Goal: Task Accomplishment & Management: Manage account settings

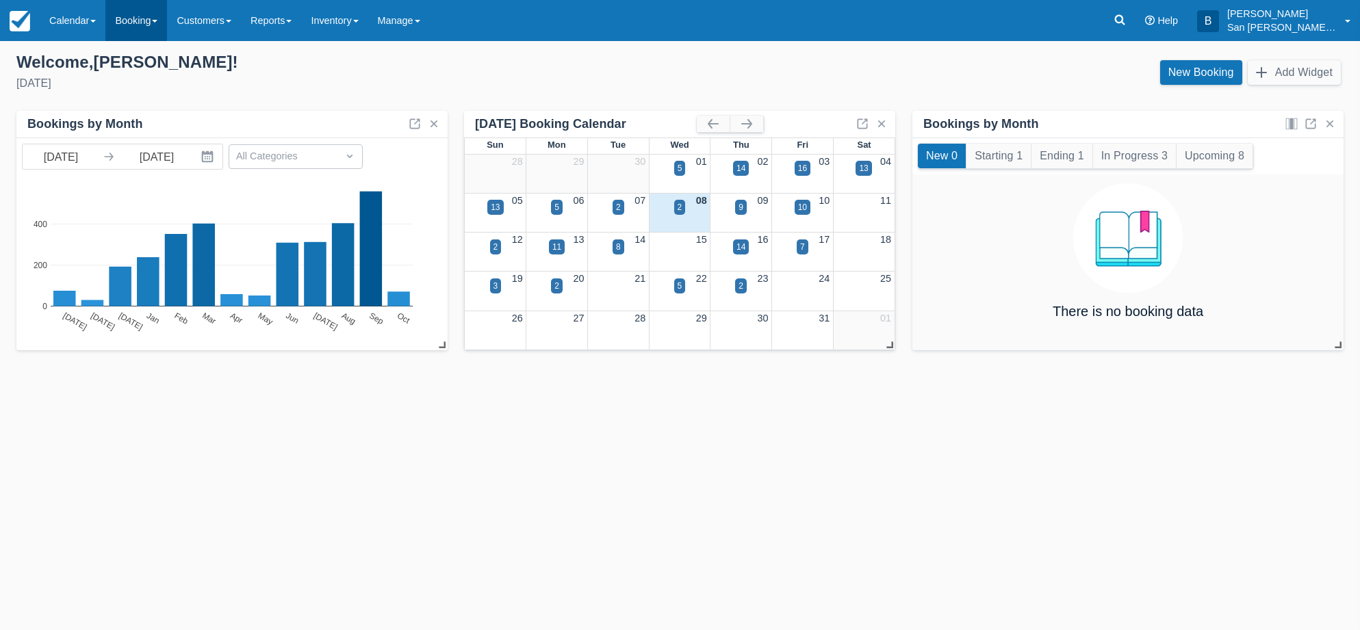
click at [133, 25] on link "Booking" at bounding box center [136, 20] width 62 height 41
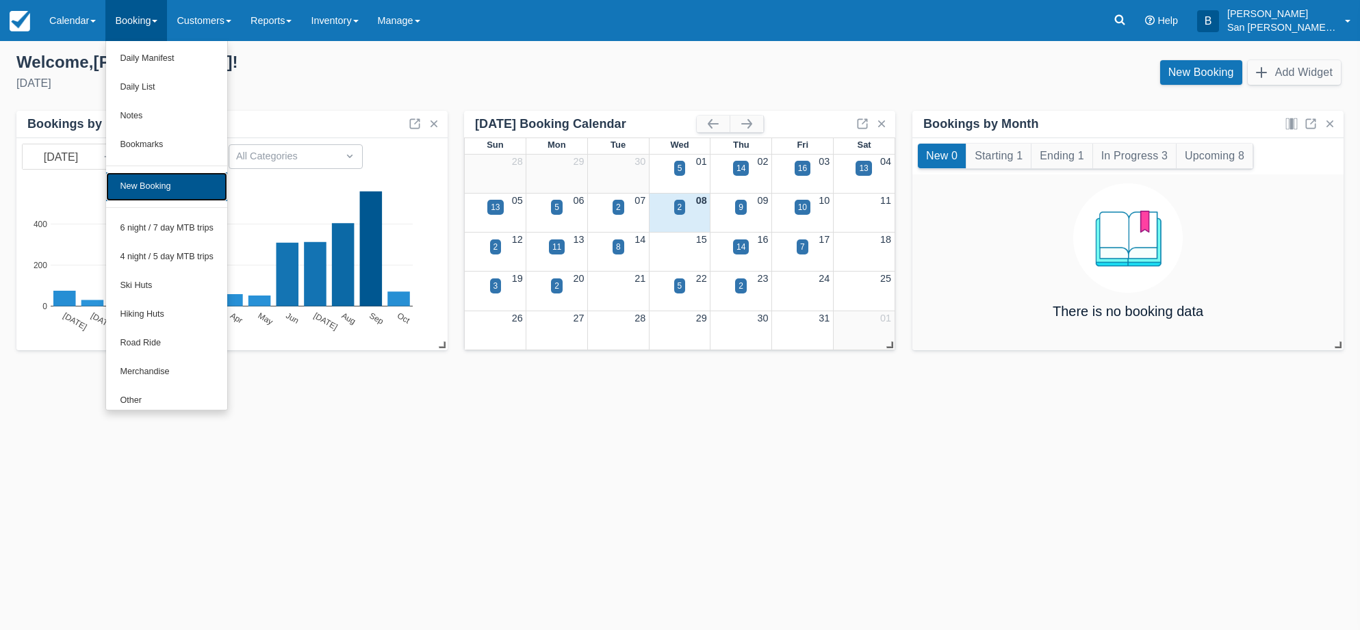
click at [127, 185] on link "New Booking" at bounding box center [166, 186] width 121 height 29
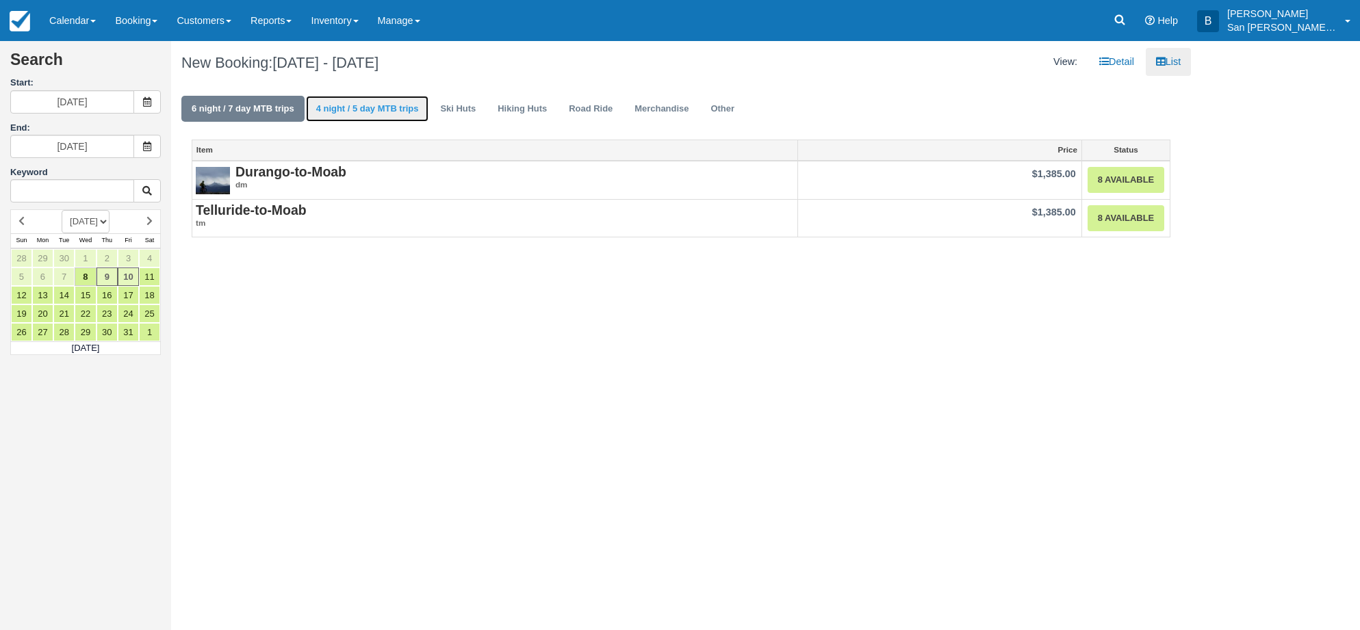
click at [359, 114] on link "4 night / 5 day MTB trips" at bounding box center [367, 109] width 123 height 27
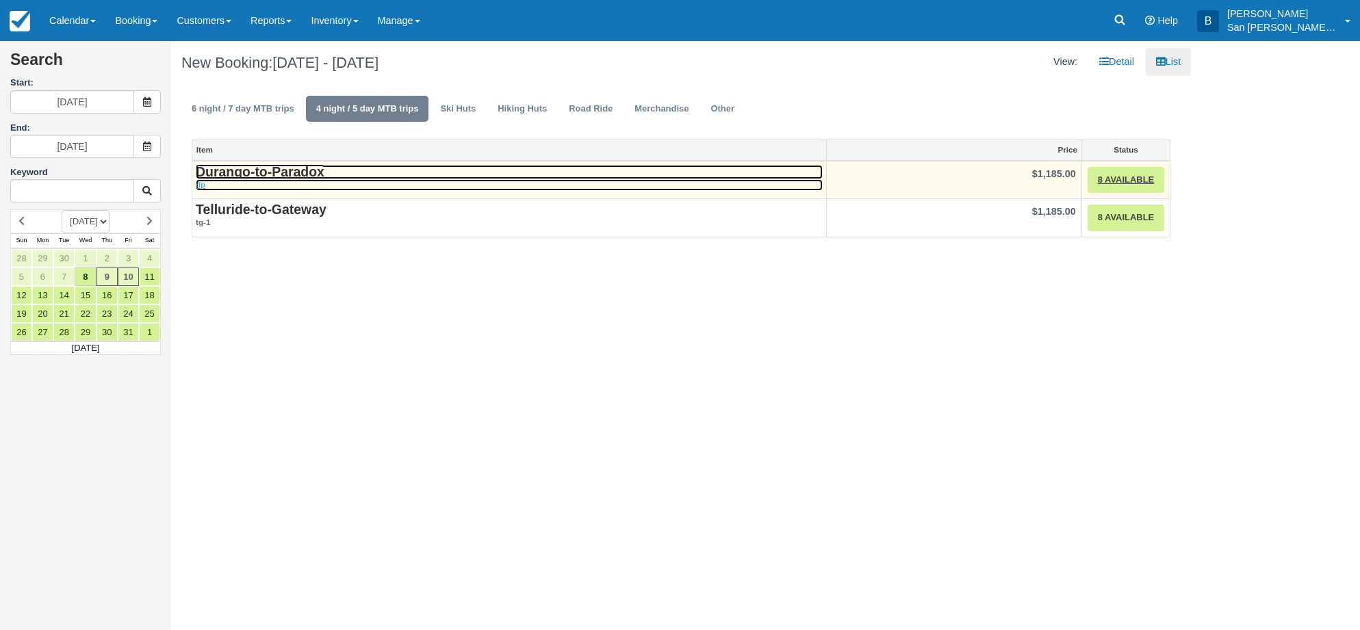
click at [289, 164] on strong "Durango-to-Paradox" at bounding box center [260, 171] width 129 height 15
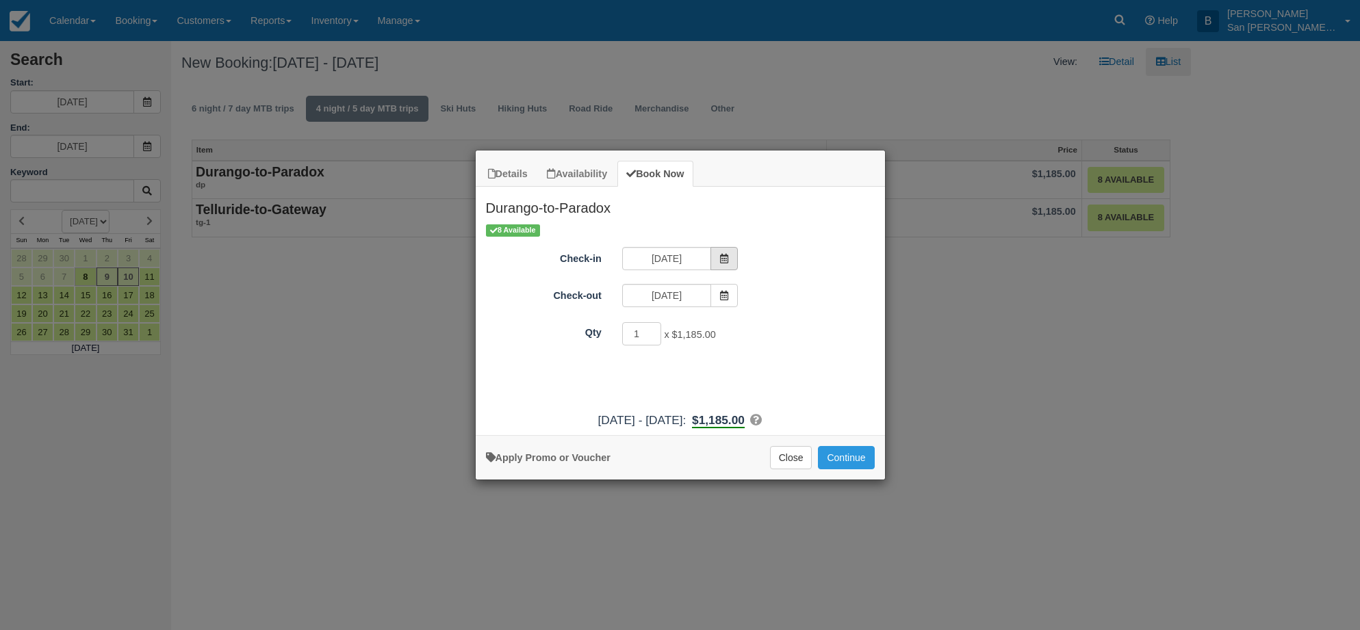
click at [731, 259] on span "Item Modal" at bounding box center [723, 258] width 27 height 23
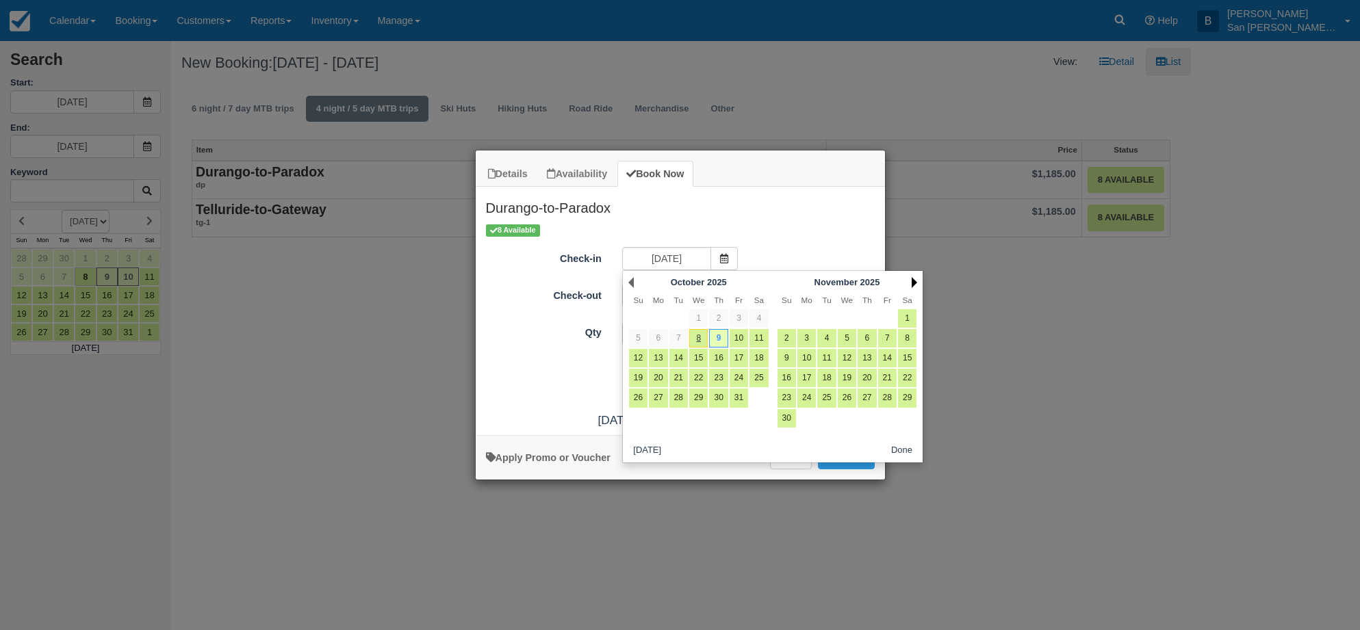
click at [912, 280] on link "Next" at bounding box center [914, 282] width 5 height 11
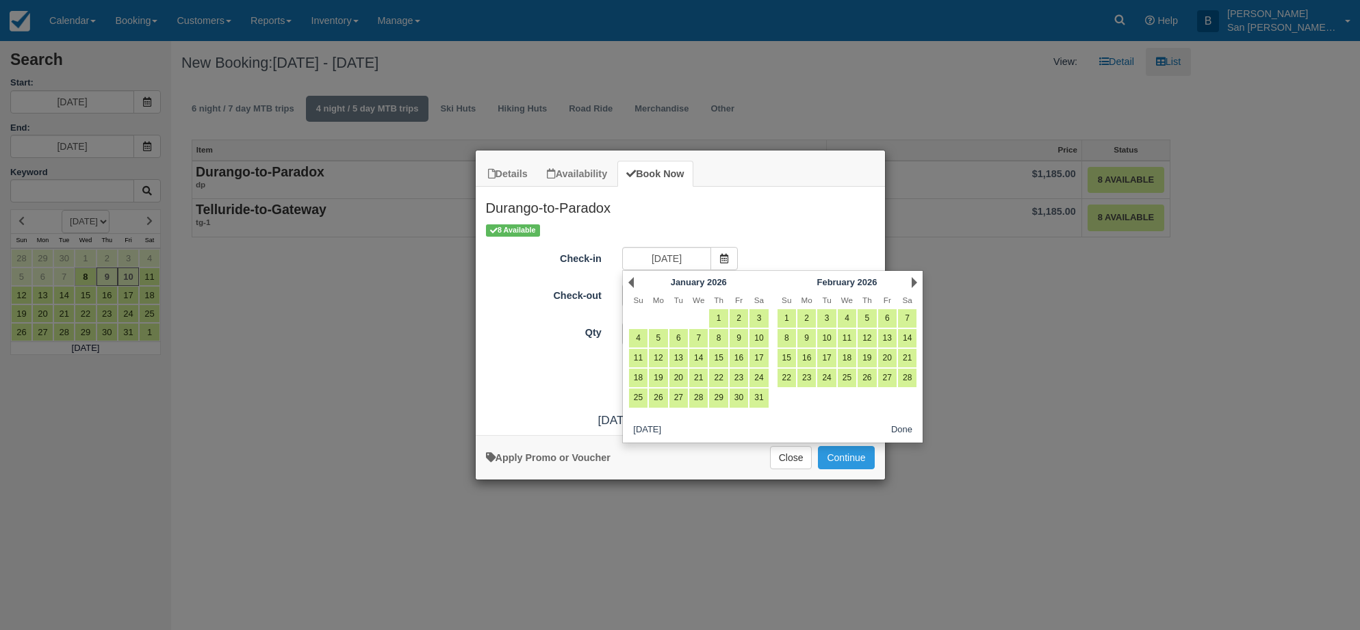
click at [912, 279] on link "Next" at bounding box center [914, 282] width 5 height 11
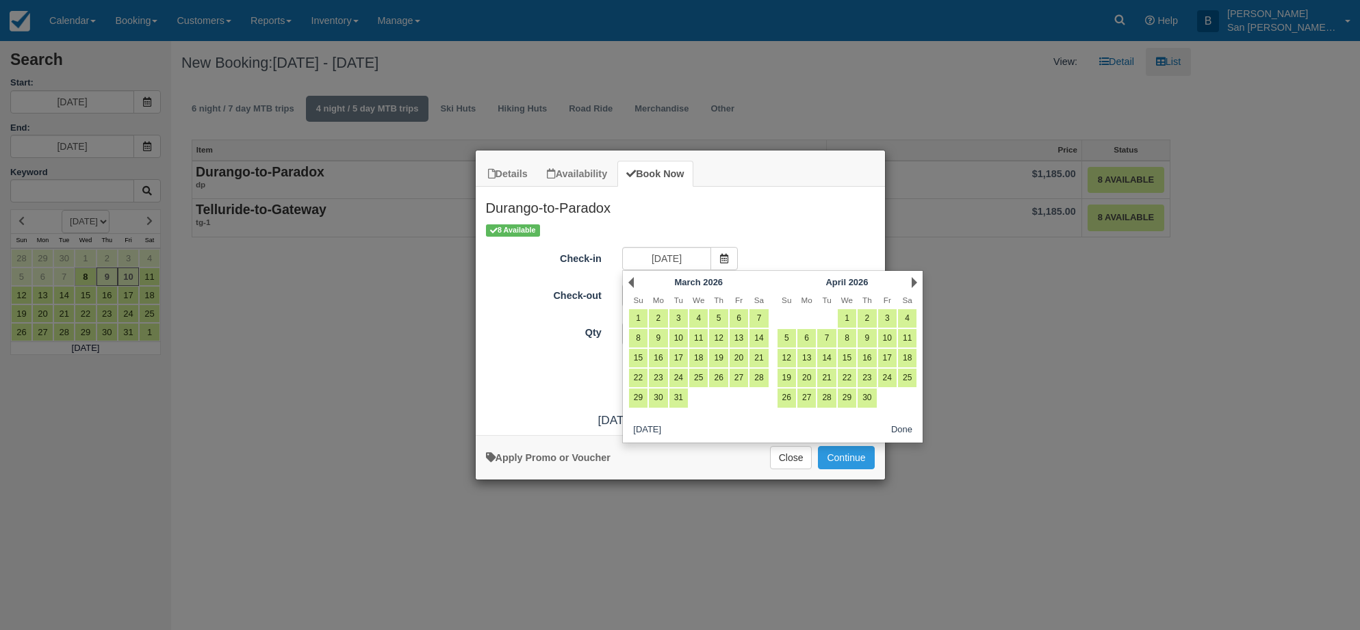
click at [912, 279] on link "Next" at bounding box center [914, 282] width 5 height 11
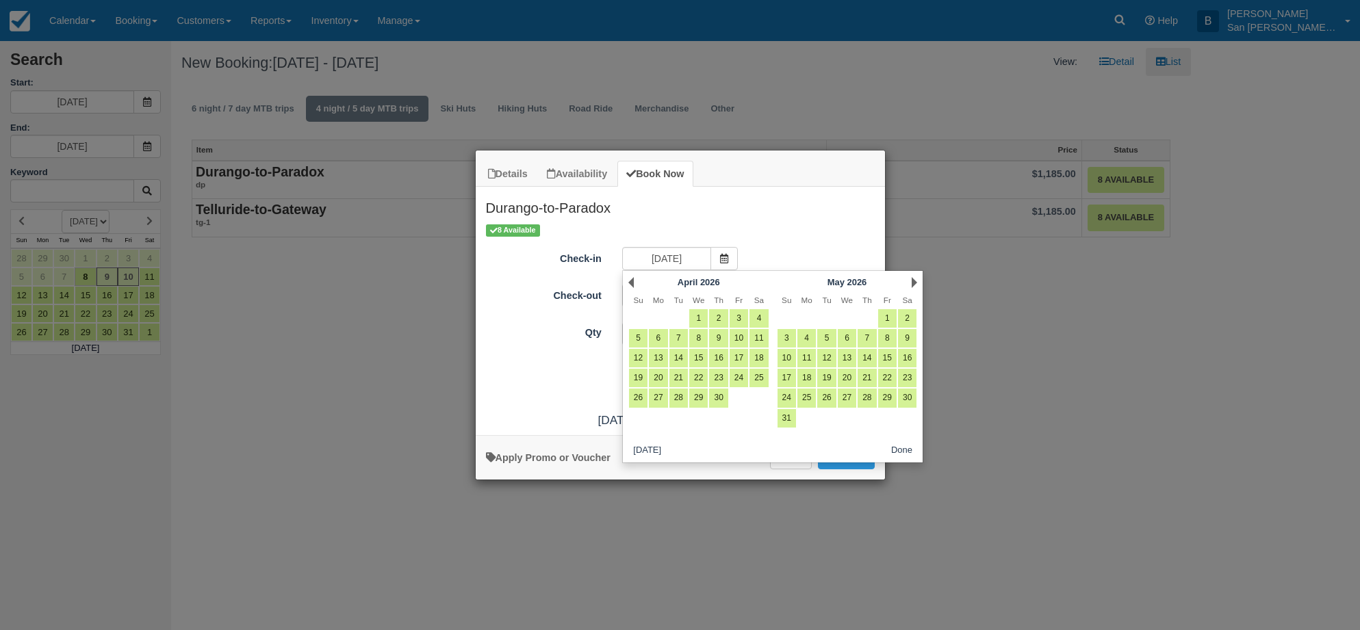
click at [912, 279] on link "Next" at bounding box center [914, 282] width 5 height 11
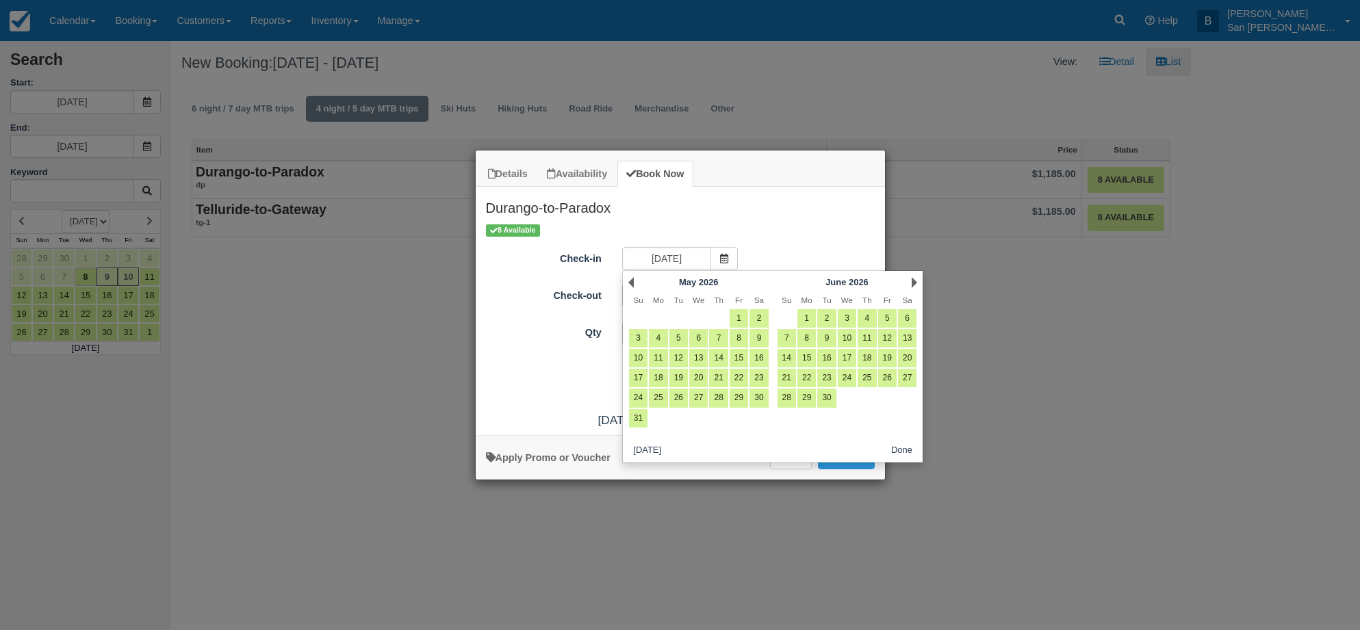
click at [912, 279] on link "Next" at bounding box center [914, 282] width 5 height 11
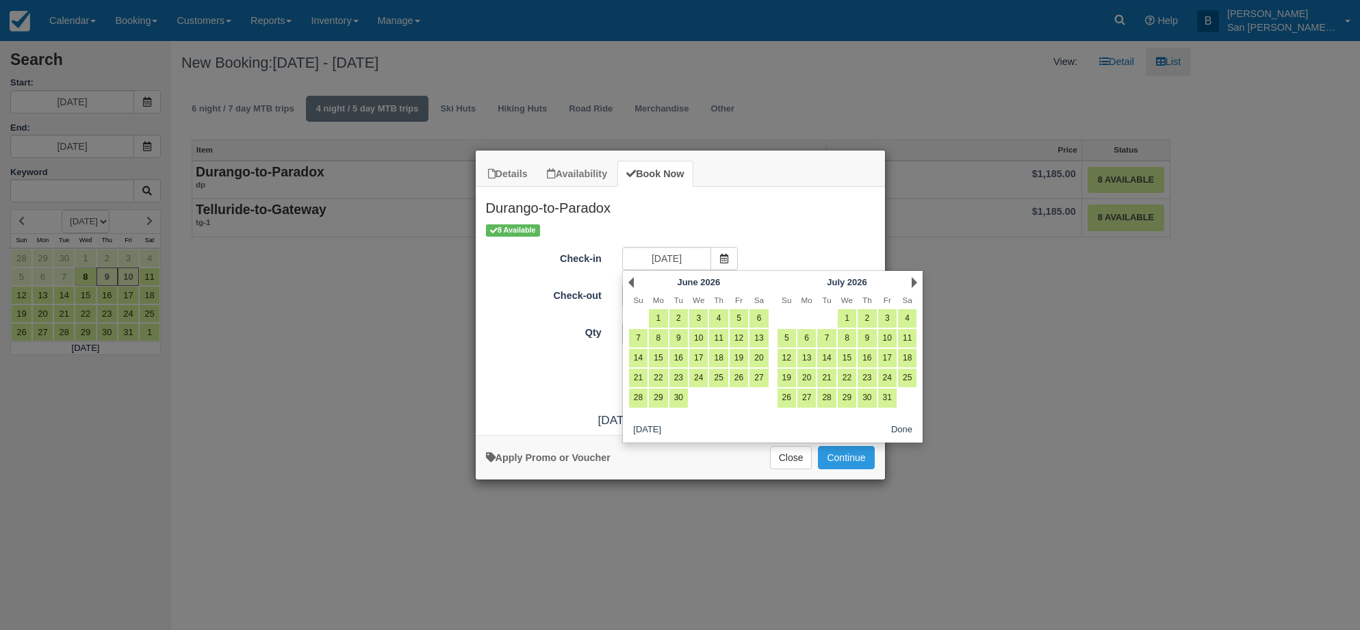
click at [912, 279] on link "Next" at bounding box center [914, 282] width 5 height 11
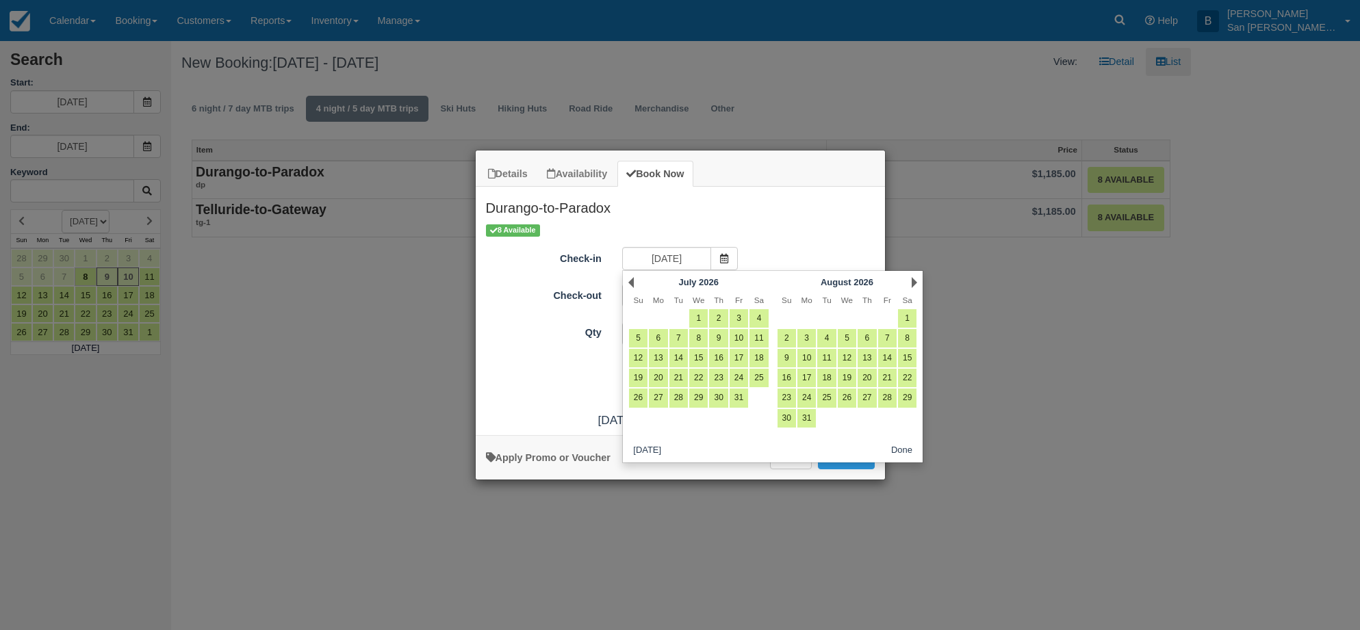
click at [912, 279] on link "Next" at bounding box center [914, 282] width 5 height 11
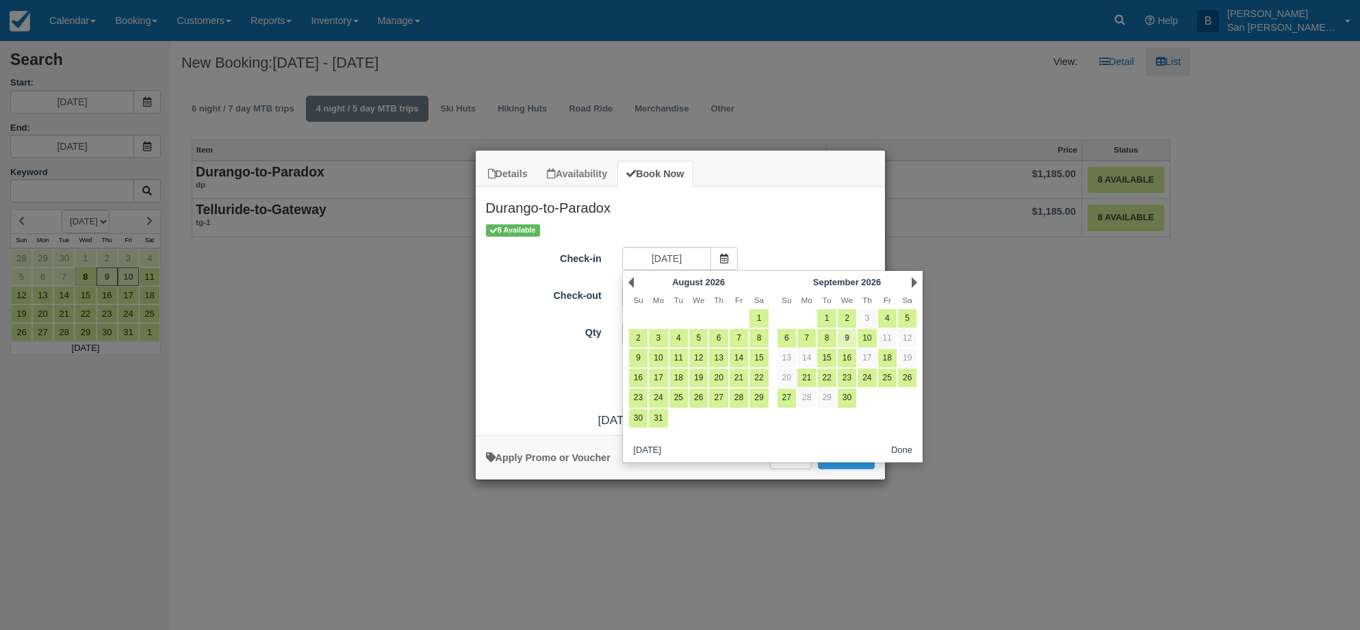
click at [850, 336] on link "9" at bounding box center [847, 338] width 18 height 18
type input "09/09/26"
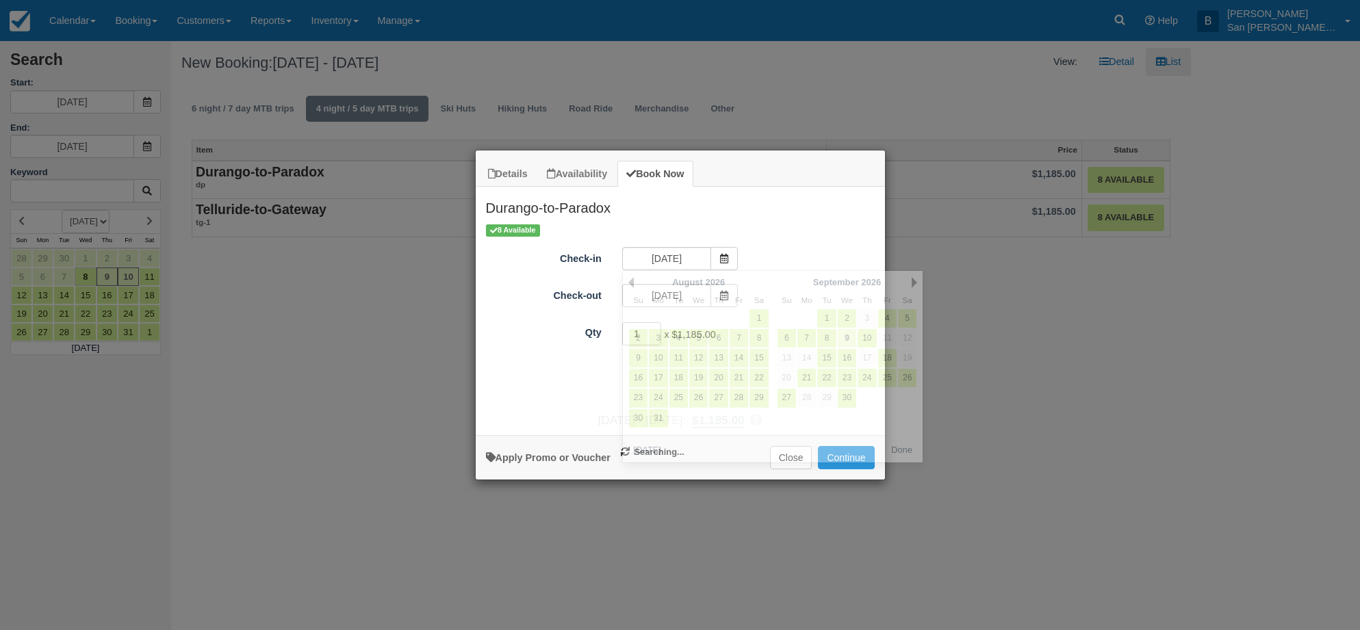
type input "09/10/26"
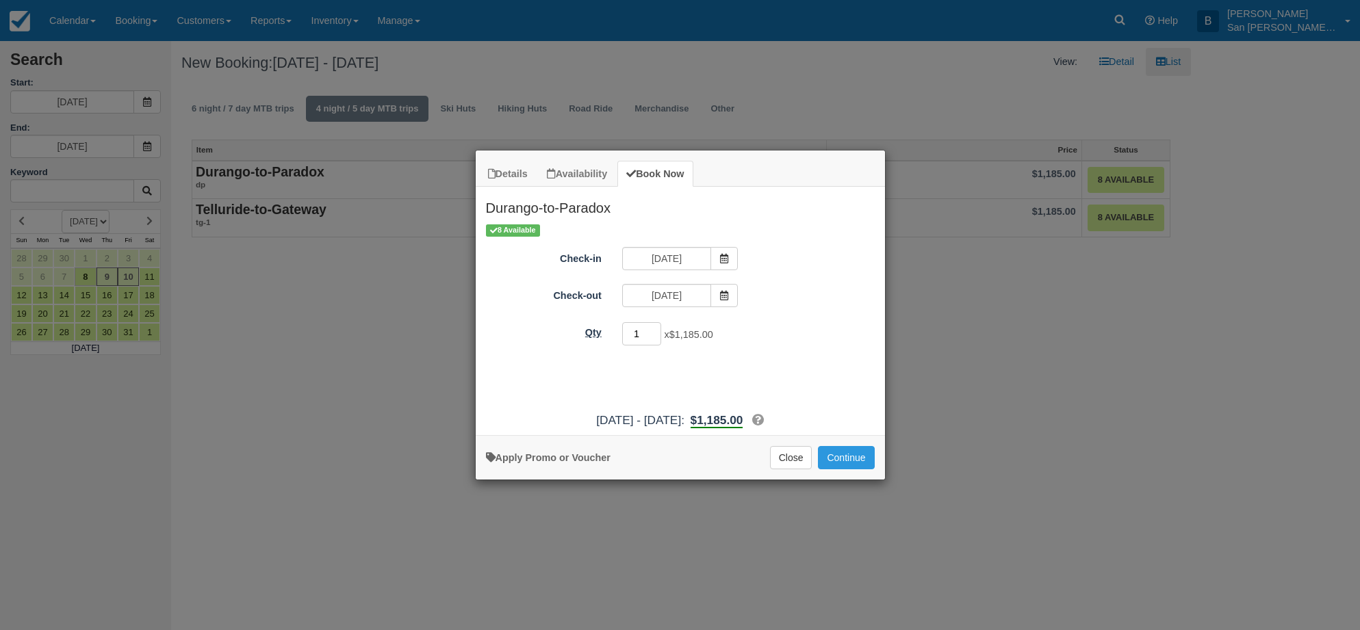
drag, startPoint x: 643, startPoint y: 333, endPoint x: 605, endPoint y: 332, distance: 38.3
click at [605, 332] on div "Qty 1 x $1,185.00 Required." at bounding box center [680, 334] width 409 height 27
type input "8"
click at [847, 455] on button "Continue" at bounding box center [846, 457] width 56 height 23
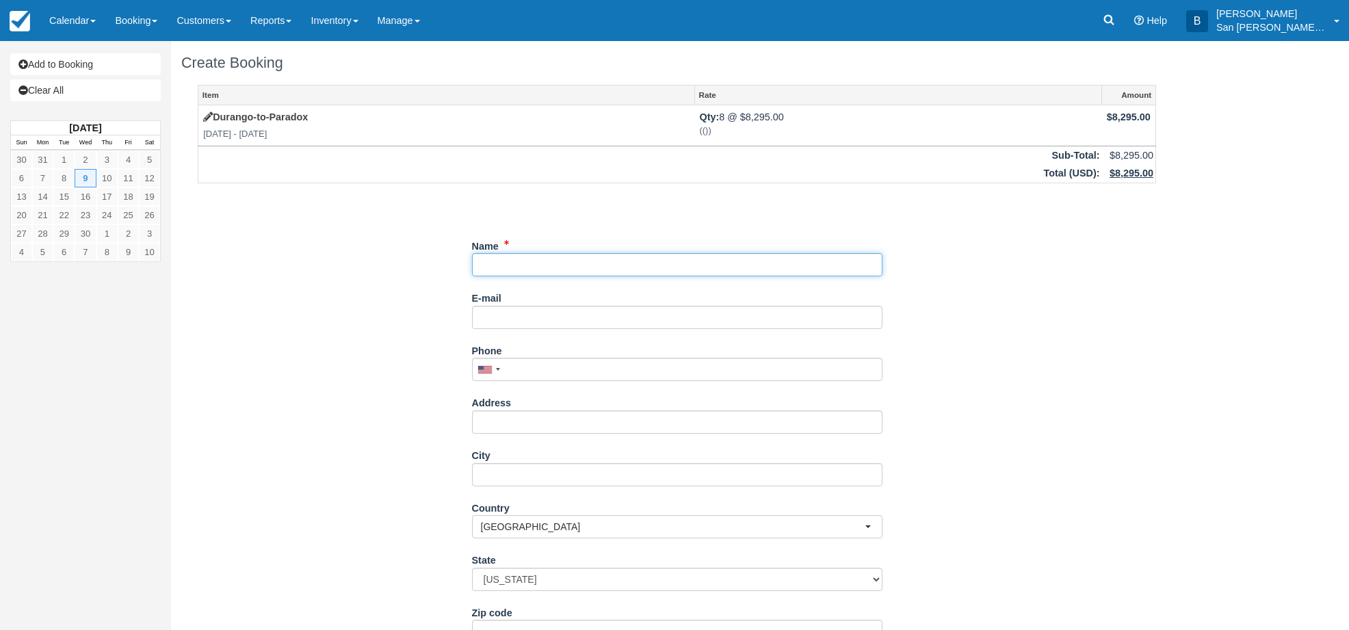
click at [483, 259] on input "Name" at bounding box center [677, 264] width 411 height 23
type input "[PERSON_NAME]"
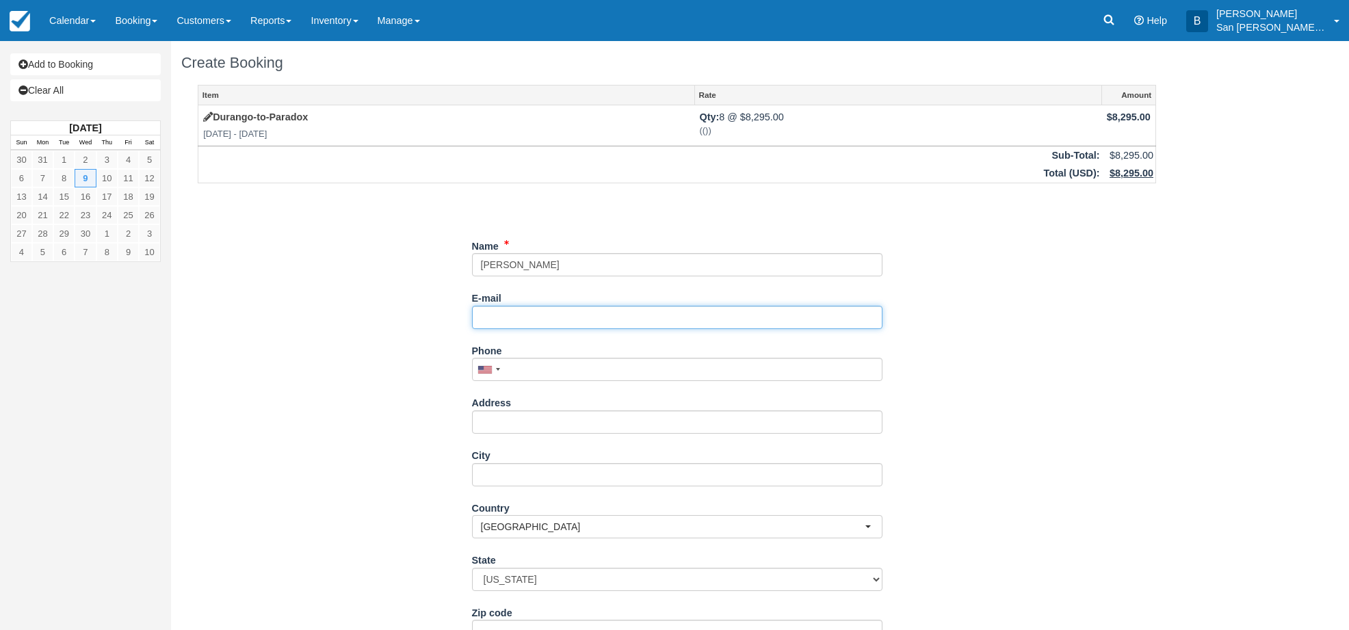
type input "D"
type input "[EMAIL_ADDRESS][DOMAIN_NAME]"
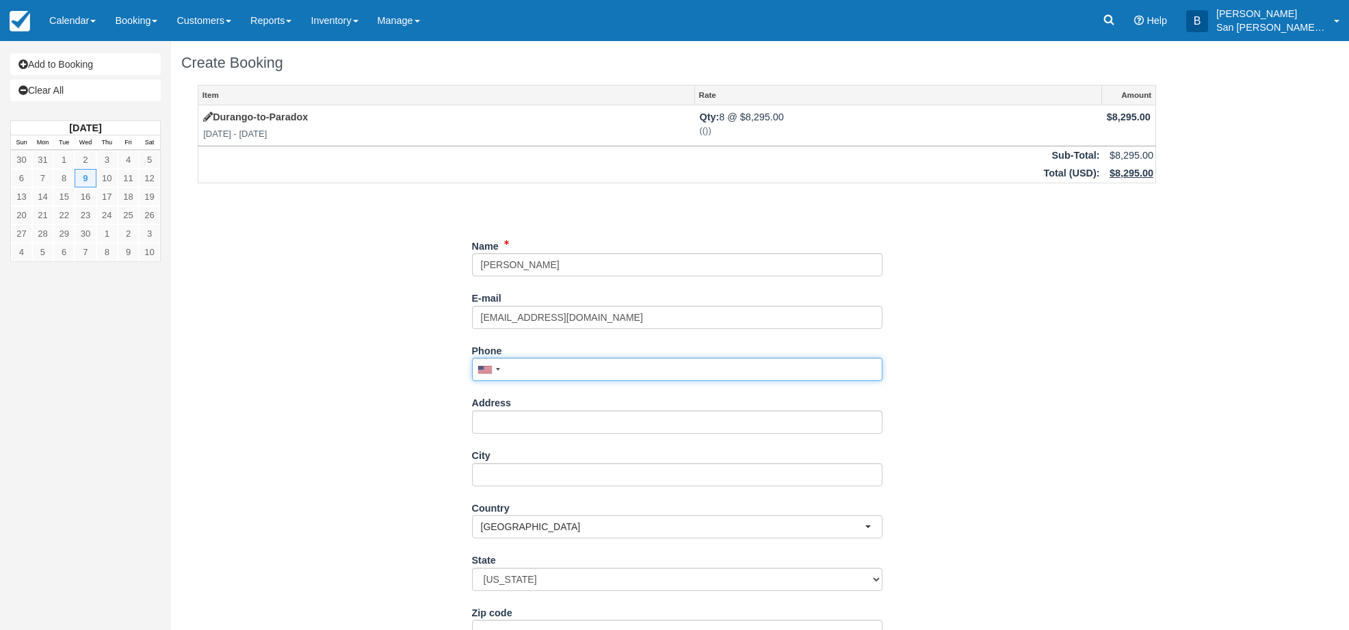
click at [514, 367] on input "Phone" at bounding box center [677, 369] width 411 height 23
type input "(720) 203-8276"
click at [531, 427] on input "Address" at bounding box center [677, 422] width 411 height 23
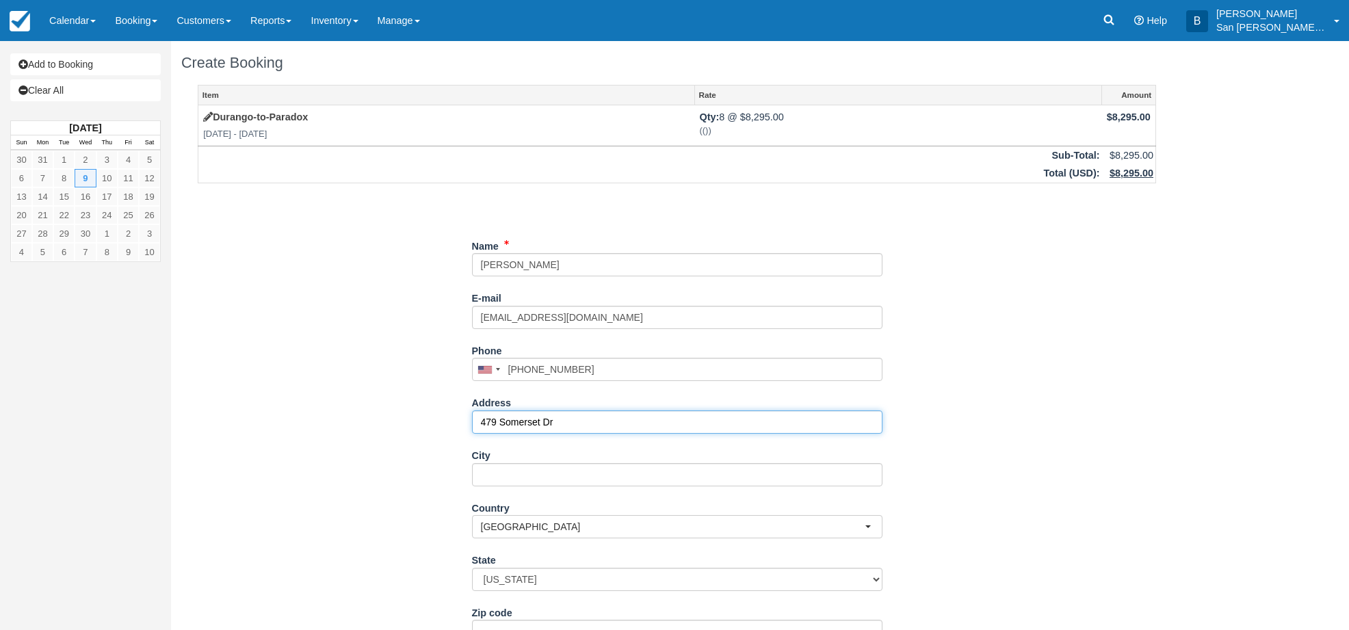
type input "479 Somerset Dr"
type input "Golden"
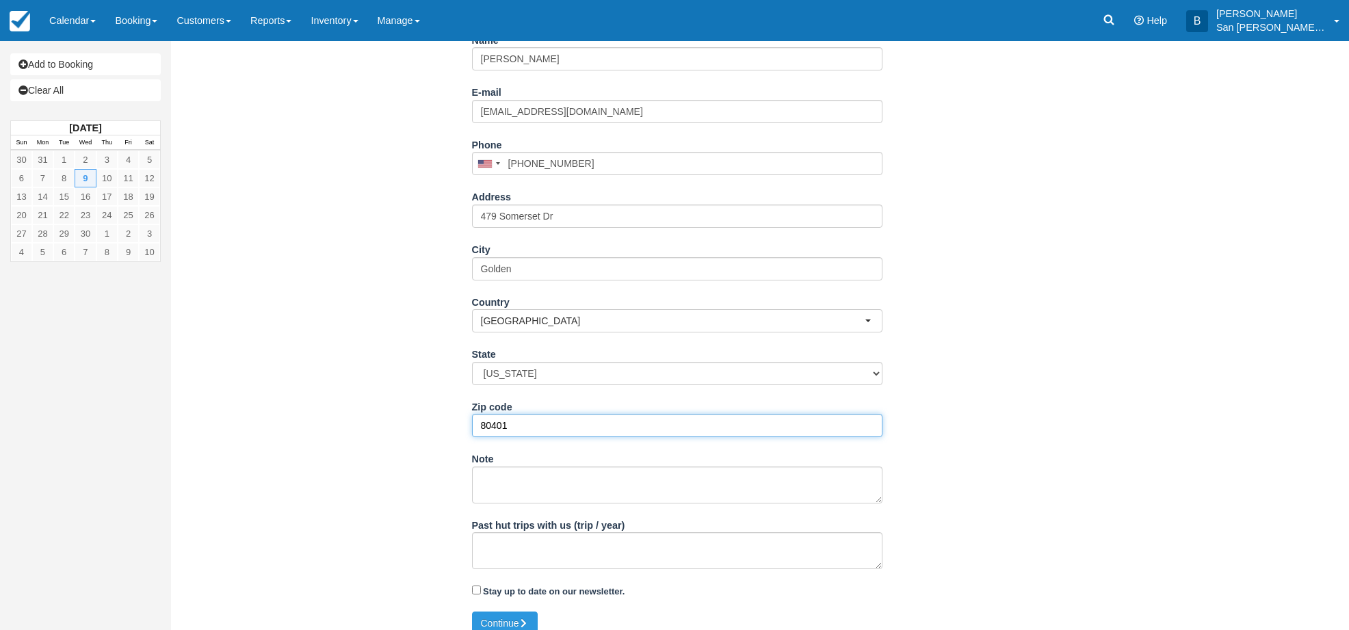
scroll to position [221, 0]
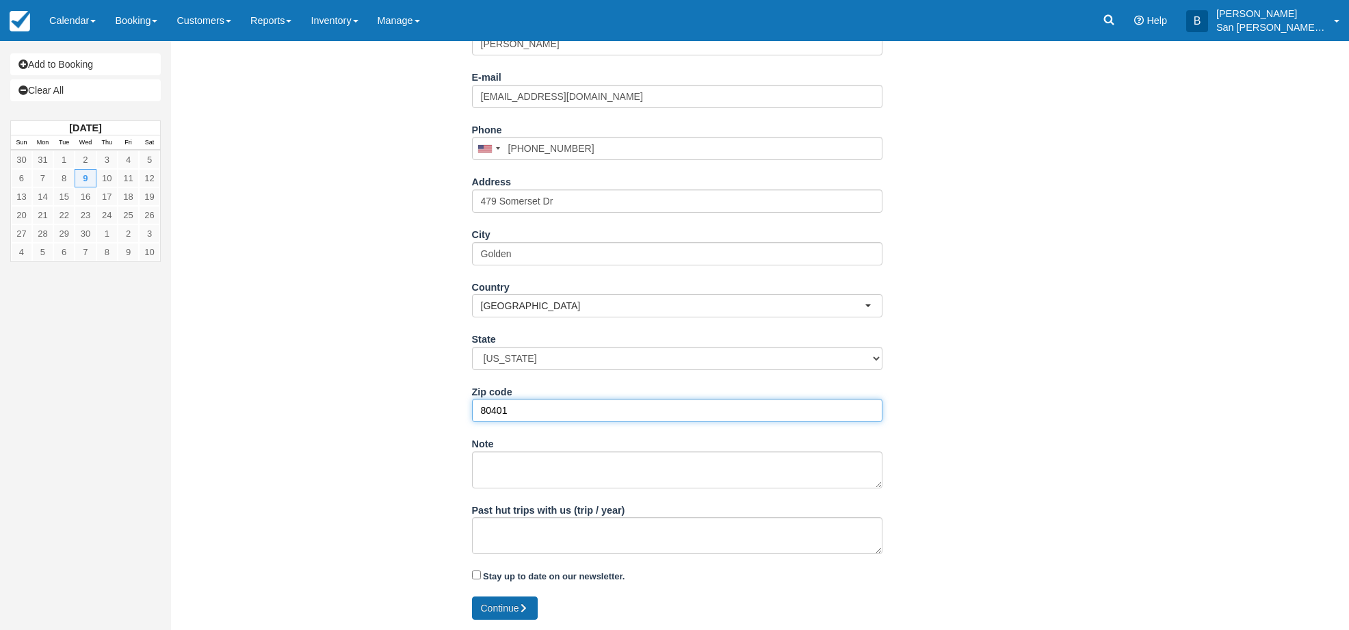
type input "80401"
click at [534, 602] on button "Continue" at bounding box center [505, 608] width 66 height 23
type input "+17202038276"
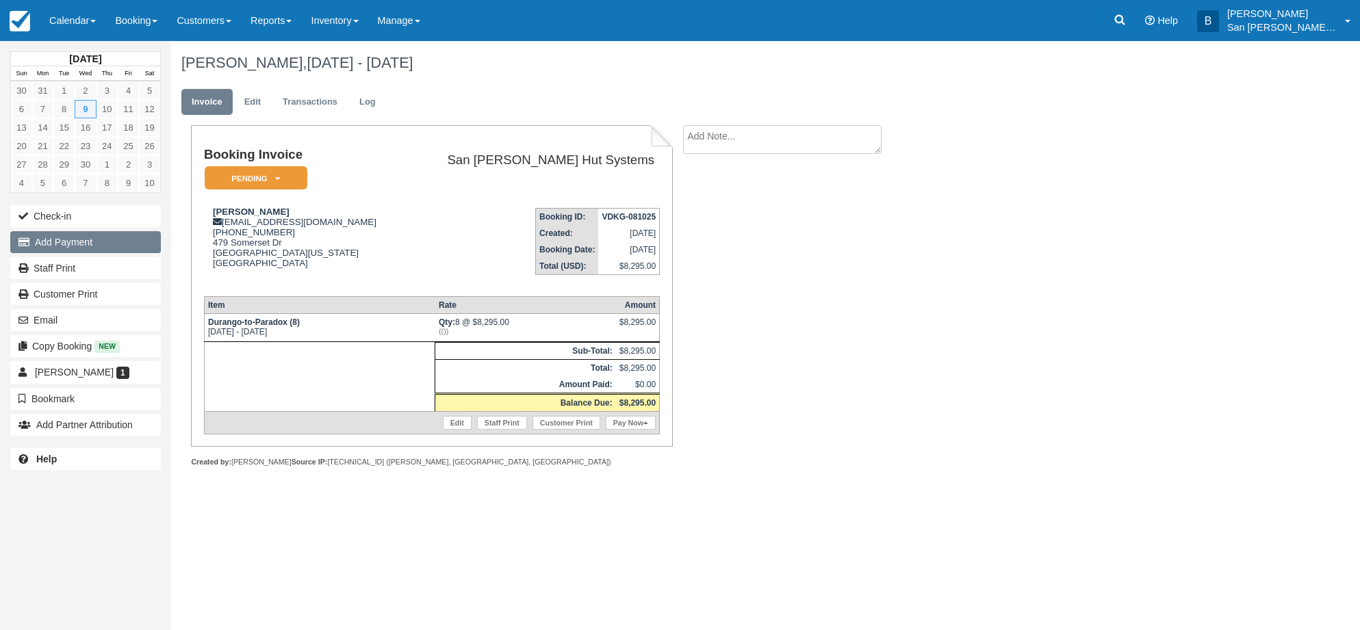
click at [53, 238] on button "Add Payment" at bounding box center [85, 242] width 151 height 22
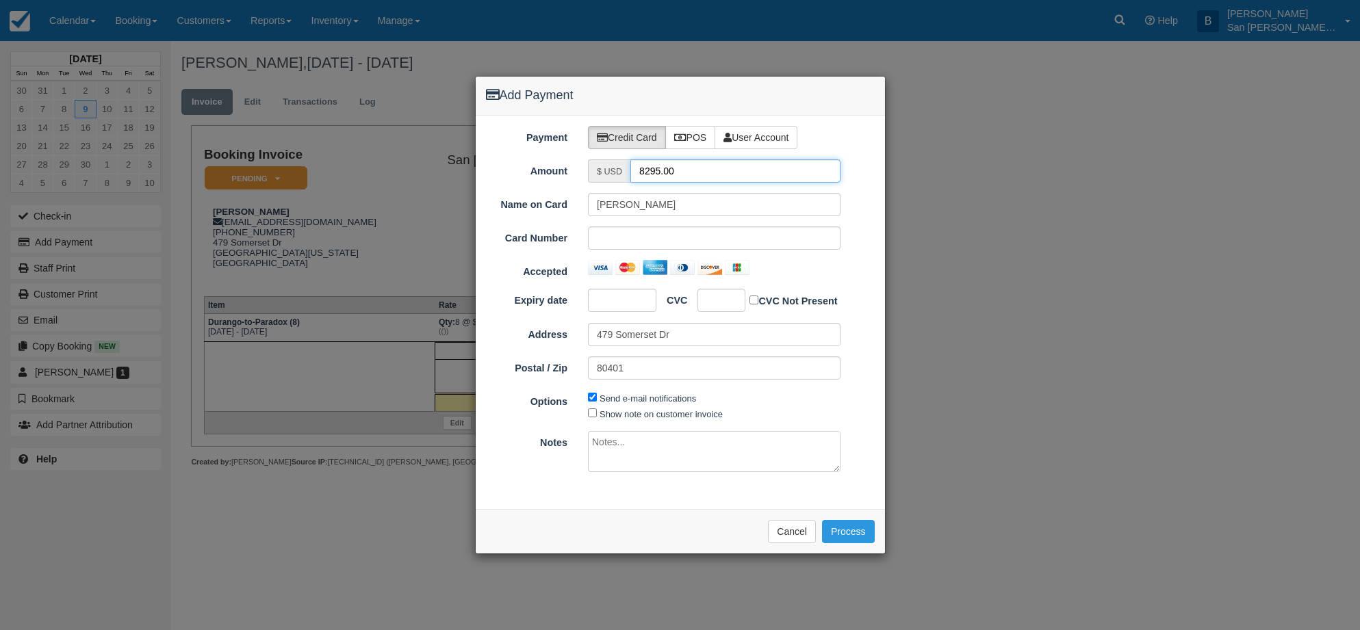
drag, startPoint x: 697, startPoint y: 172, endPoint x: 616, endPoint y: 159, distance: 82.5
click at [616, 159] on div "$ USD 8295.00" at bounding box center [714, 170] width 253 height 23
drag, startPoint x: 684, startPoint y: 170, endPoint x: 599, endPoint y: 165, distance: 84.3
click at [599, 165] on div "$ USD 4147.50" at bounding box center [714, 170] width 253 height 23
drag, startPoint x: 690, startPoint y: 176, endPoint x: 573, endPoint y: 164, distance: 118.3
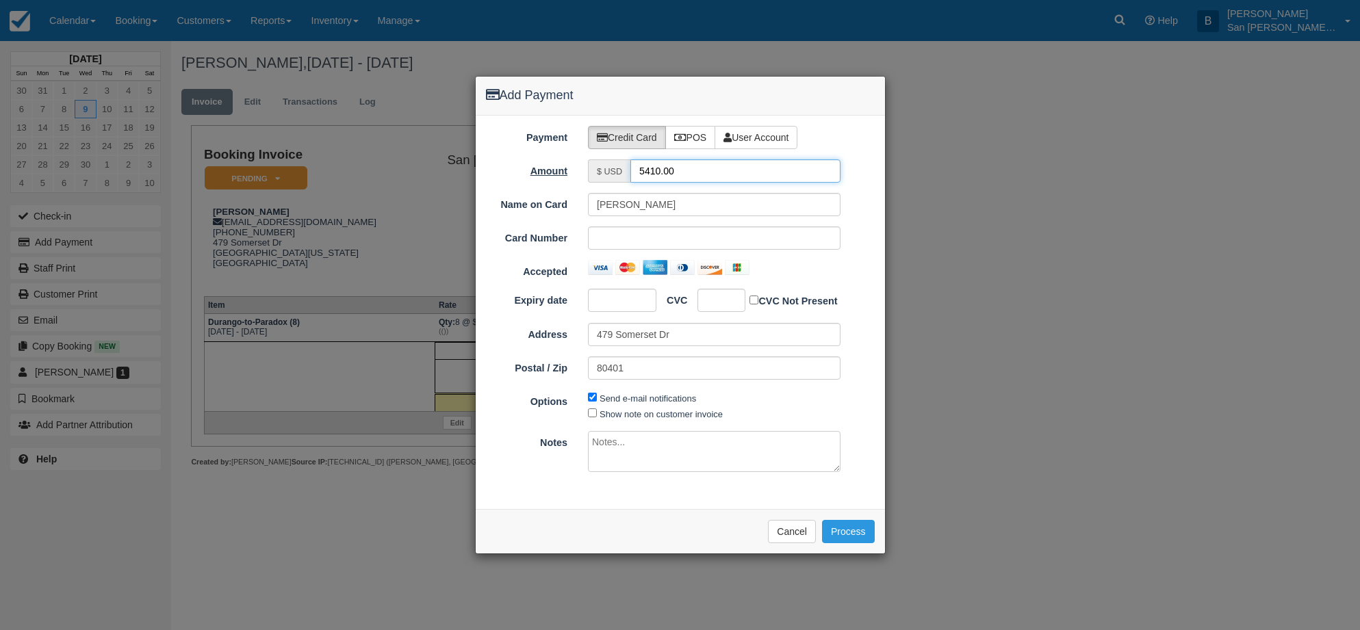
click at [573, 164] on div "Amount $ USD 5410.00" at bounding box center [680, 170] width 409 height 23
drag, startPoint x: 690, startPoint y: 169, endPoint x: 588, endPoint y: 160, distance: 102.4
click at [588, 160] on div "$ USD 4147.50" at bounding box center [714, 170] width 253 height 23
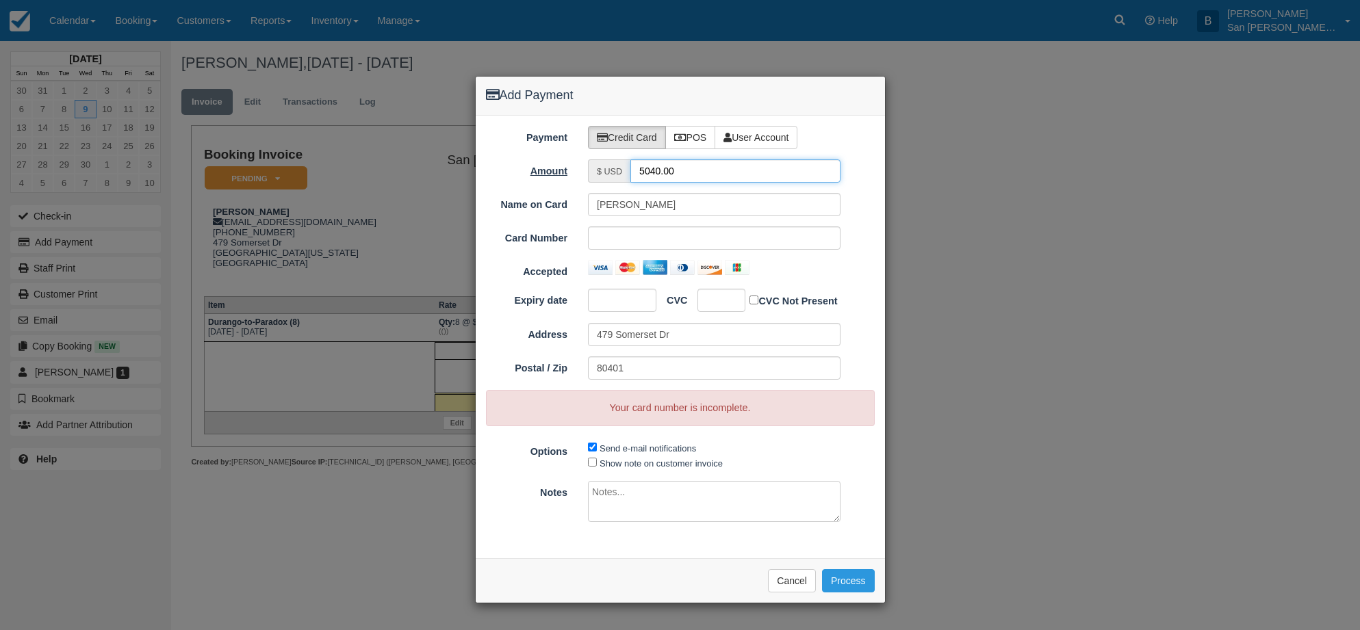
drag, startPoint x: 608, startPoint y: 161, endPoint x: 549, endPoint y: 166, distance: 59.0
click at [550, 166] on div "Amount $ USD 5040.00" at bounding box center [680, 170] width 409 height 23
type input "4410.00"
drag, startPoint x: 719, startPoint y: 224, endPoint x: 719, endPoint y: 231, distance: 7.5
click at [719, 231] on div "Name on Card David Hauser Card Number Accepted Expiry date CVC CVC Not Present …" at bounding box center [680, 309] width 389 height 233
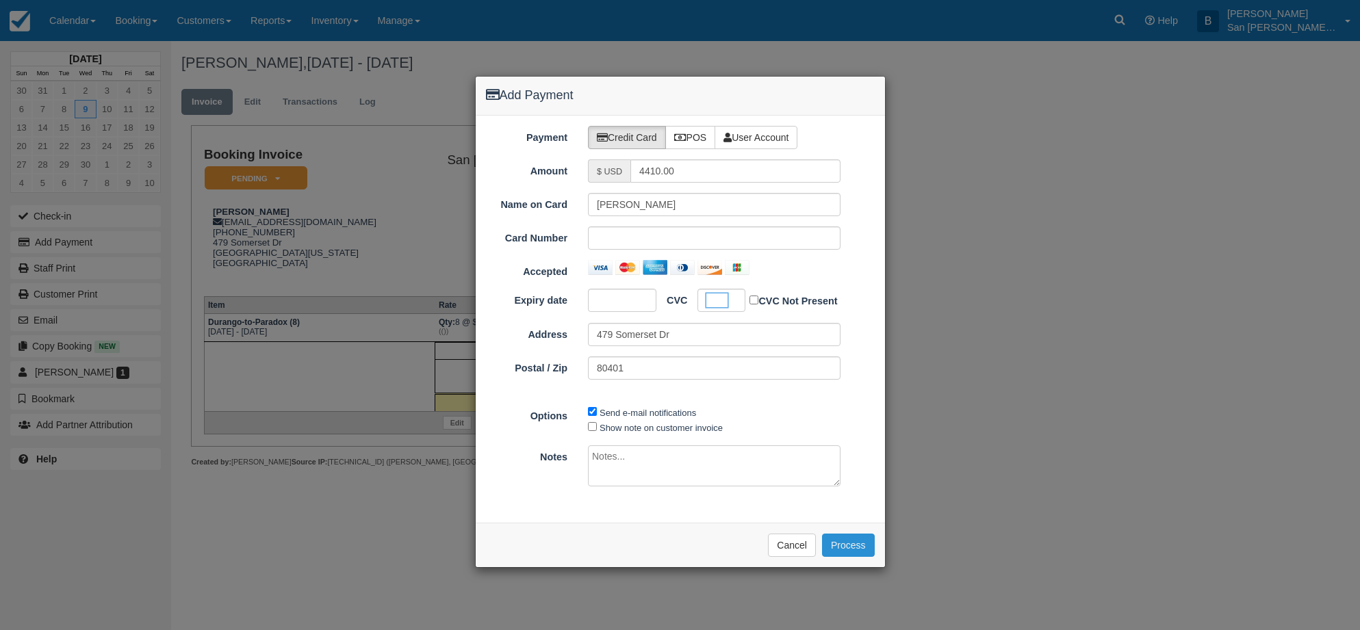
click at [844, 545] on button "Process" at bounding box center [848, 545] width 53 height 23
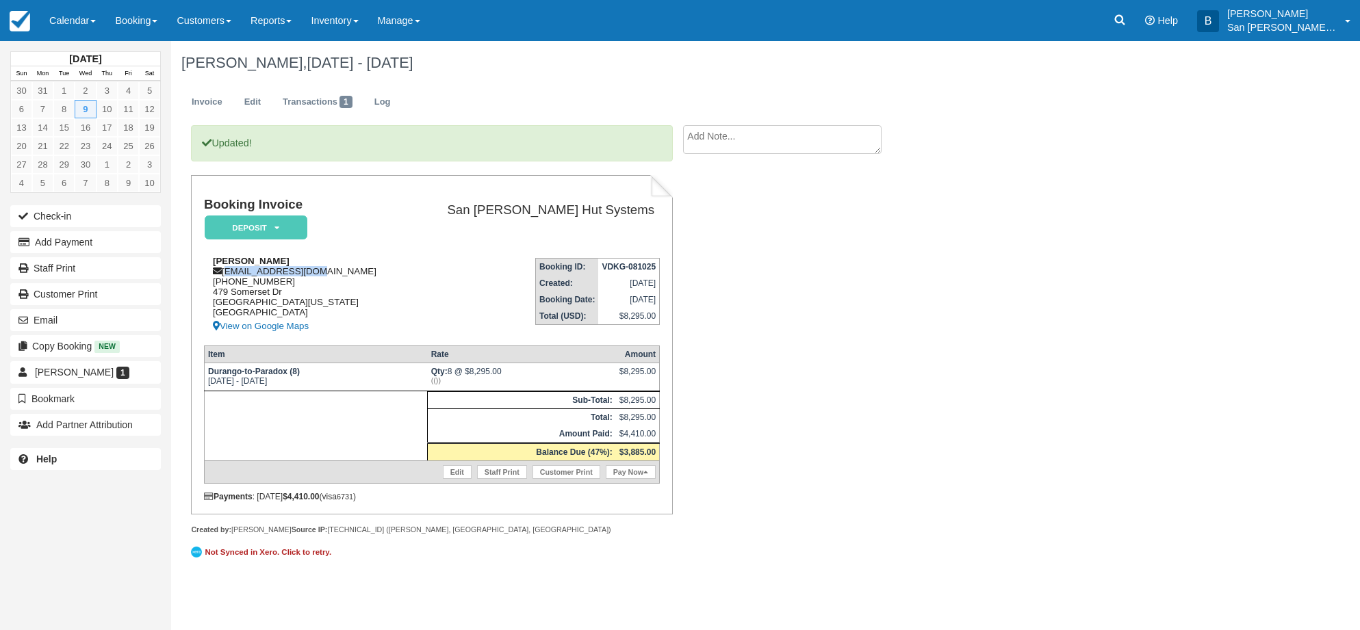
drag, startPoint x: 227, startPoint y: 270, endPoint x: 278, endPoint y: 272, distance: 51.3
click at [351, 275] on div "[PERSON_NAME] [EMAIL_ADDRESS][DOMAIN_NAME] [PHONE_NUMBER] [STREET_ADDRESS][PERS…" at bounding box center [304, 295] width 201 height 79
copy div "[EMAIL_ADDRESS][DOMAIN_NAME]"
click at [66, 240] on button "Add Payment" at bounding box center [85, 242] width 151 height 22
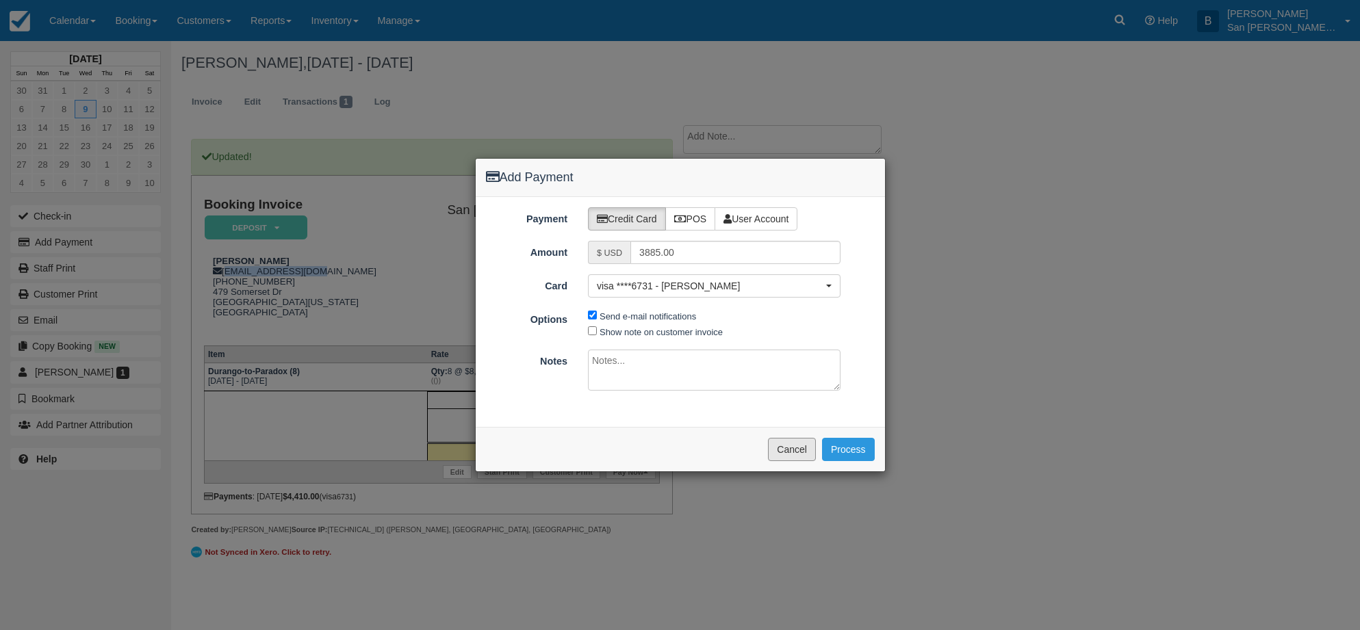
click at [788, 460] on button "Cancel" at bounding box center [792, 449] width 48 height 23
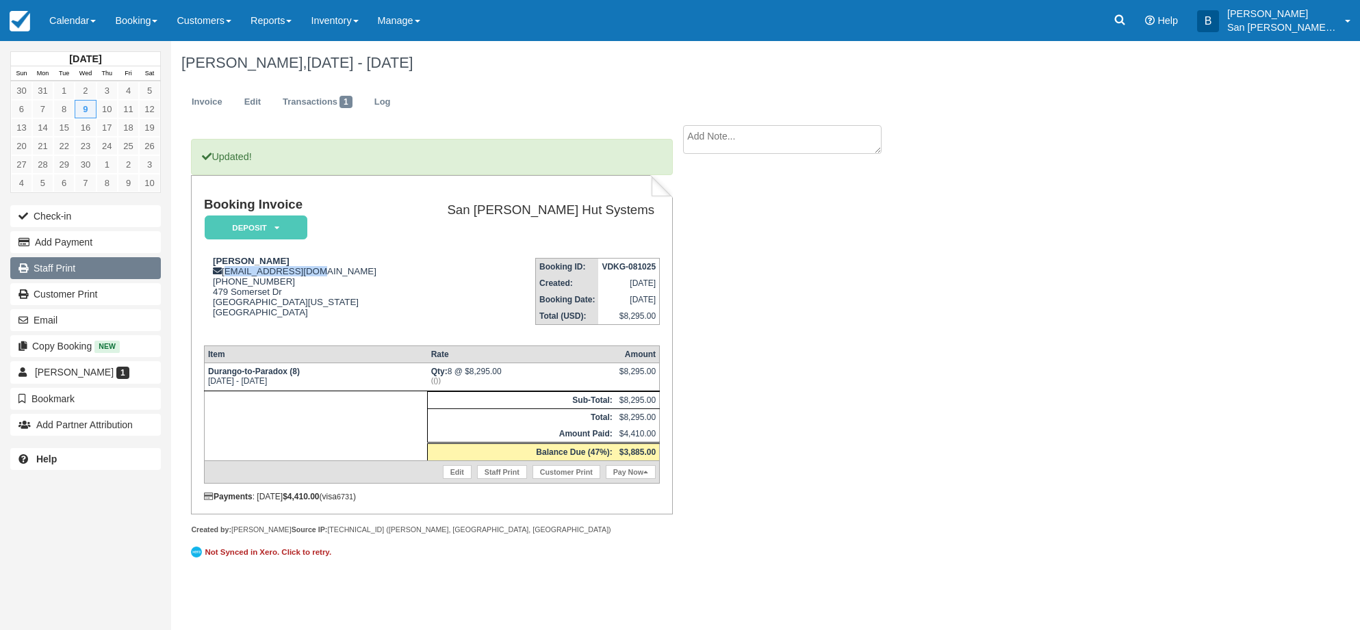
click at [71, 266] on link "Staff Print" at bounding box center [85, 268] width 151 height 22
click at [392, 96] on link "Log" at bounding box center [382, 102] width 37 height 27
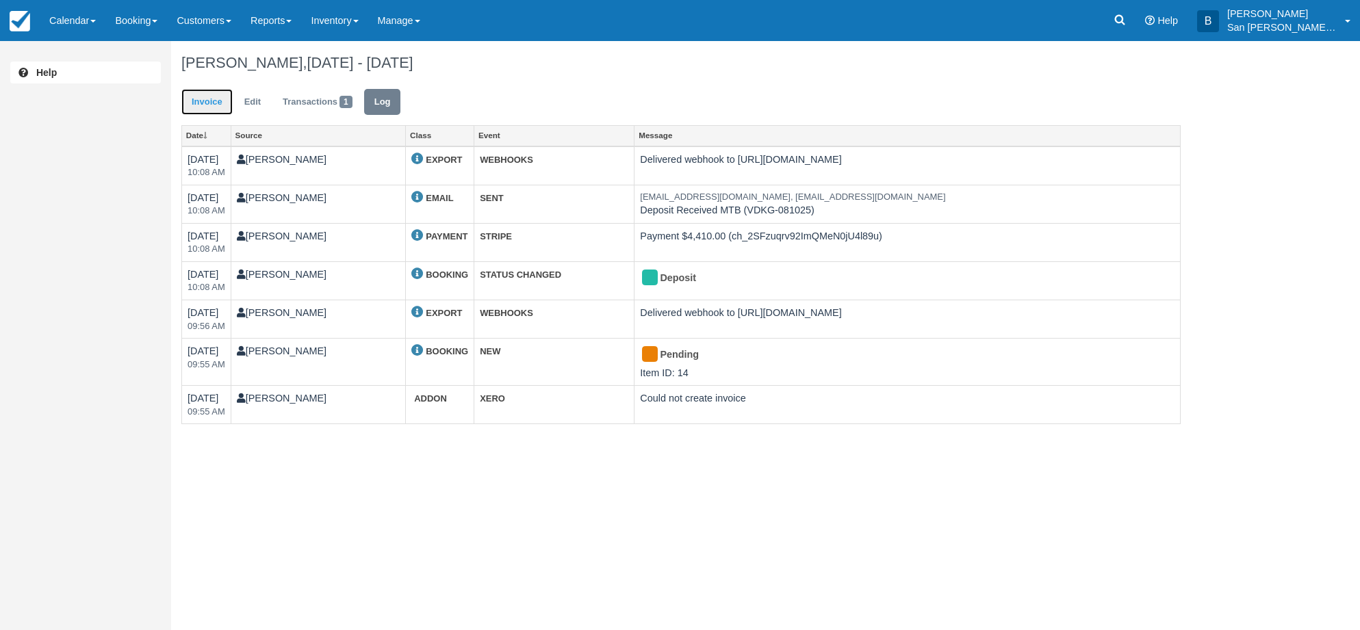
click at [205, 98] on link "Invoice" at bounding box center [206, 102] width 51 height 27
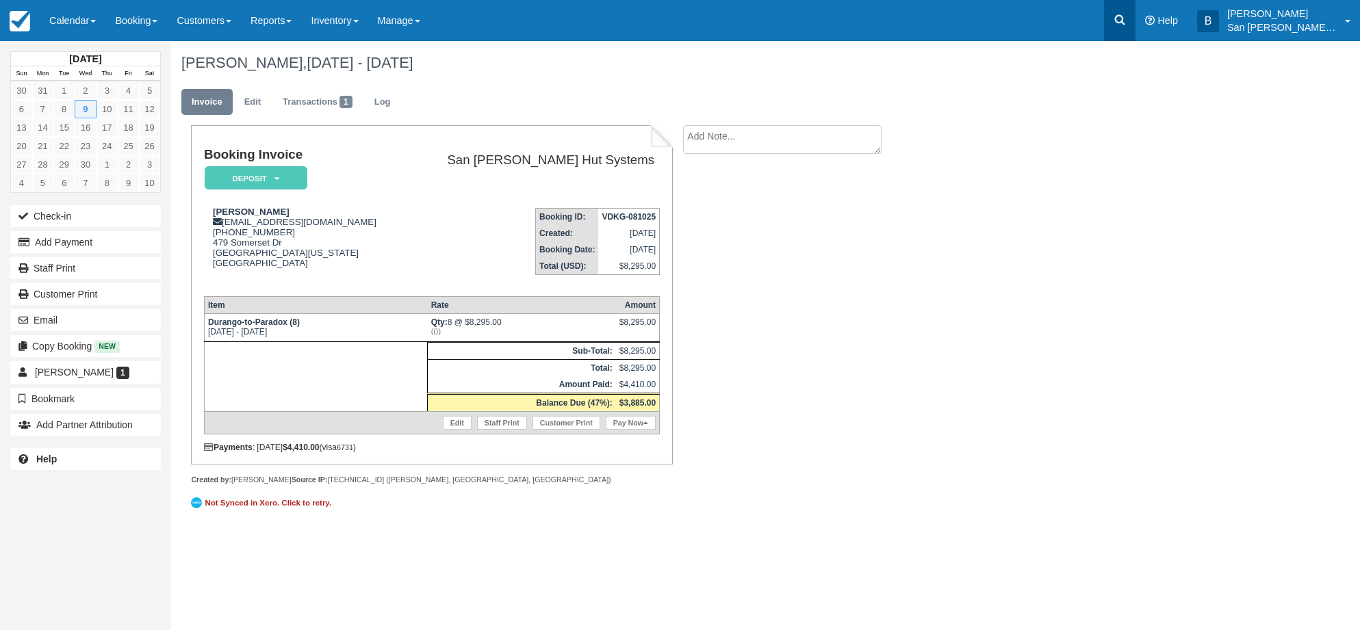
click at [1135, 33] on link at bounding box center [1119, 20] width 31 height 41
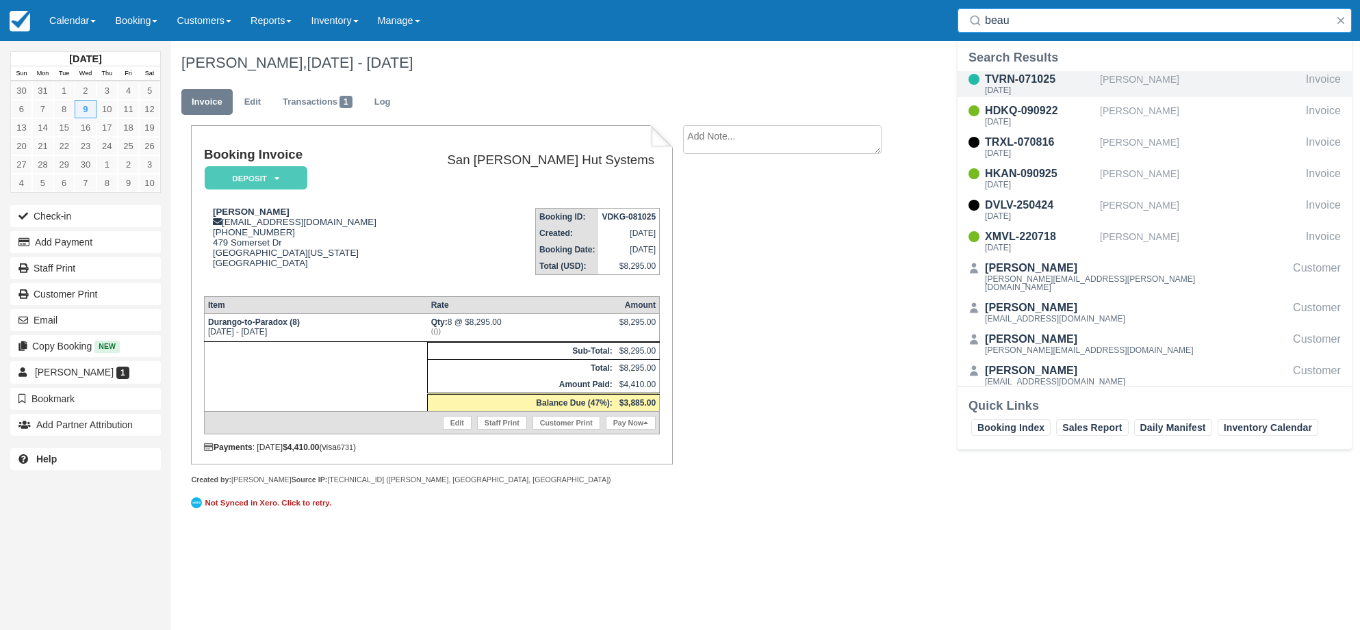
type input "beau"
click at [1044, 85] on div "TVRN-071025" at bounding box center [1039, 79] width 109 height 16
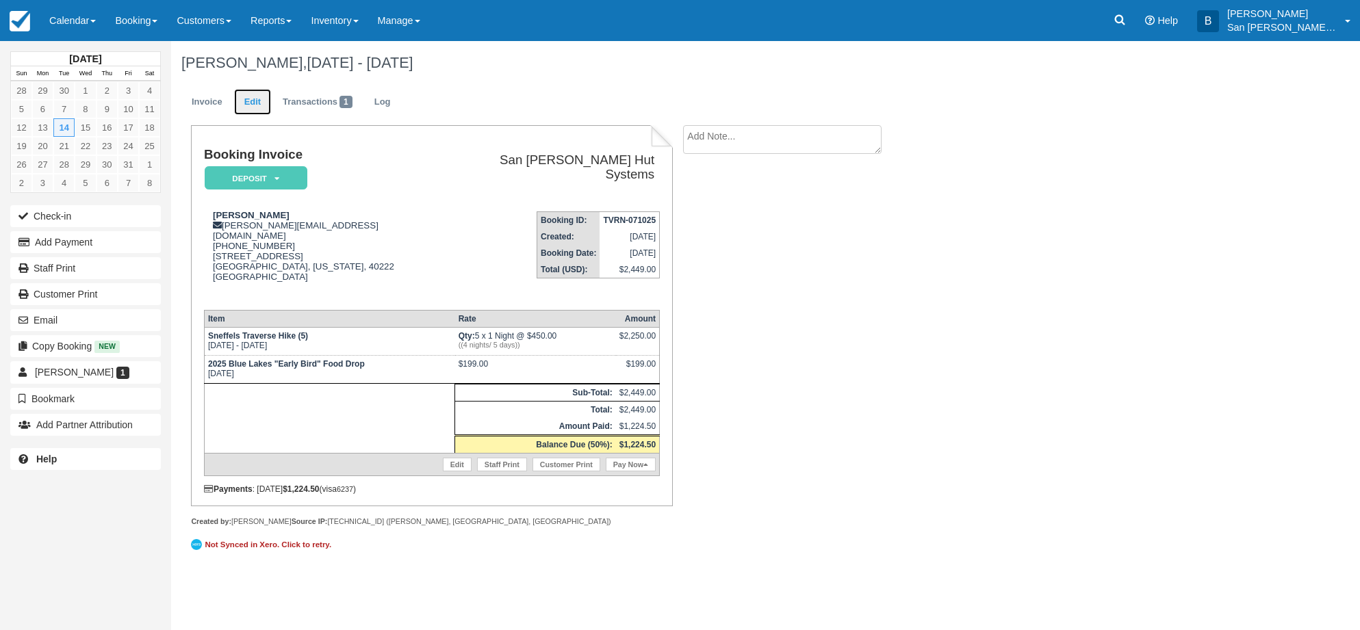
click at [263, 103] on link "Edit" at bounding box center [252, 102] width 37 height 27
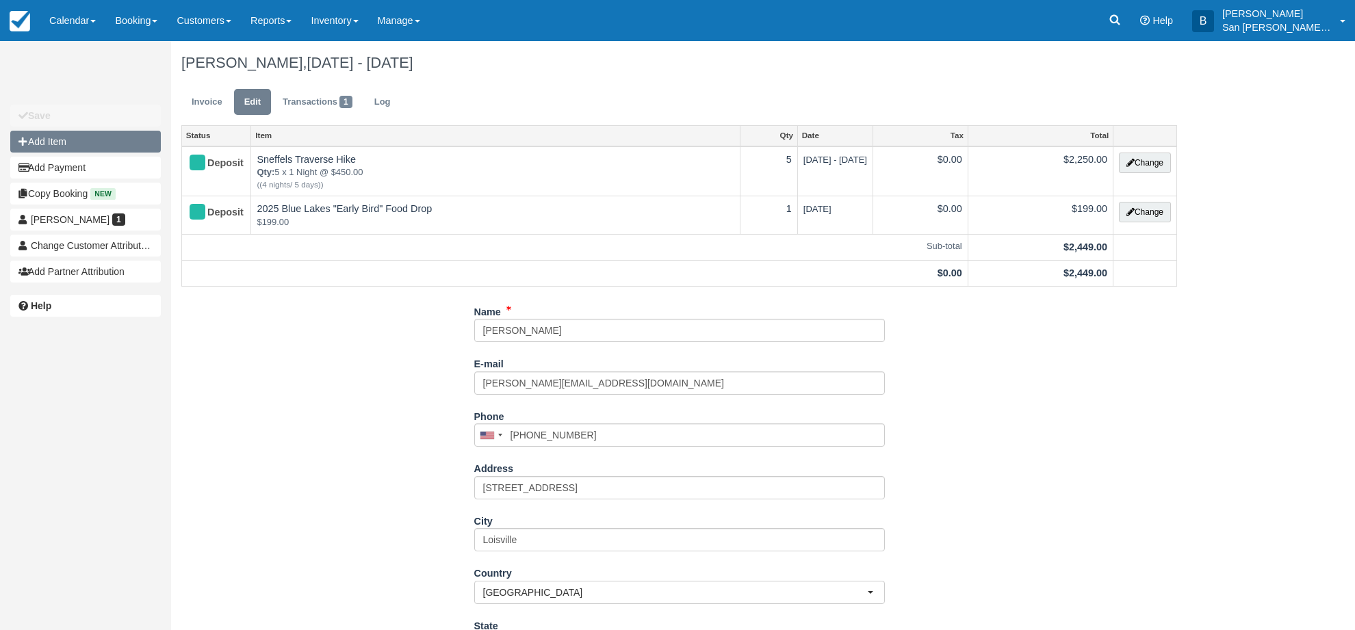
click at [43, 138] on button "Add Item" at bounding box center [85, 142] width 151 height 22
type input "0.00"
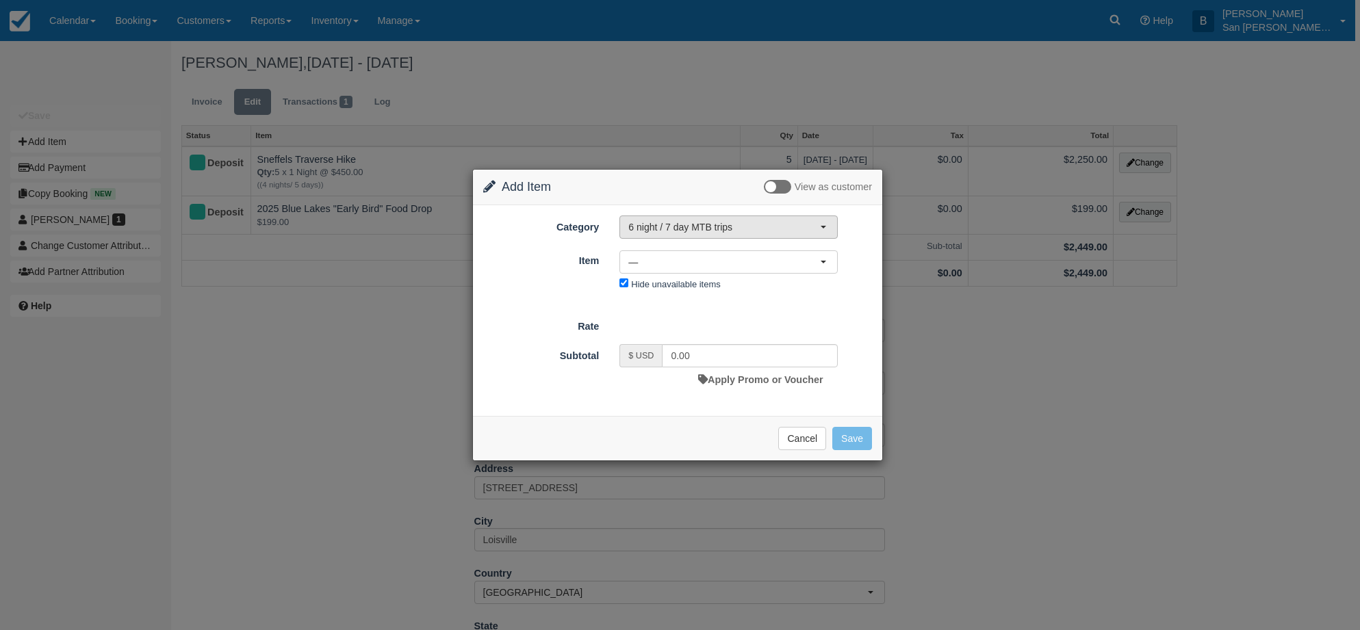
click at [740, 226] on span "6 night / 7 day MTB trips" at bounding box center [724, 227] width 192 height 14
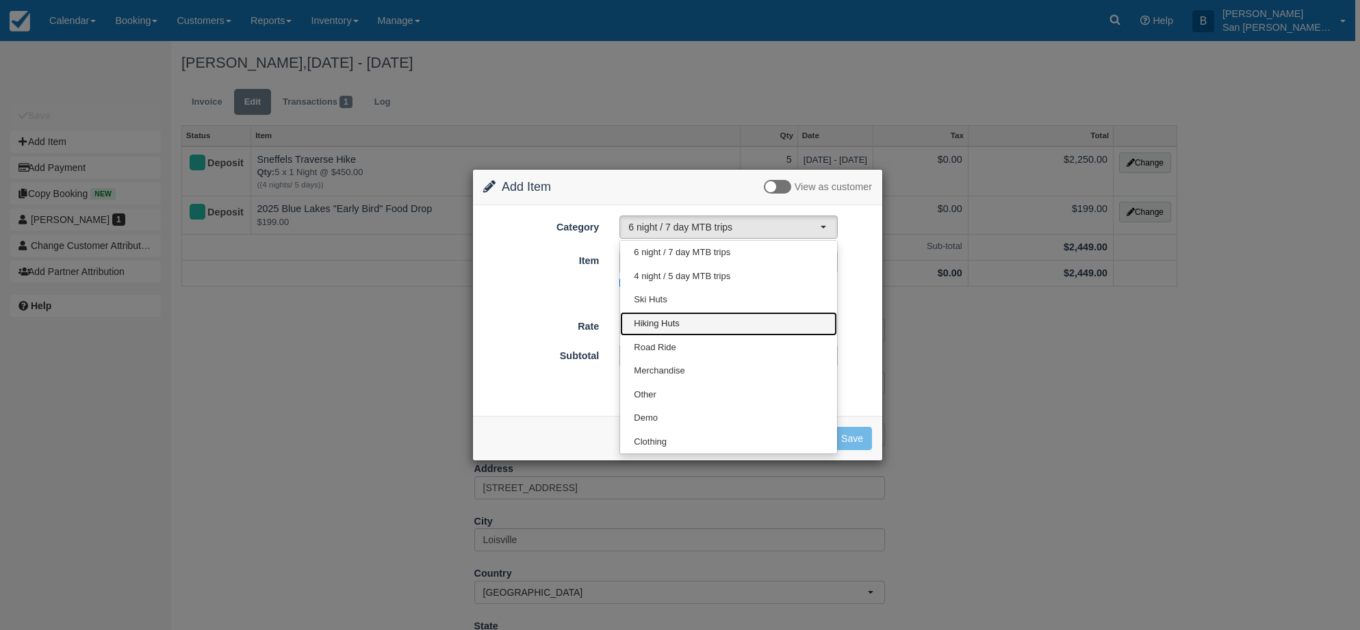
click at [667, 322] on span "Hiking Huts" at bounding box center [656, 324] width 45 height 13
select select "12"
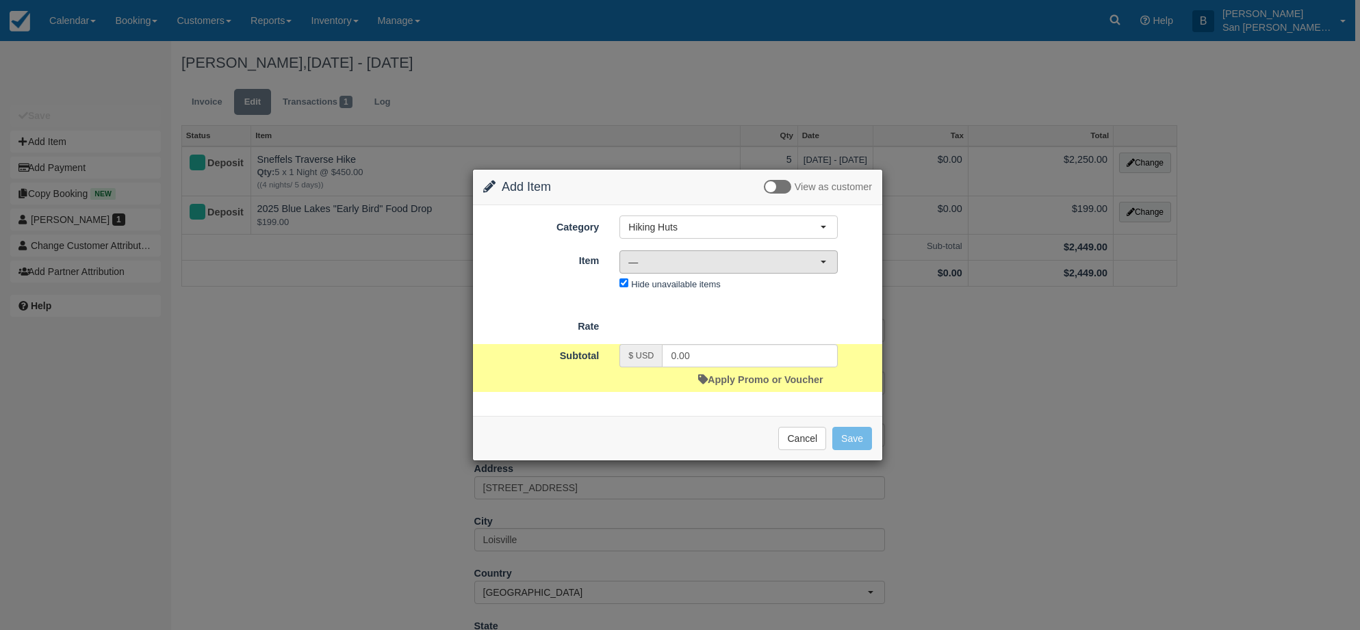
click at [652, 264] on span "—" at bounding box center [724, 262] width 192 height 14
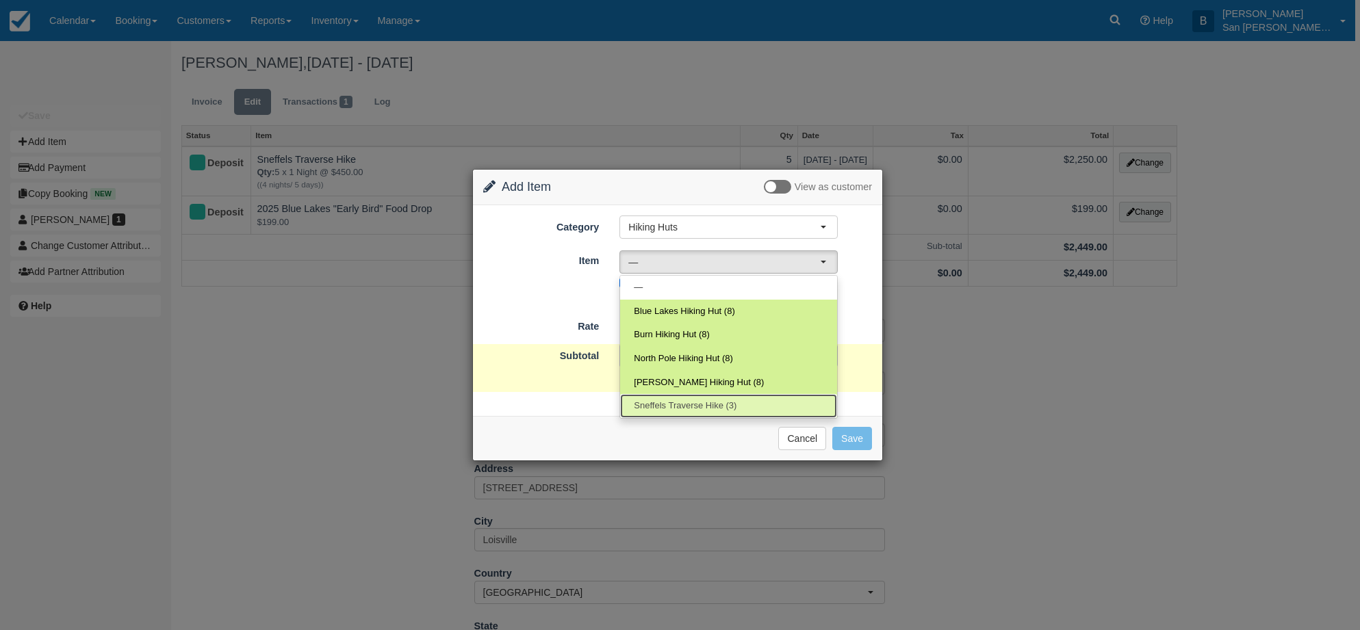
click at [676, 401] on span "Sneffels Traverse Hike (3)" at bounding box center [685, 406] width 103 height 13
select select "75"
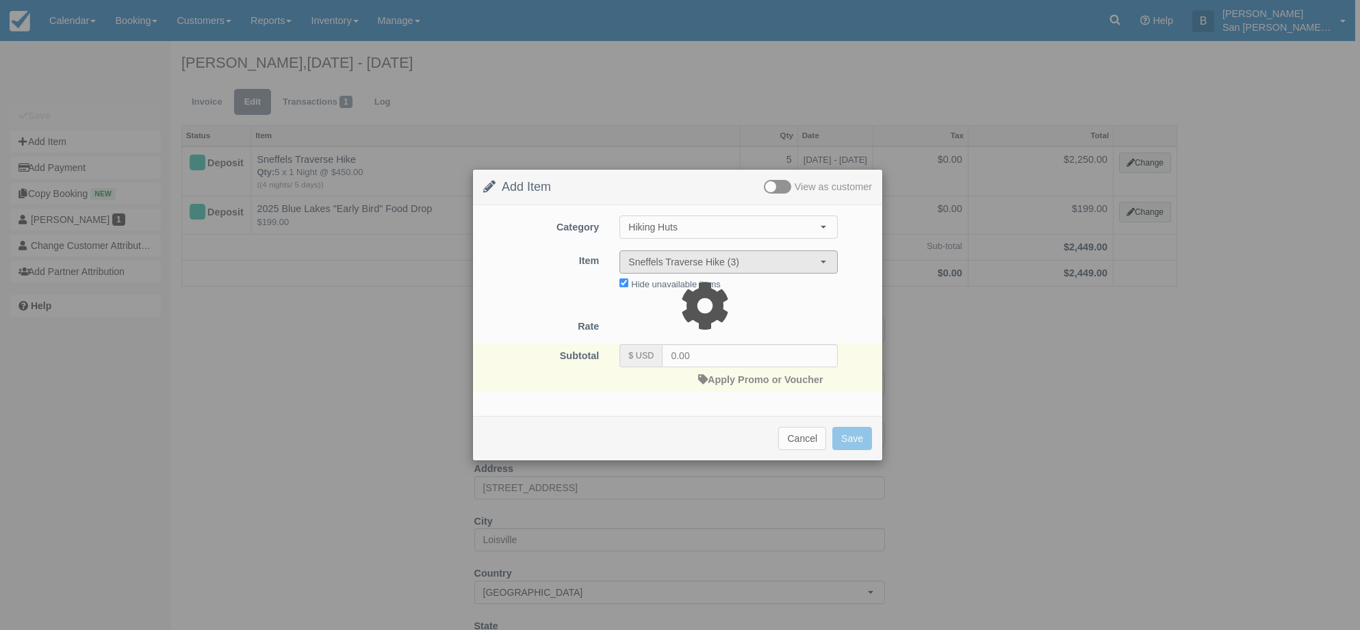
type input "450.00"
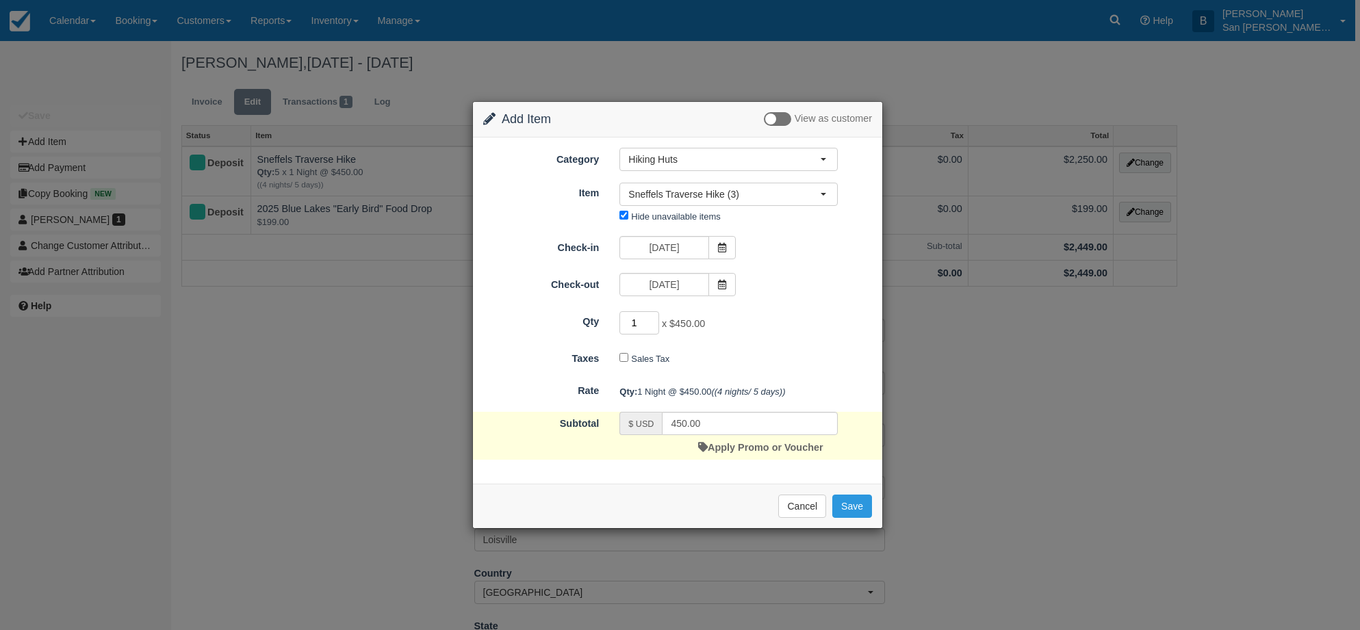
drag, startPoint x: 643, startPoint y: 323, endPoint x: 615, endPoint y: 322, distance: 28.1
click at [615, 322] on div "1 x $450.00 Required." at bounding box center [728, 324] width 239 height 27
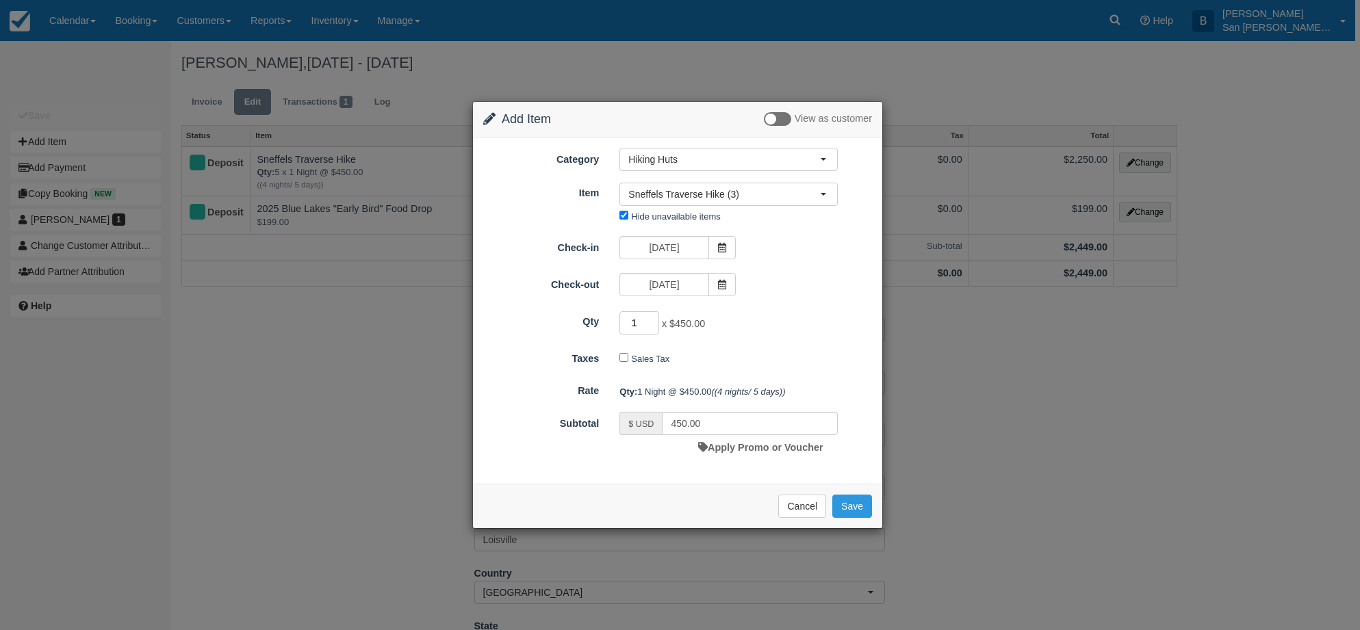
type input "2"
type input "900.00"
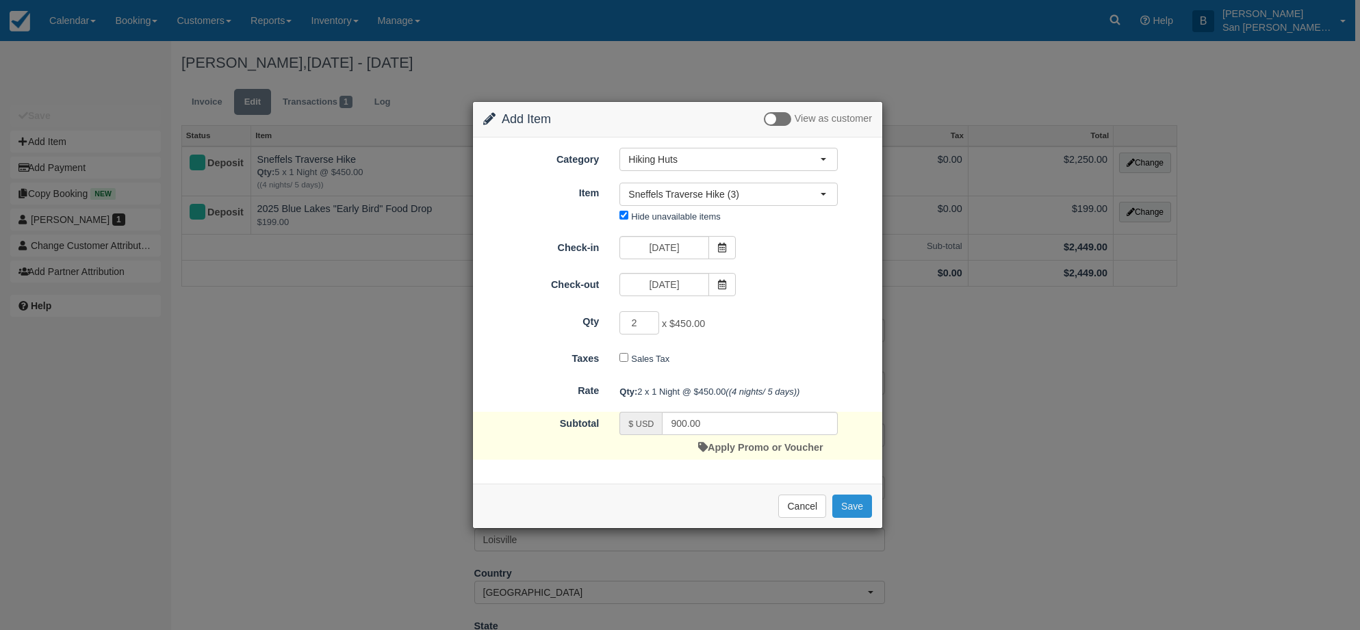
click at [864, 508] on button "Save" at bounding box center [852, 506] width 40 height 23
checkbox input "false"
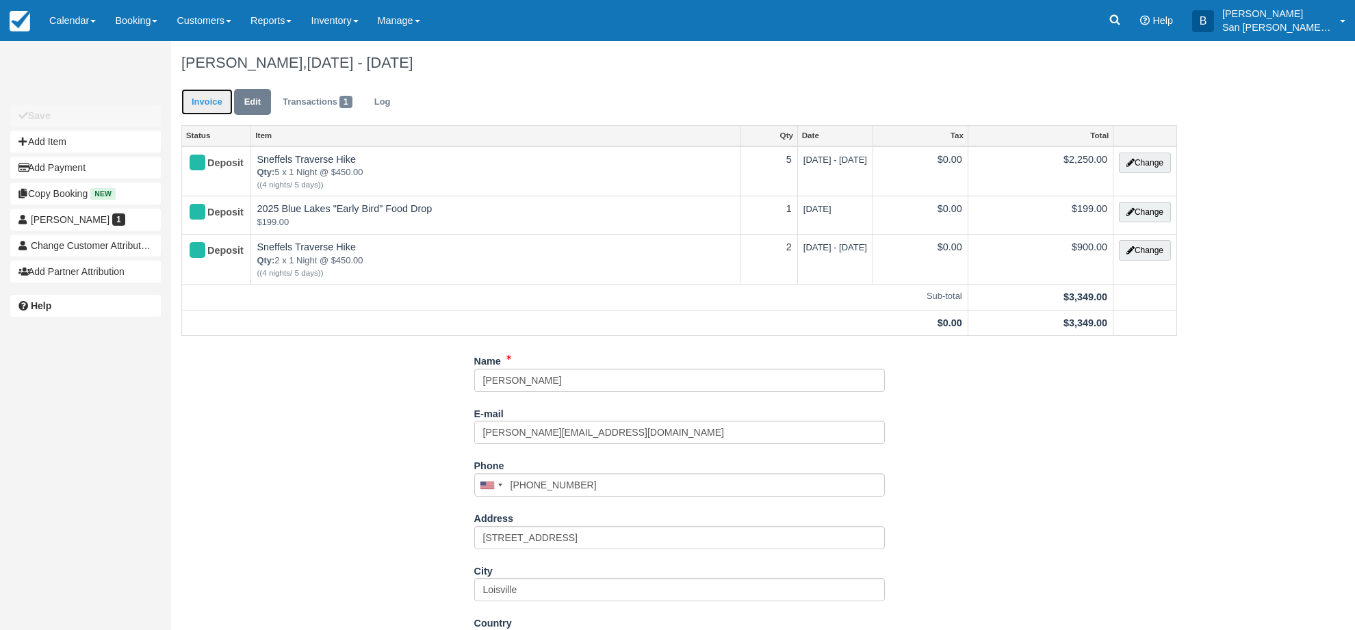
click at [208, 103] on link "Invoice" at bounding box center [206, 102] width 51 height 27
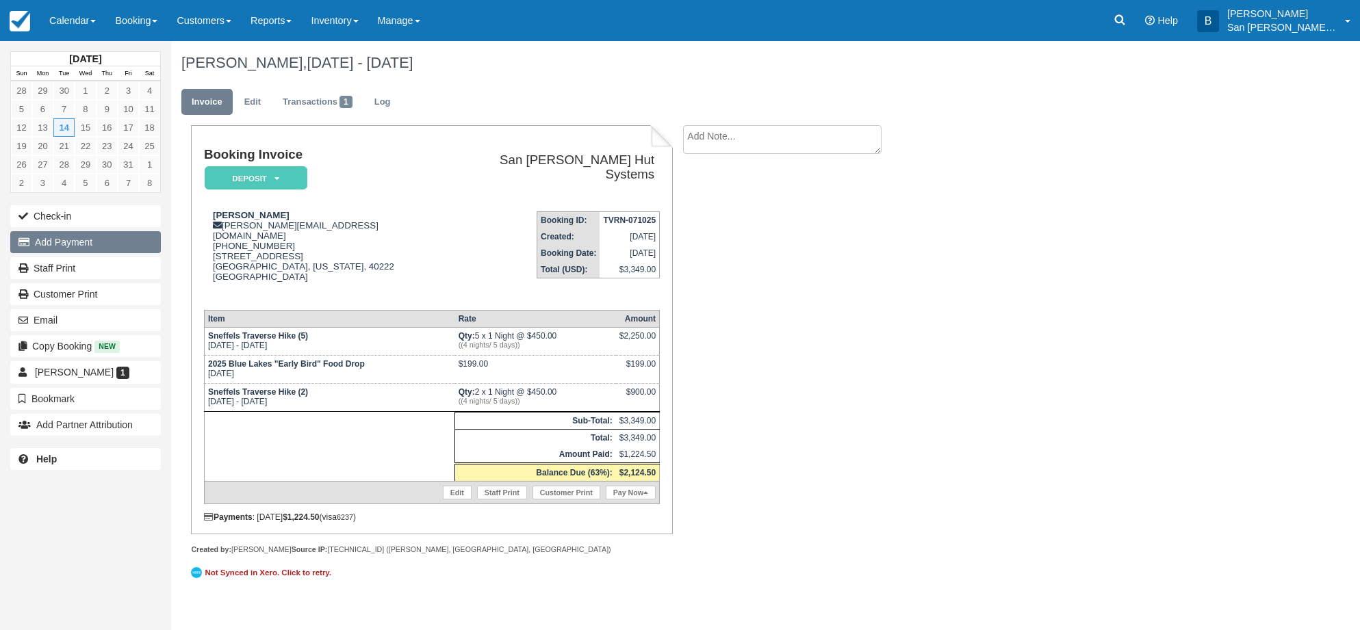
click at [77, 244] on button "Add Payment" at bounding box center [85, 242] width 151 height 22
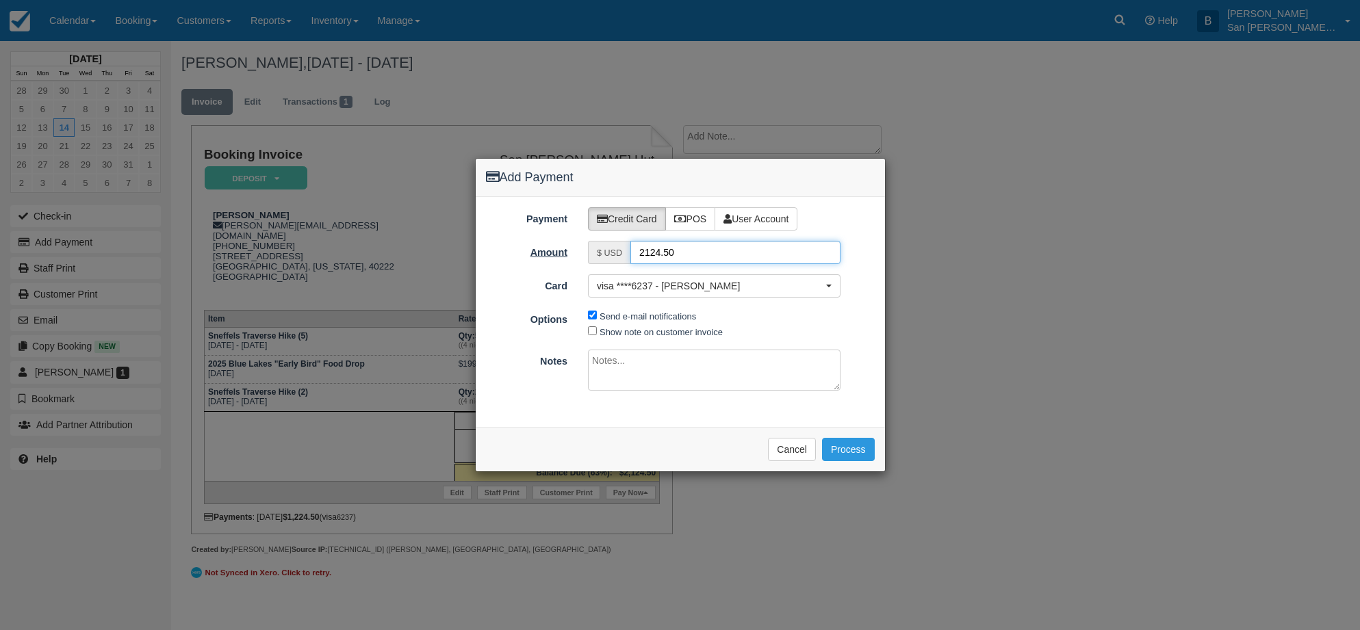
drag, startPoint x: 691, startPoint y: 255, endPoint x: 571, endPoint y: 249, distance: 120.6
click at [572, 248] on div "Amount $ USD 2124.50" at bounding box center [680, 252] width 409 height 23
type input "450.00"
click at [860, 450] on button "Process" at bounding box center [848, 449] width 53 height 23
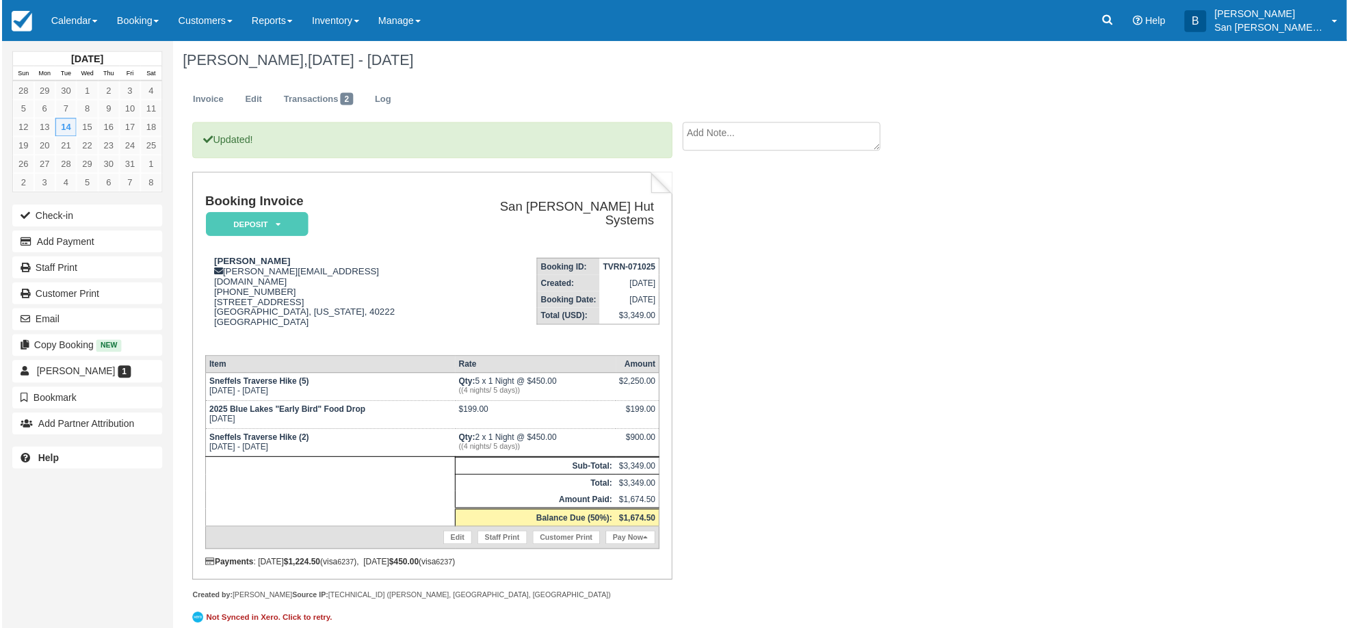
scroll to position [5, 0]
click at [73, 268] on link "Staff Print" at bounding box center [85, 268] width 151 height 22
click at [140, 25] on link "Booking" at bounding box center [136, 20] width 62 height 41
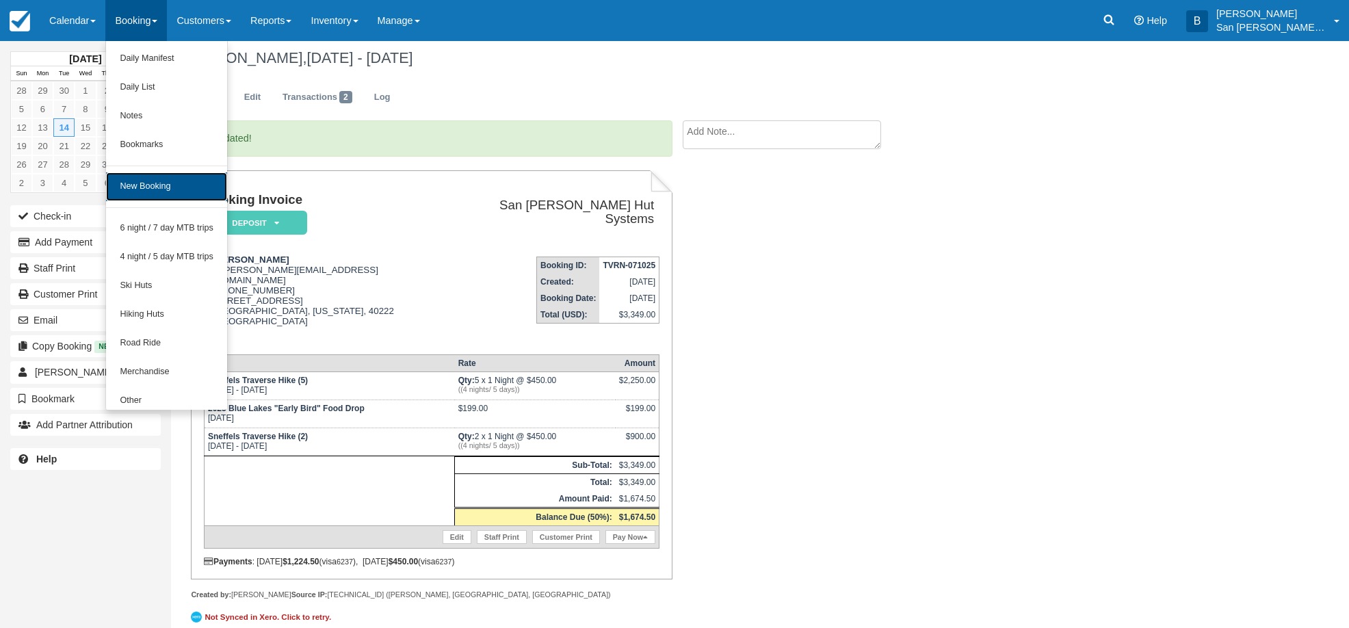
click at [161, 189] on link "New Booking" at bounding box center [166, 186] width 121 height 29
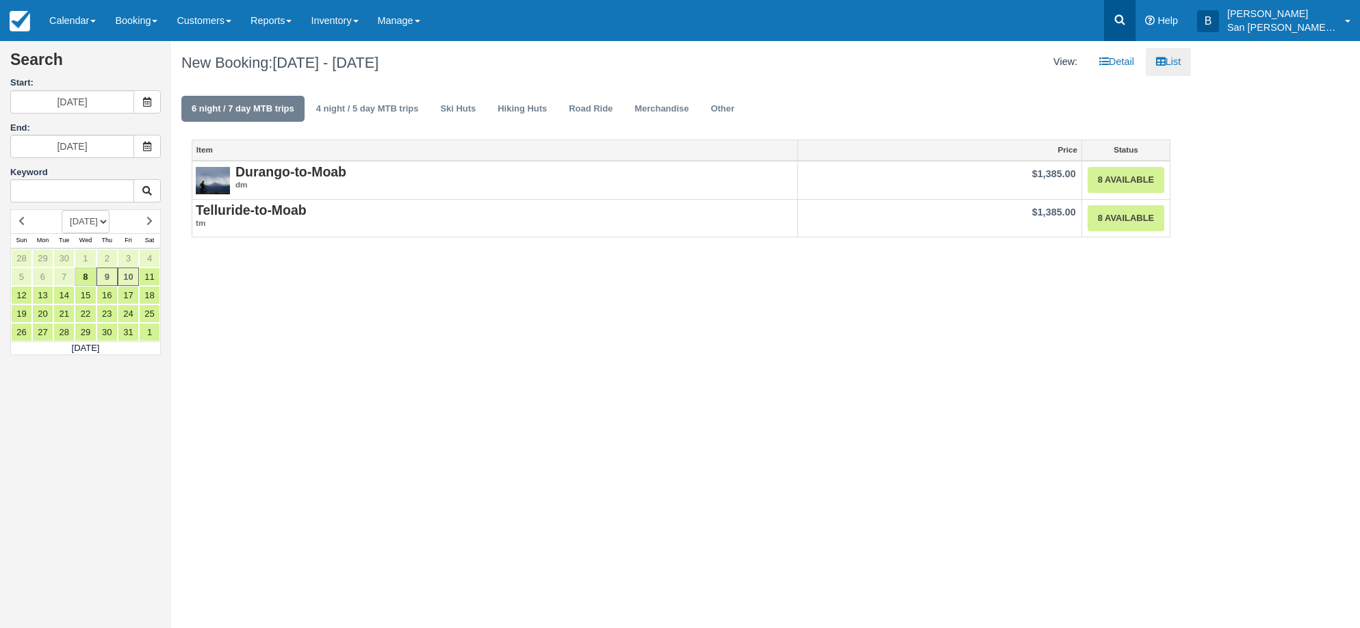
click at [1126, 23] on icon at bounding box center [1120, 20] width 14 height 14
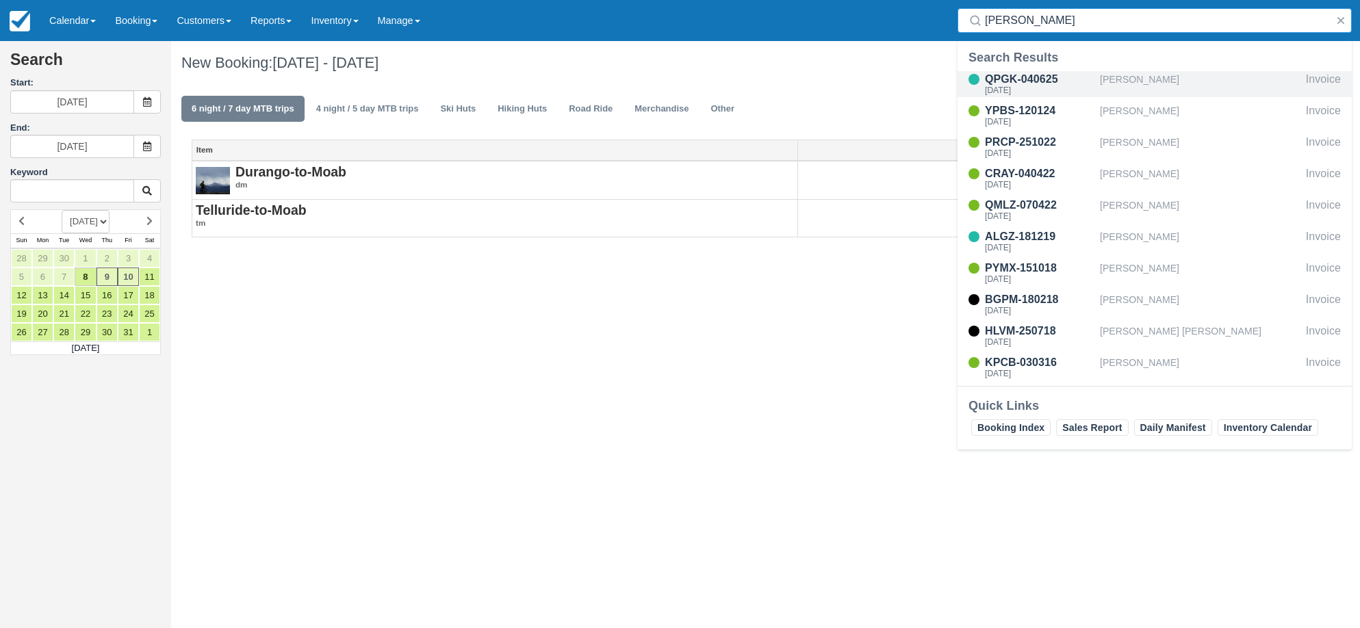
type input "lou"
click at [1012, 89] on div "Sun Jul 12 2026" at bounding box center [1039, 90] width 109 height 8
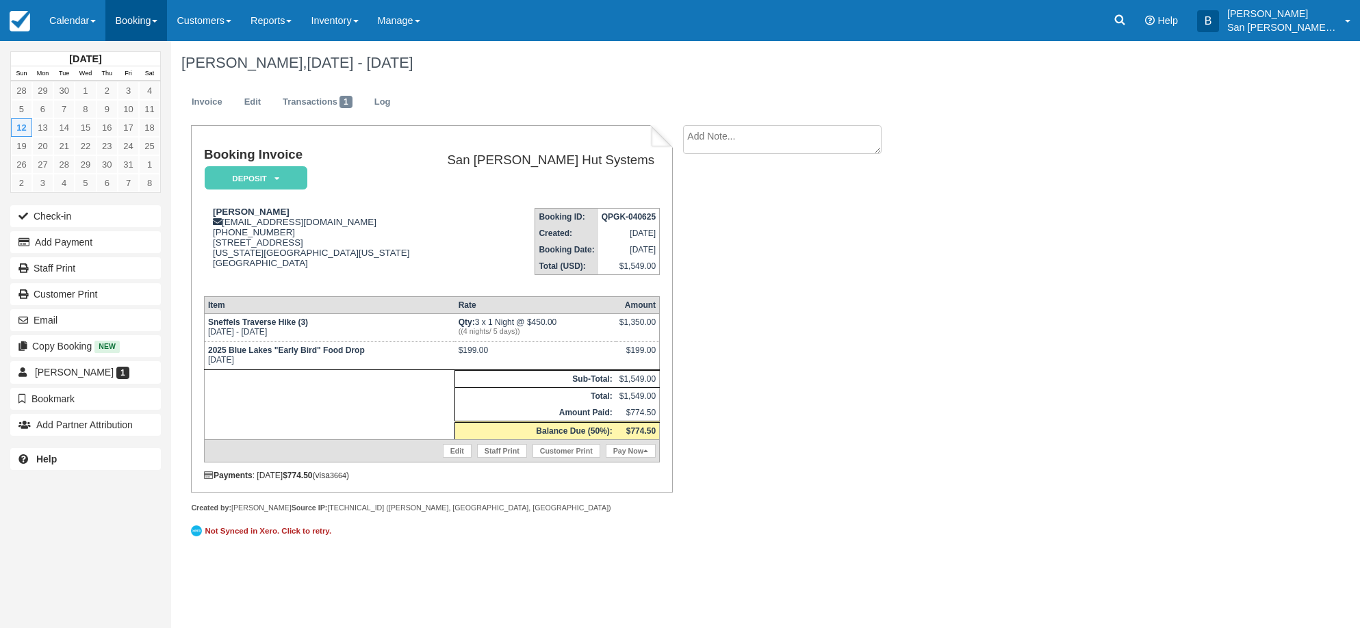
drag, startPoint x: 140, startPoint y: 18, endPoint x: 143, endPoint y: 31, distance: 13.4
click at [140, 18] on link "Booking" at bounding box center [136, 20] width 62 height 41
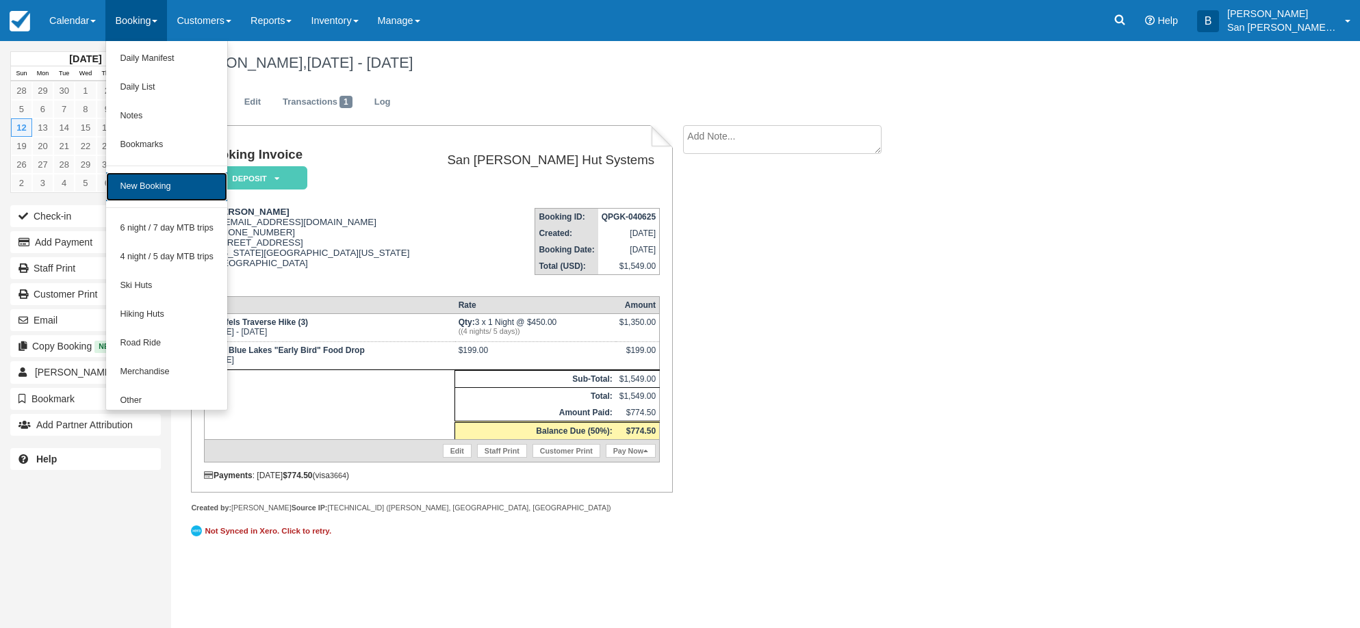
click at [155, 184] on link "New Booking" at bounding box center [166, 186] width 121 height 29
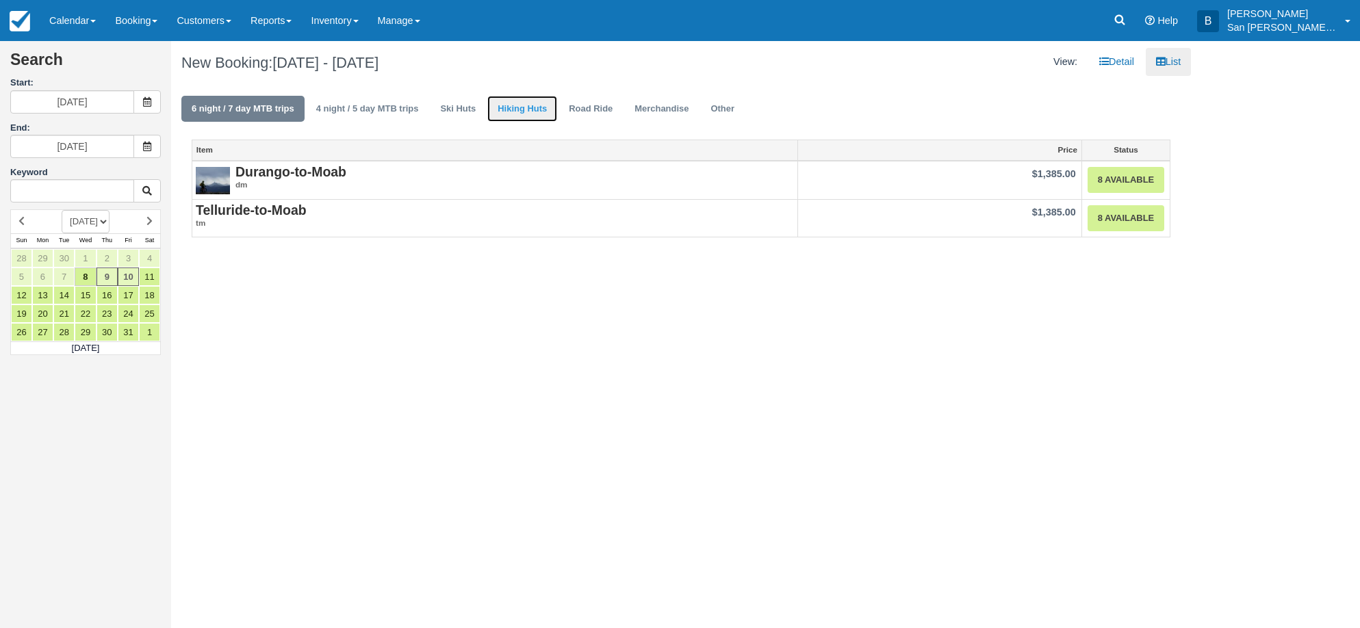
click at [533, 114] on link "Hiking Huts" at bounding box center [522, 109] width 70 height 27
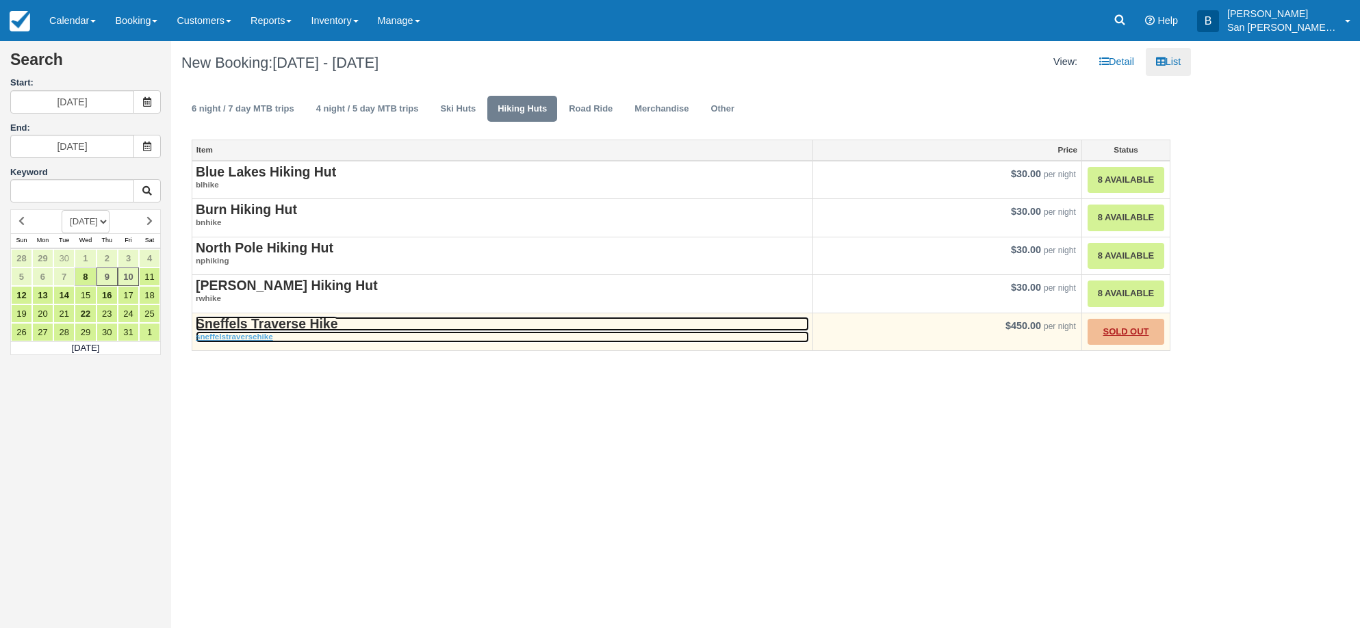
click at [295, 321] on strong "Sneffels Traverse Hike" at bounding box center [267, 323] width 142 height 15
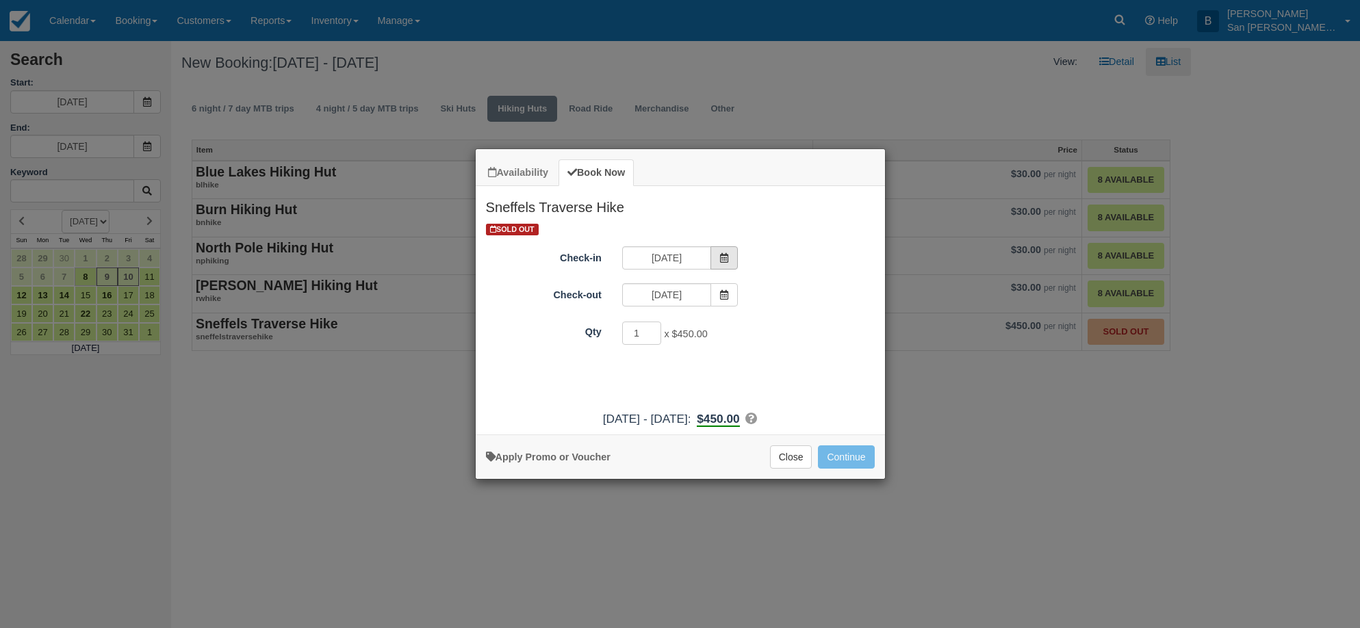
click at [723, 252] on span "Item Modal" at bounding box center [723, 257] width 27 height 23
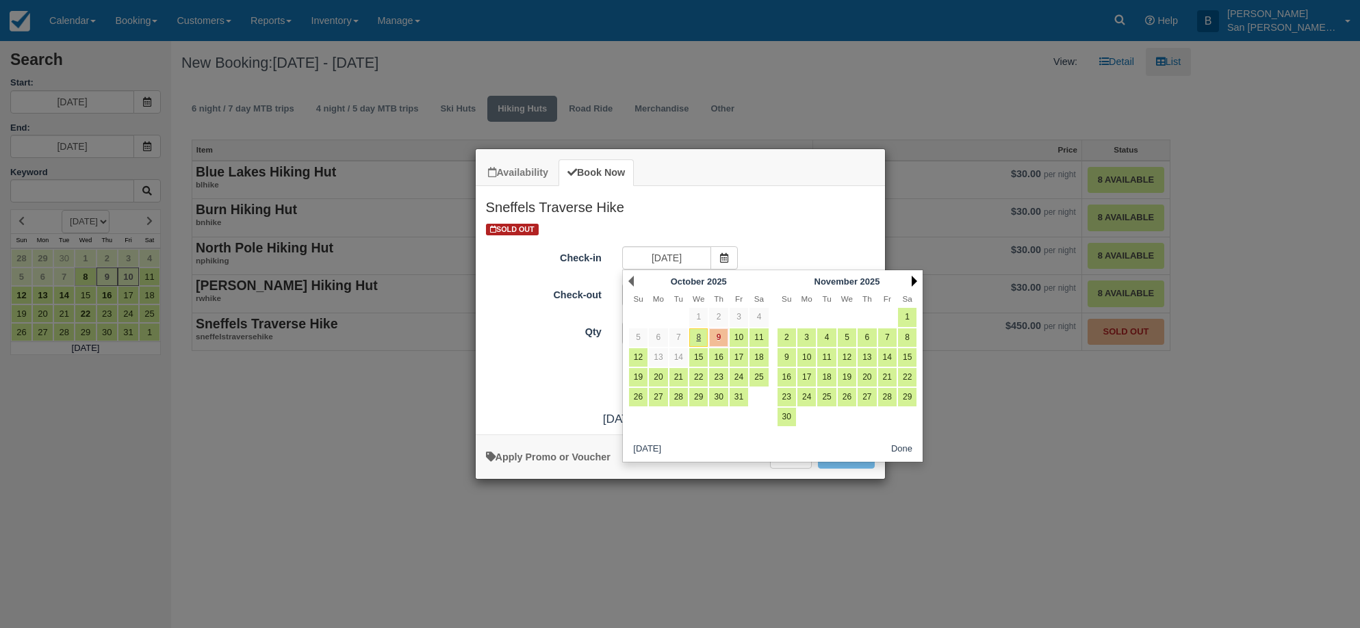
click at [914, 280] on link "Next" at bounding box center [914, 281] width 5 height 11
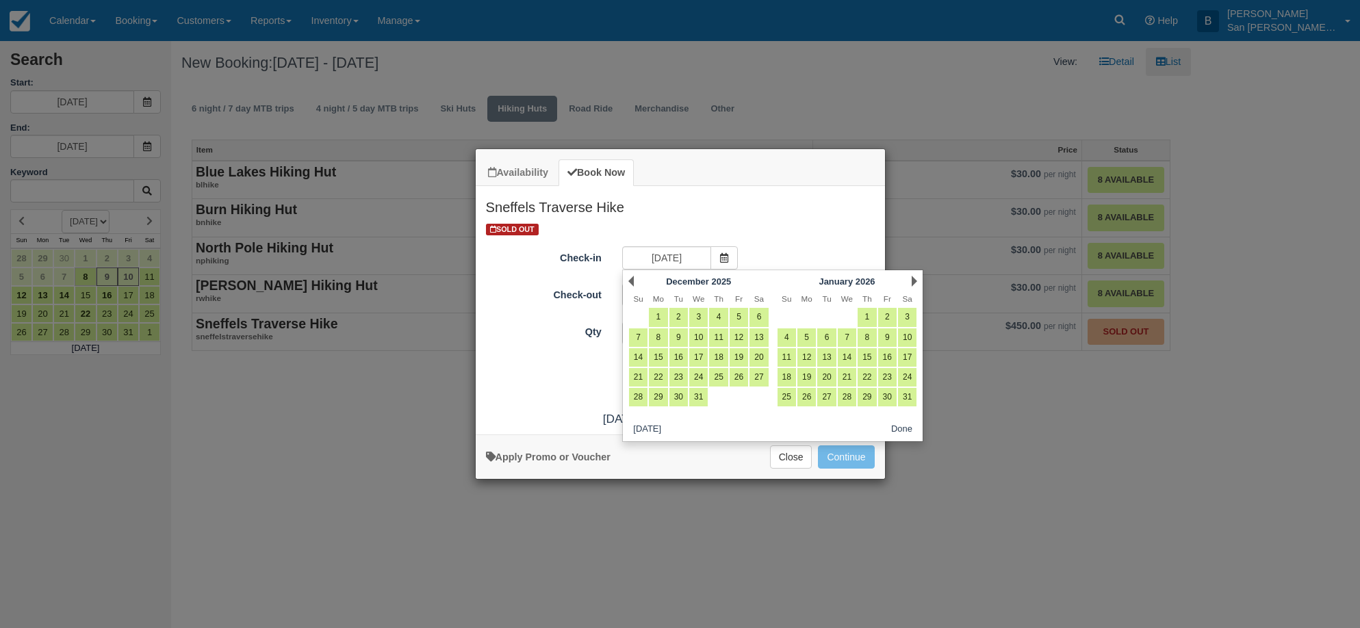
click at [914, 280] on link "Next" at bounding box center [914, 281] width 5 height 11
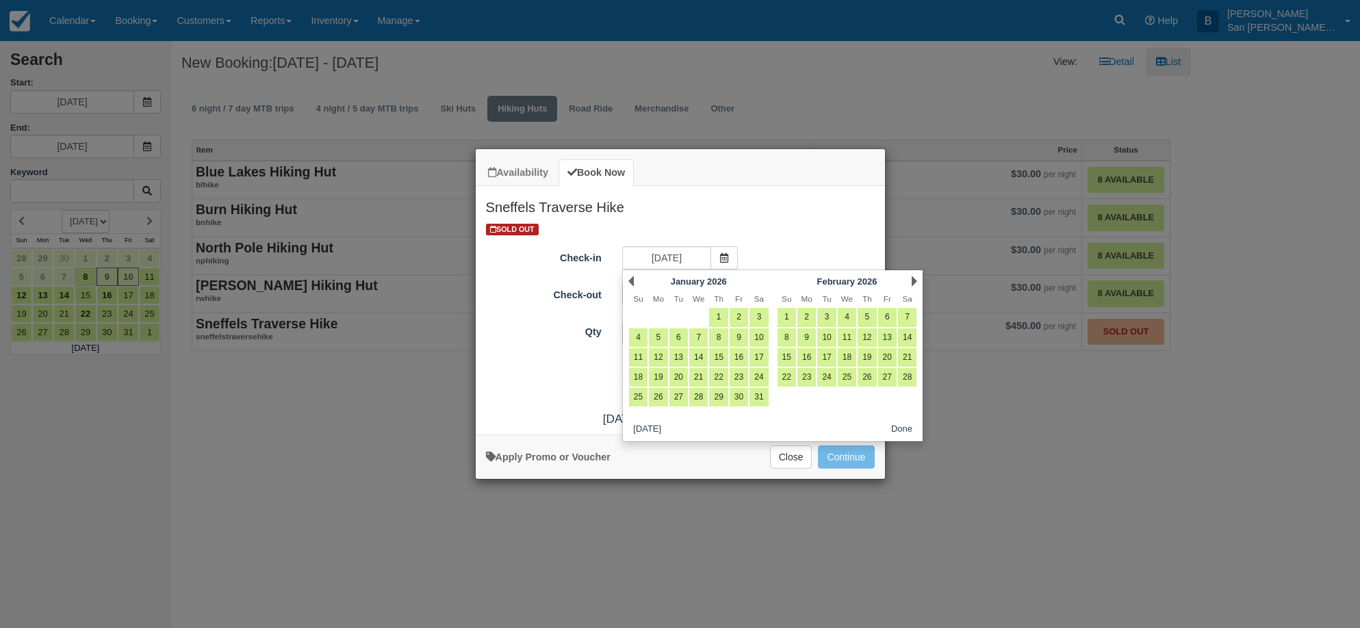
click at [914, 280] on link "Next" at bounding box center [914, 281] width 5 height 11
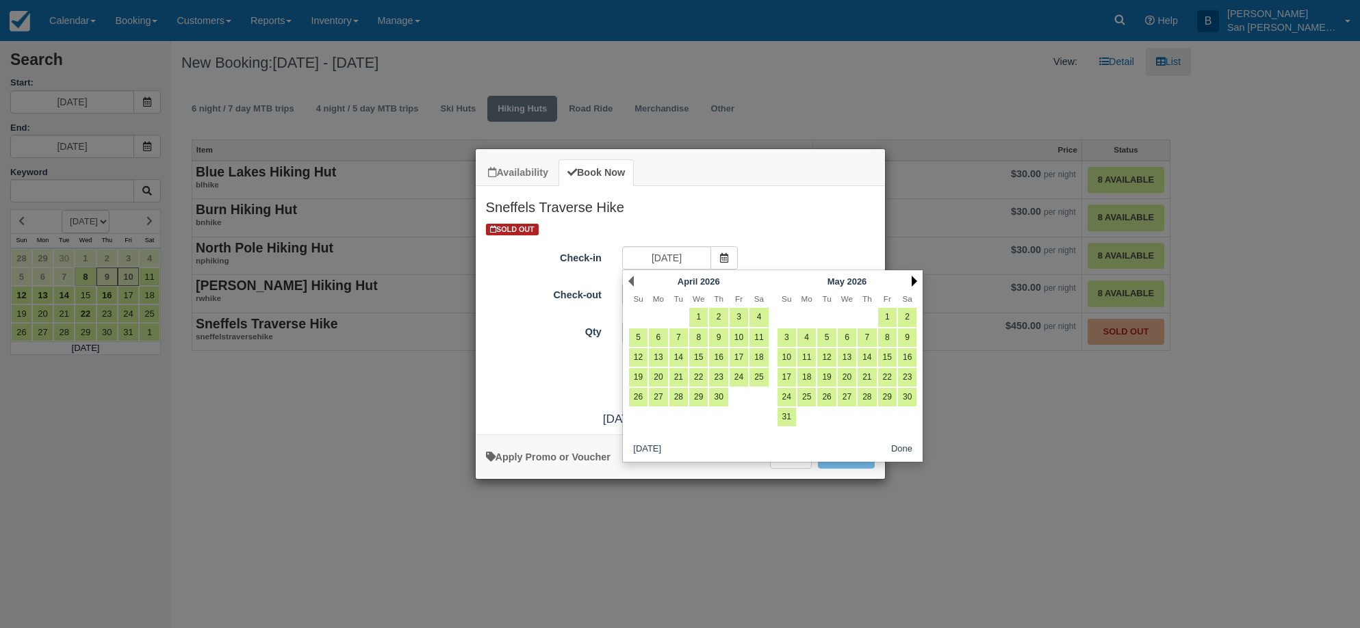
click at [914, 280] on link "Next" at bounding box center [914, 281] width 5 height 11
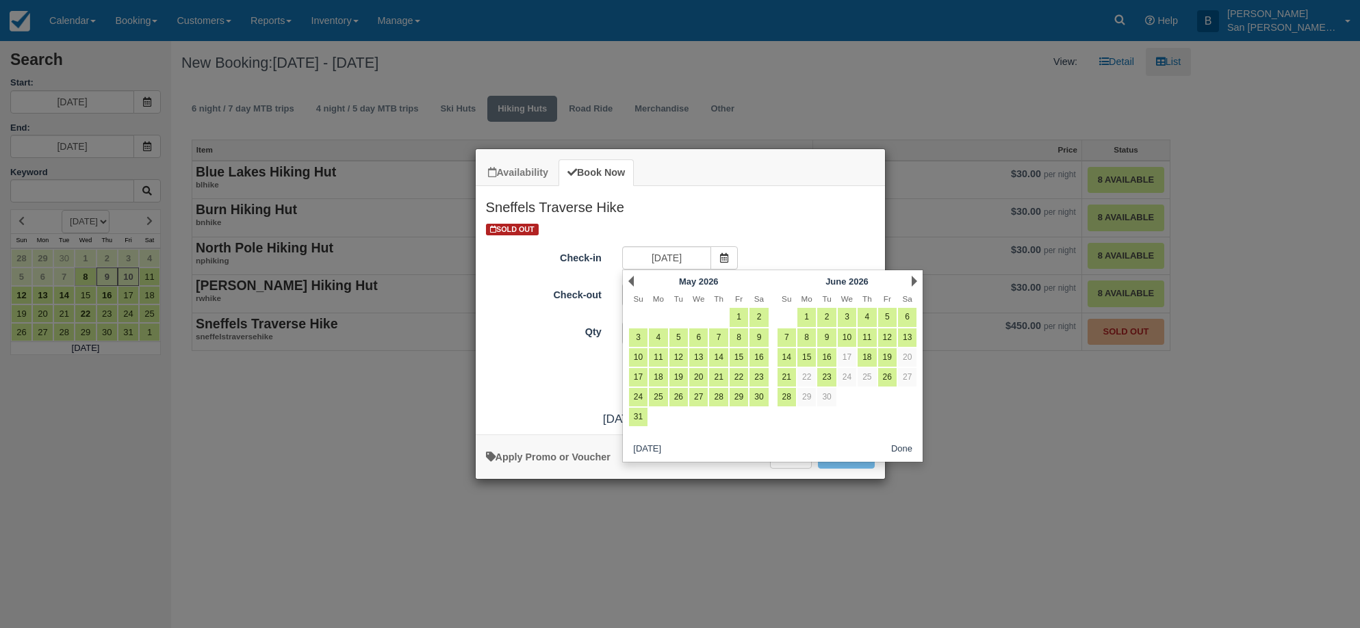
click at [914, 280] on link "Next" at bounding box center [914, 281] width 5 height 11
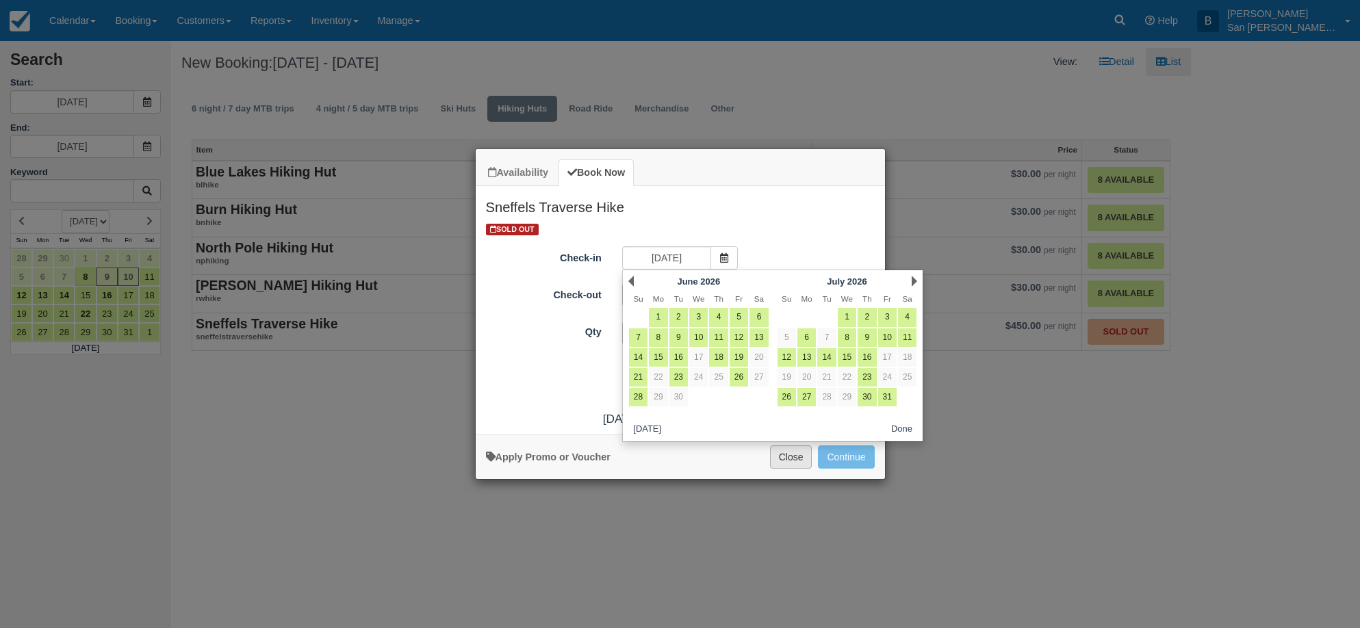
click at [780, 462] on button "Close" at bounding box center [791, 456] width 42 height 23
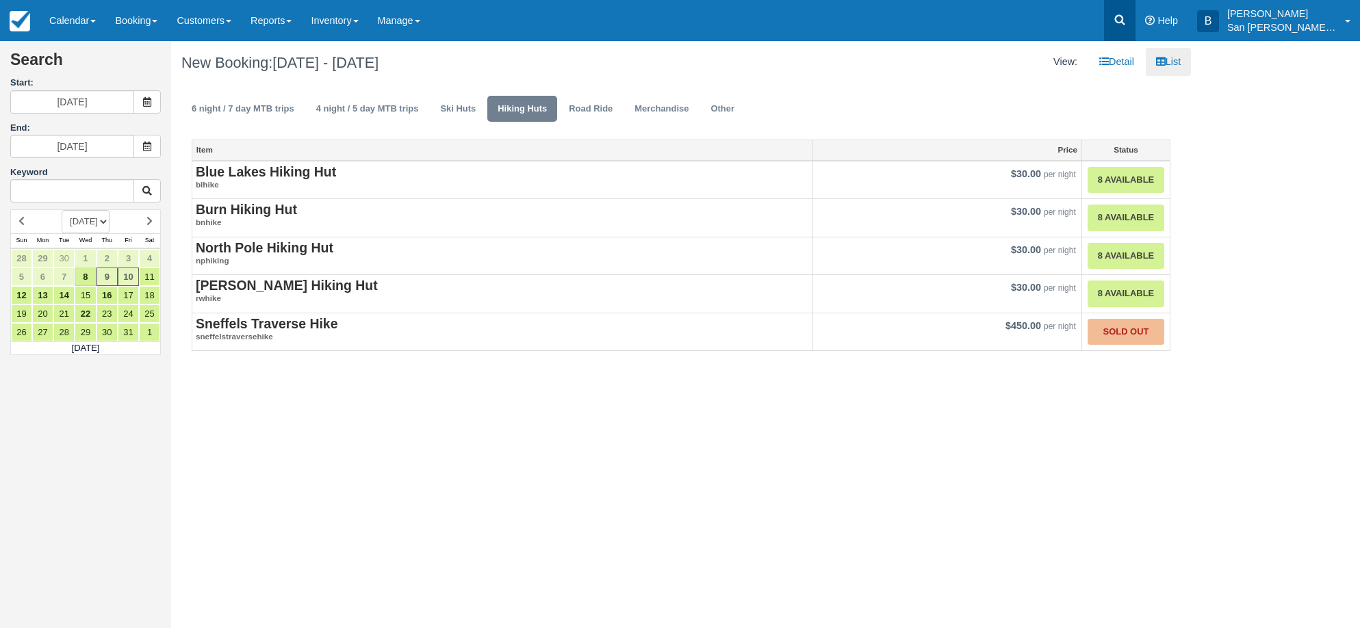
click at [1117, 6] on link at bounding box center [1119, 20] width 31 height 41
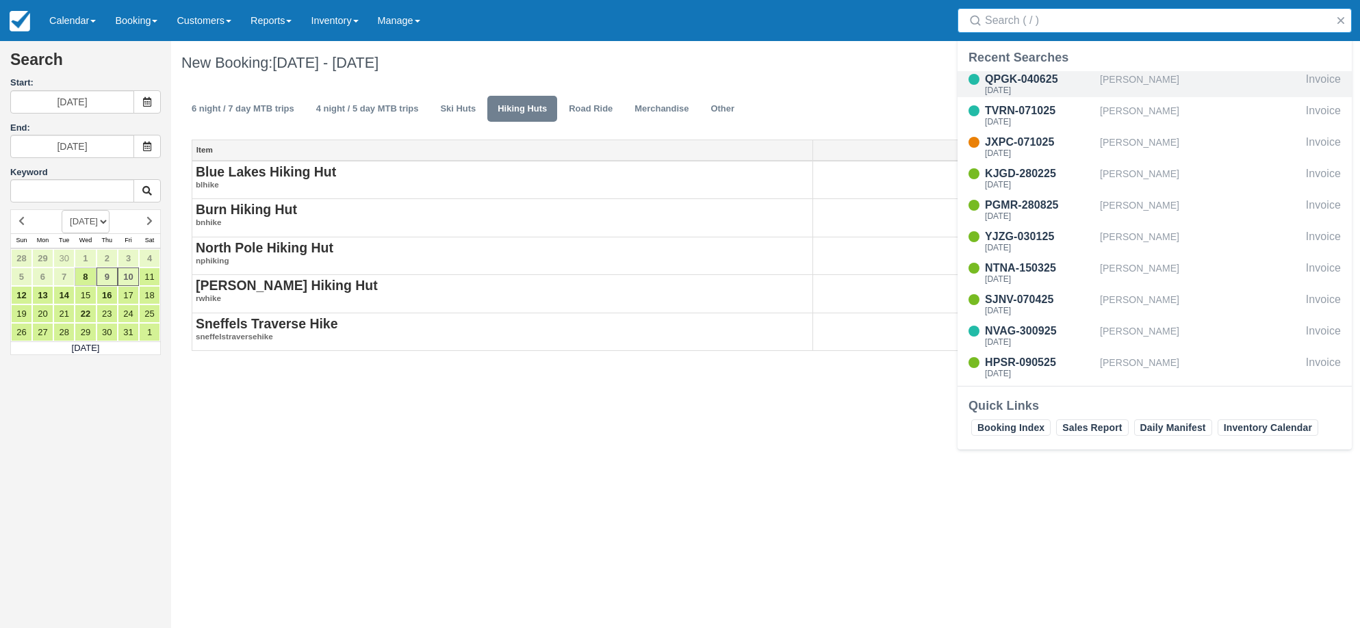
click at [1120, 86] on div "[PERSON_NAME]" at bounding box center [1200, 84] width 201 height 26
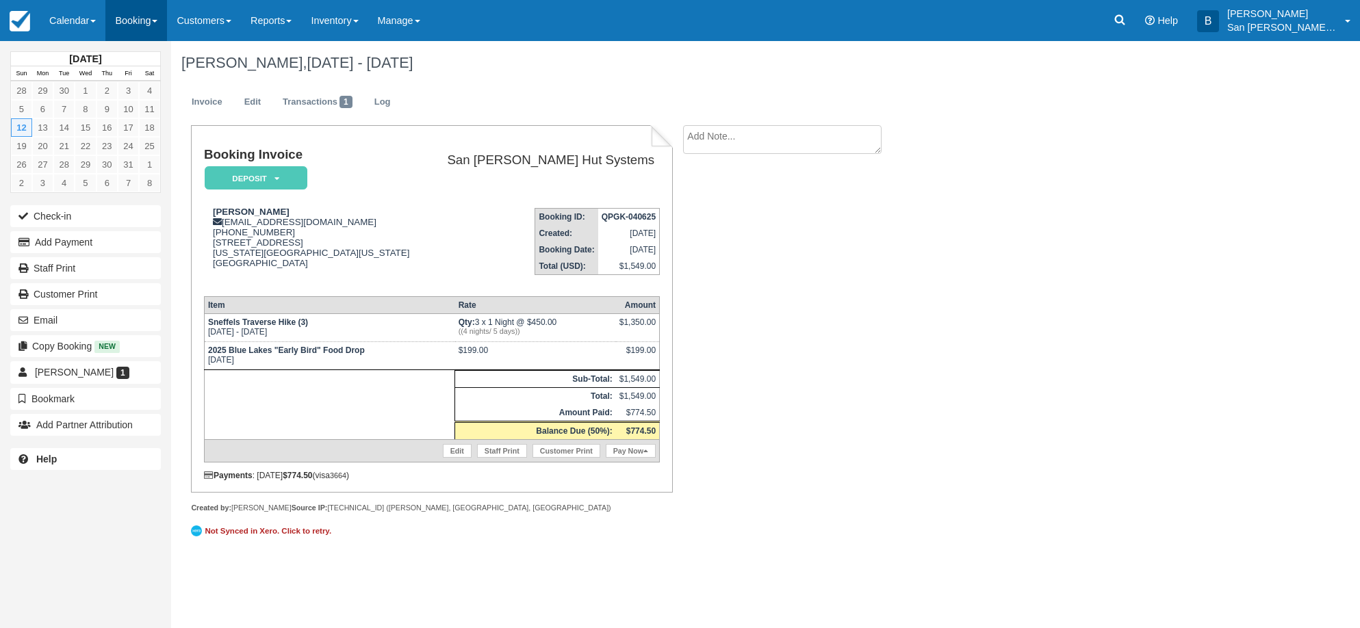
click at [125, 22] on link "Booking" at bounding box center [136, 20] width 62 height 41
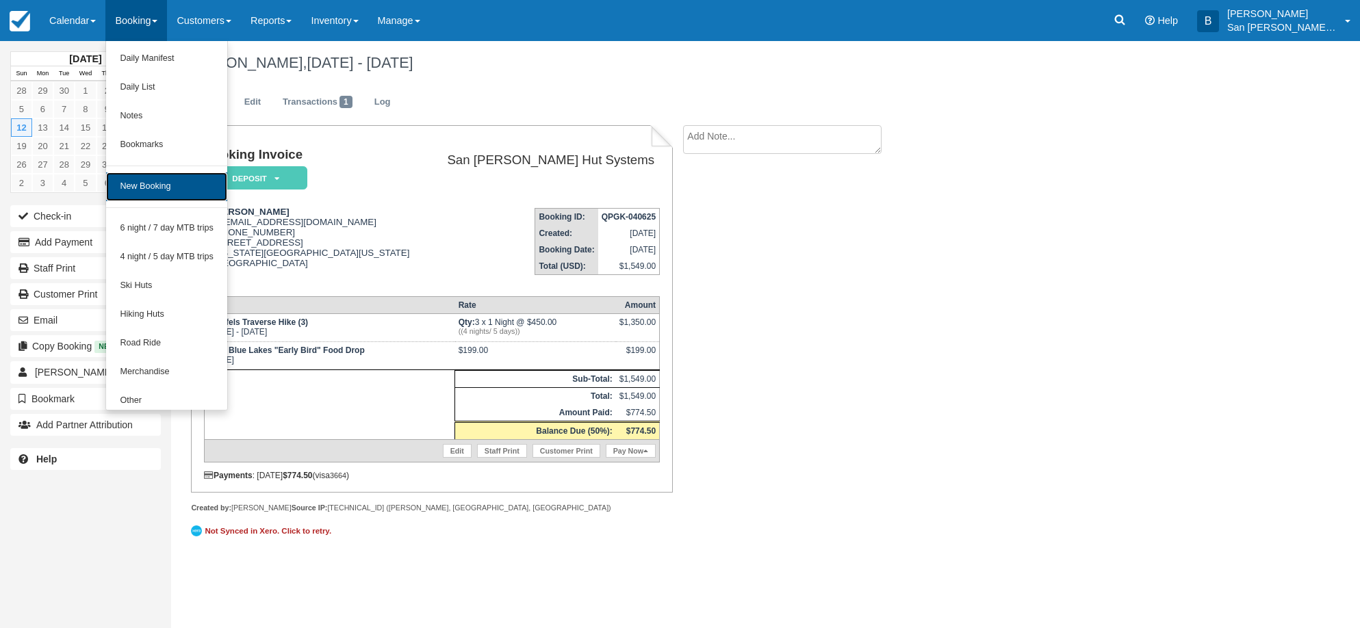
click at [146, 181] on link "New Booking" at bounding box center [166, 186] width 121 height 29
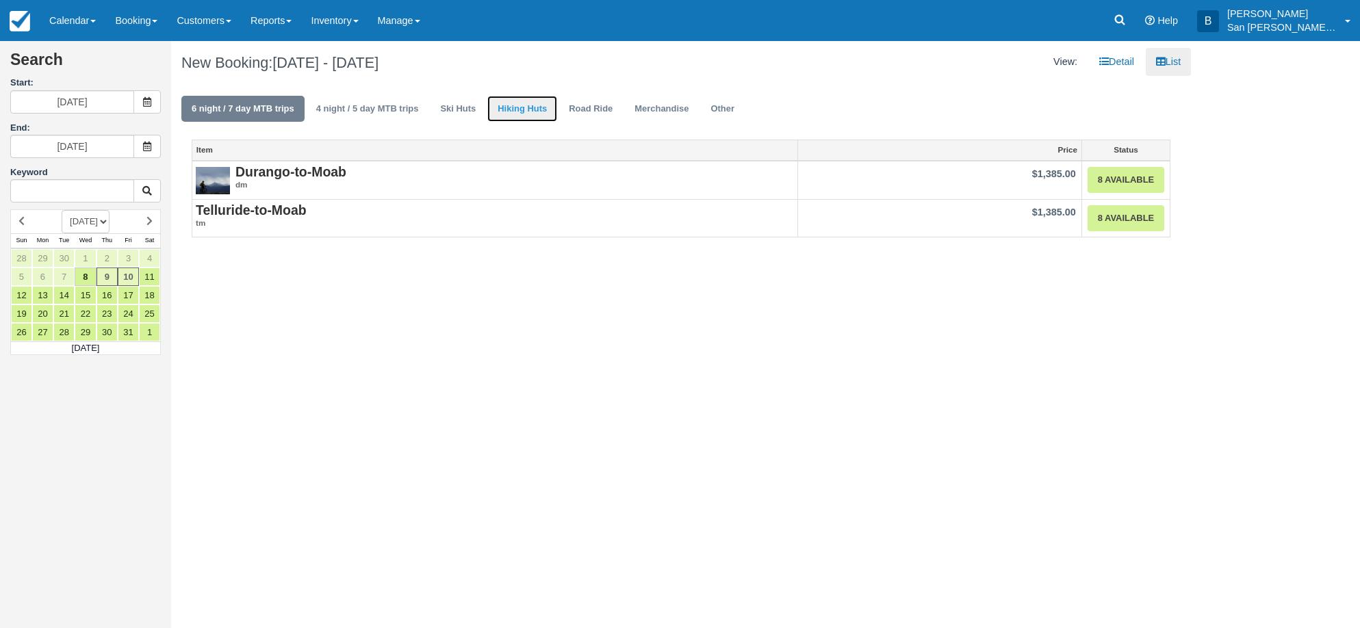
click at [523, 100] on link "Hiking Huts" at bounding box center [522, 109] width 70 height 27
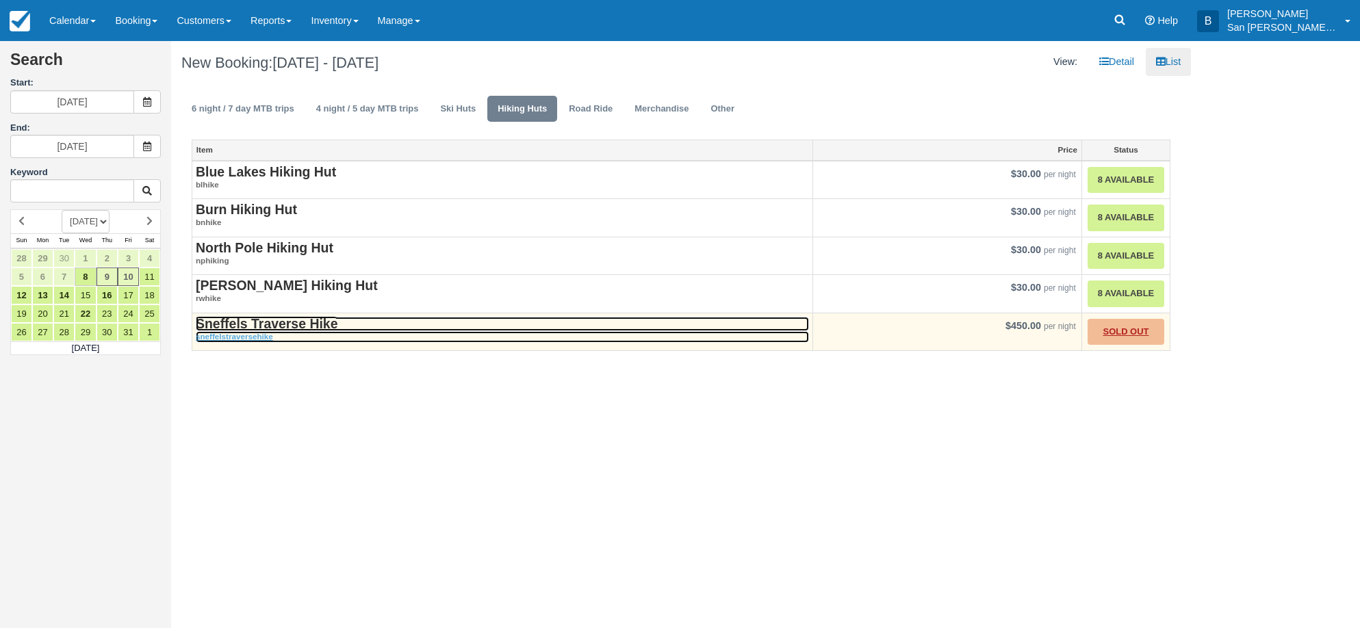
click at [273, 324] on strong "Sneffels Traverse Hike" at bounding box center [267, 323] width 142 height 15
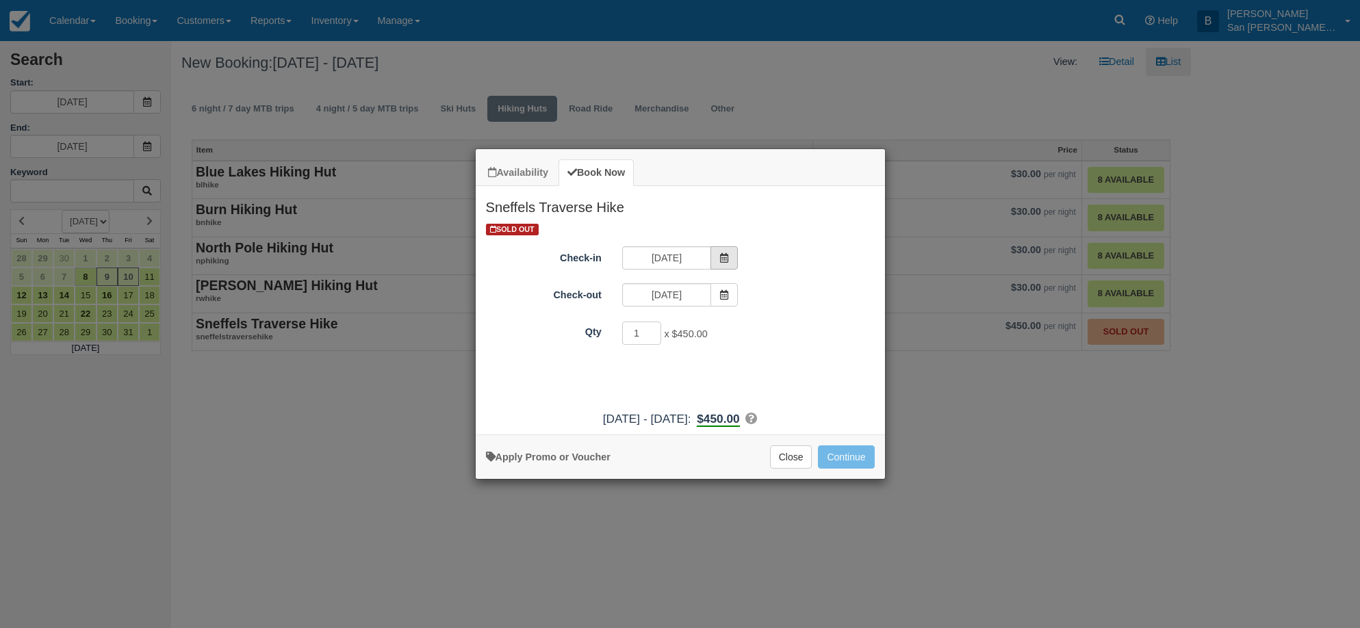
click at [723, 256] on icon "Item Modal" at bounding box center [724, 258] width 10 height 10
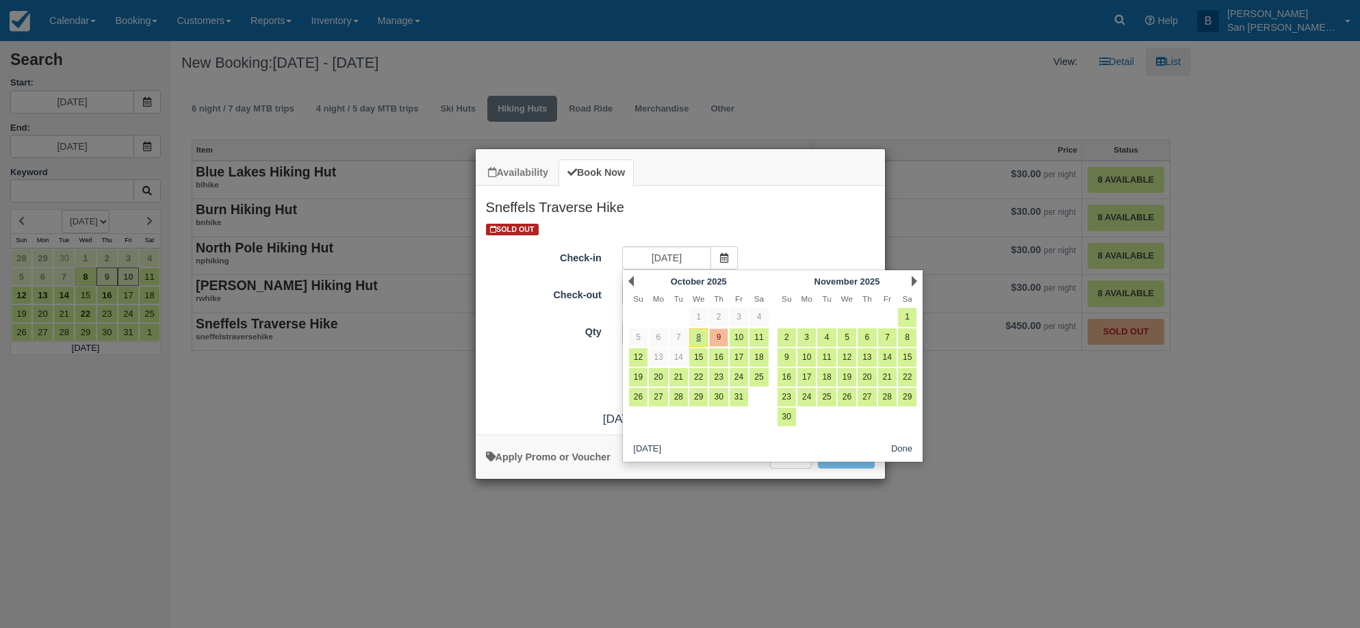
click at [910, 280] on div "Next November 2025" at bounding box center [847, 281] width 148 height 19
click at [916, 279] on link "Next" at bounding box center [914, 281] width 5 height 11
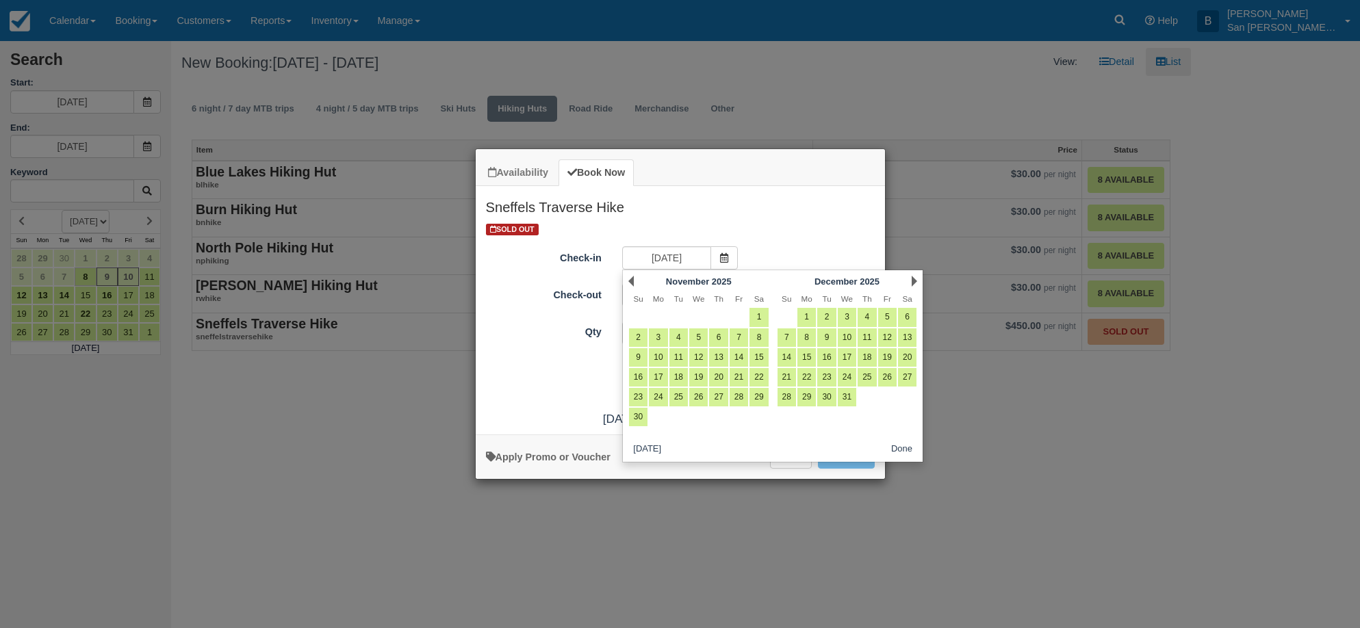
click at [916, 279] on link "Next" at bounding box center [914, 281] width 5 height 11
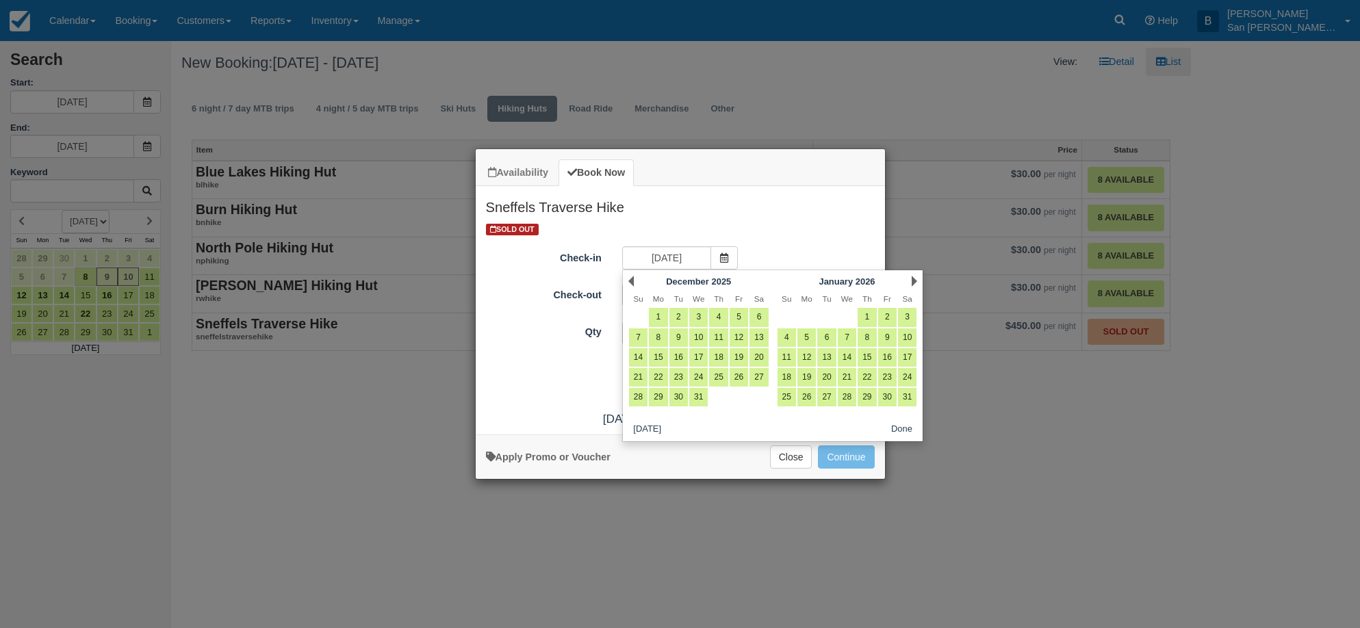
click at [916, 279] on link "Next" at bounding box center [914, 281] width 5 height 11
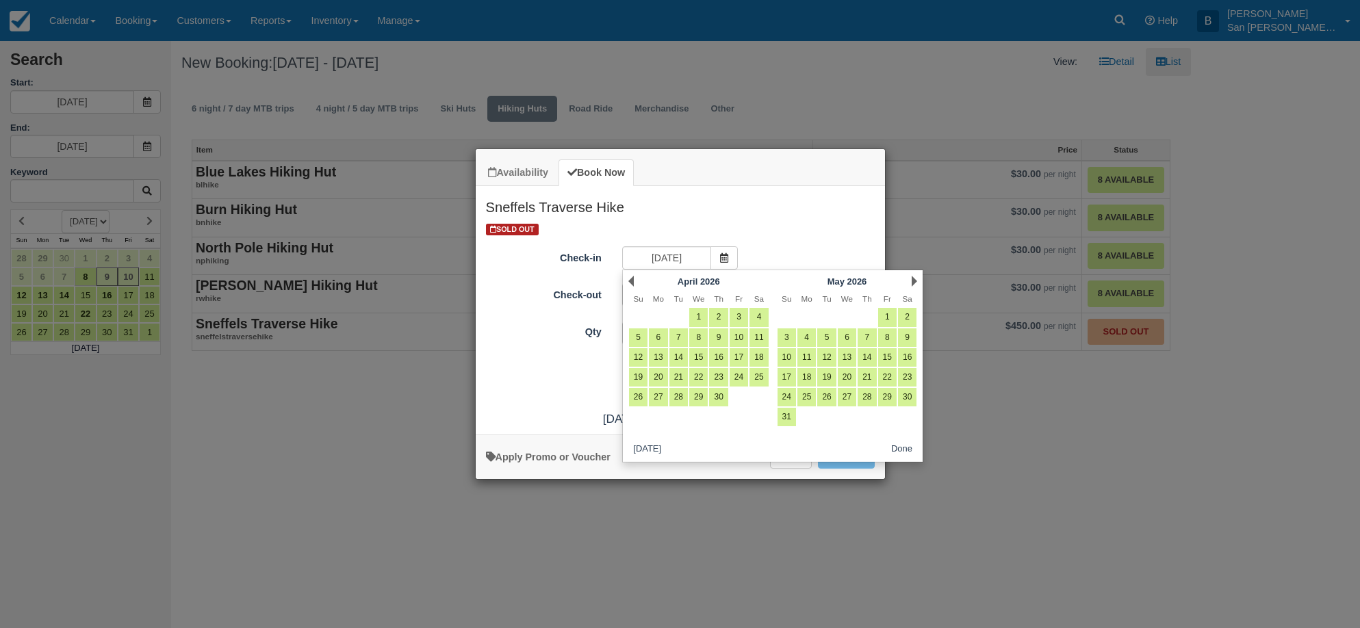
click at [916, 279] on link "Next" at bounding box center [914, 281] width 5 height 11
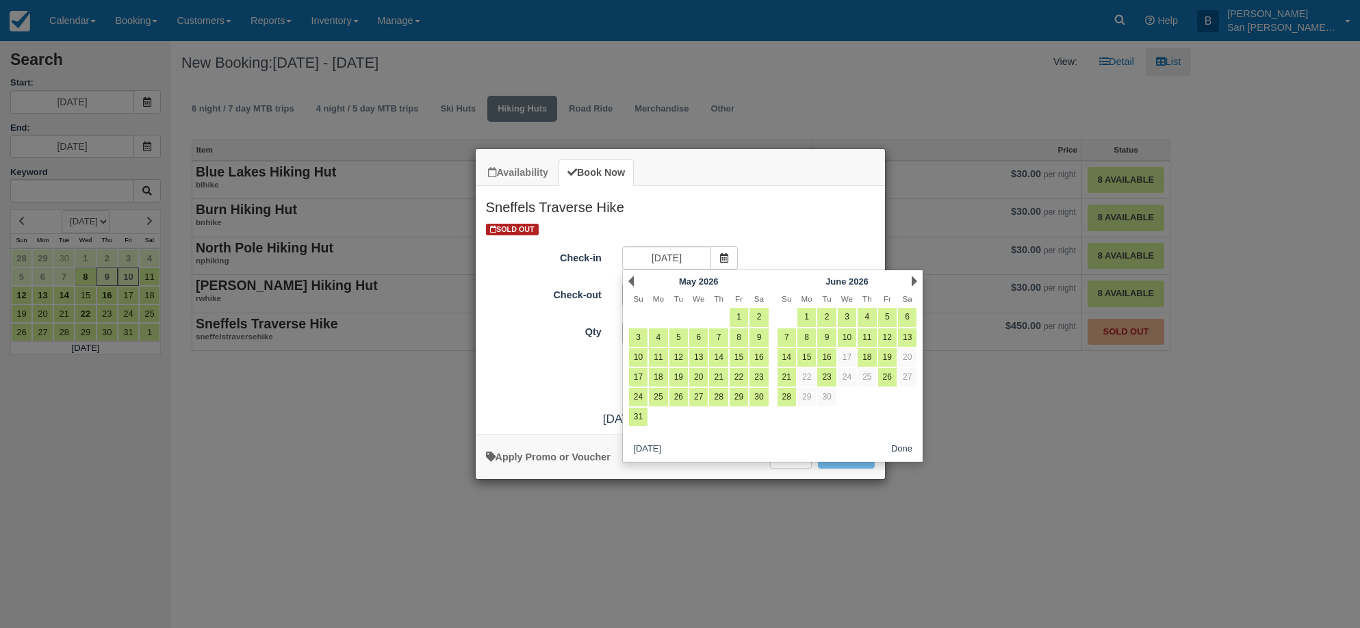
click at [916, 279] on link "Next" at bounding box center [914, 281] width 5 height 11
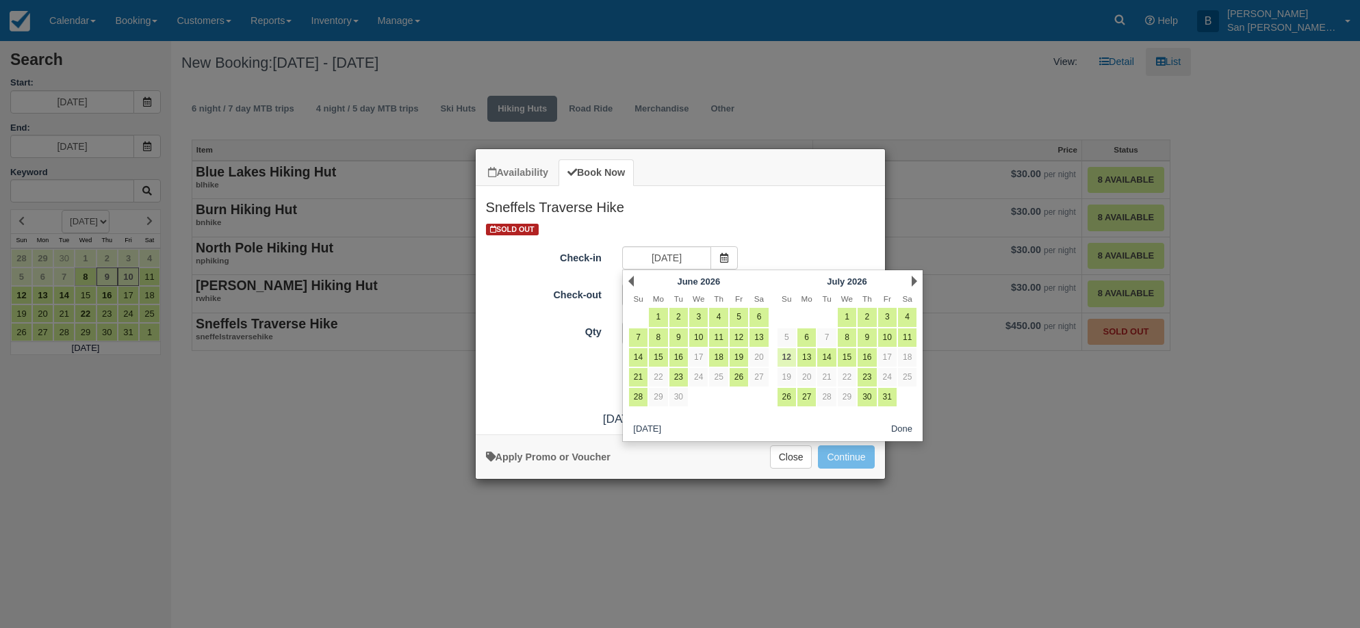
click at [788, 361] on link "12" at bounding box center [786, 357] width 18 height 18
type input "07/12/26"
type input "07/13/26"
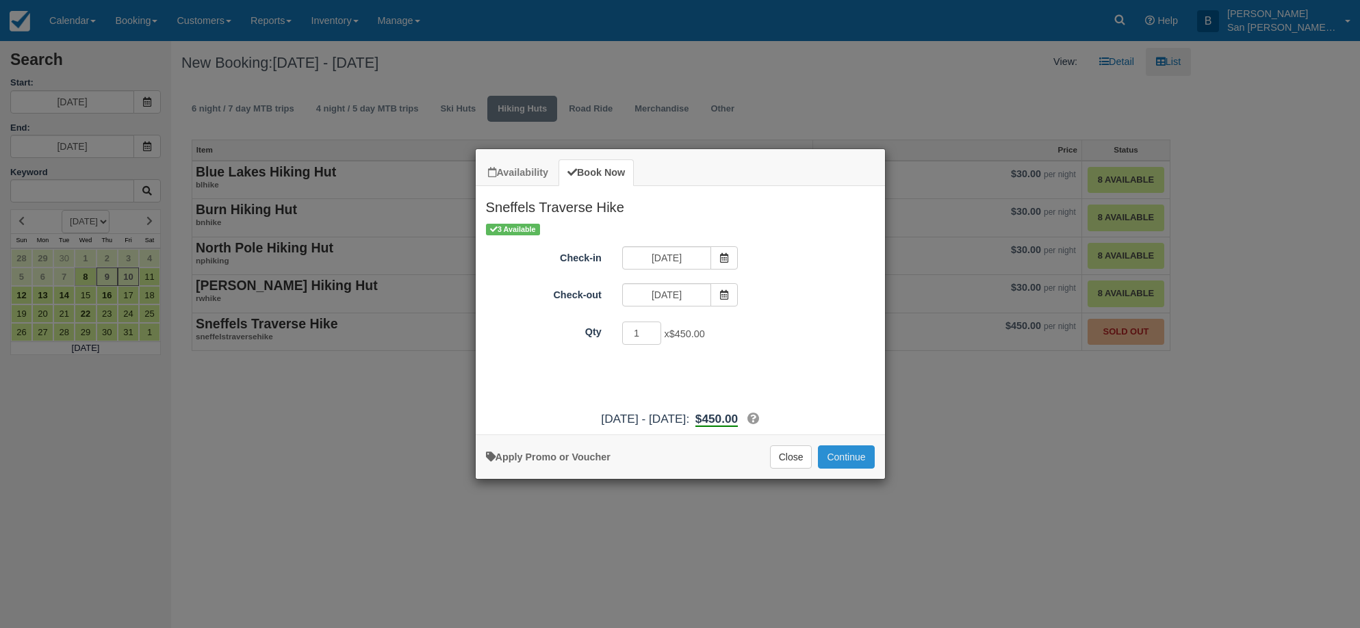
click at [853, 454] on button "Continue" at bounding box center [846, 456] width 56 height 23
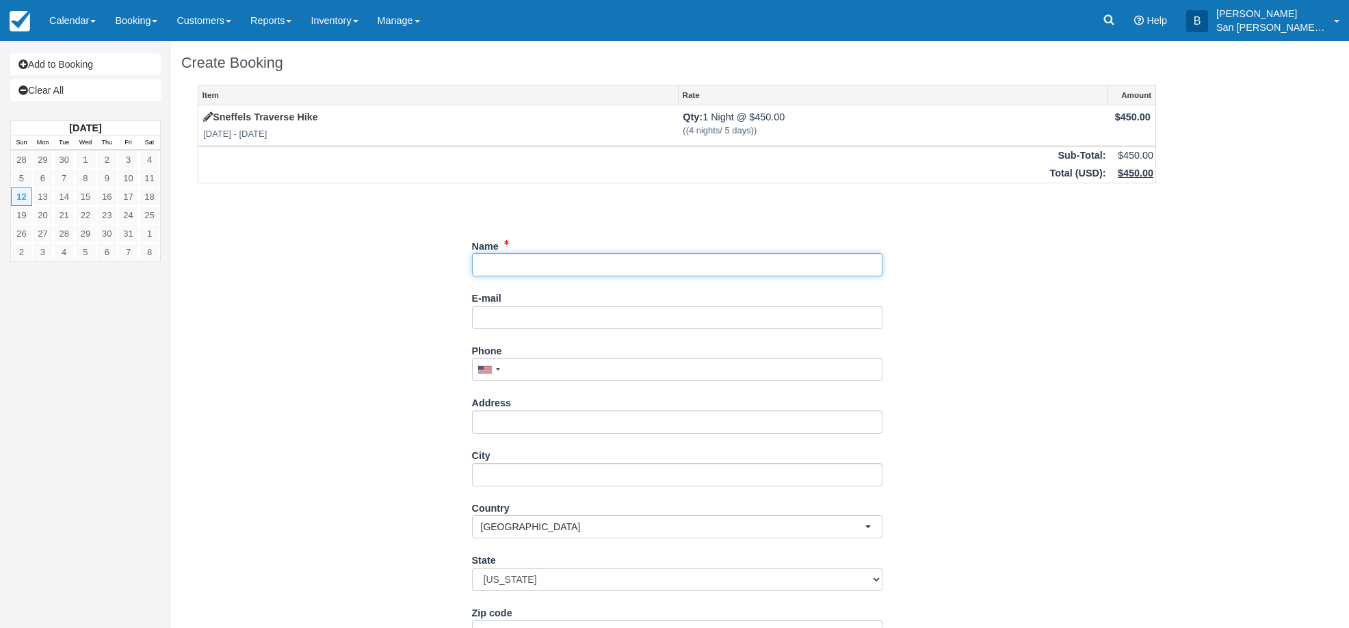
click at [513, 271] on input "Name" at bounding box center [677, 264] width 411 height 23
type input "[PERSON_NAME]"
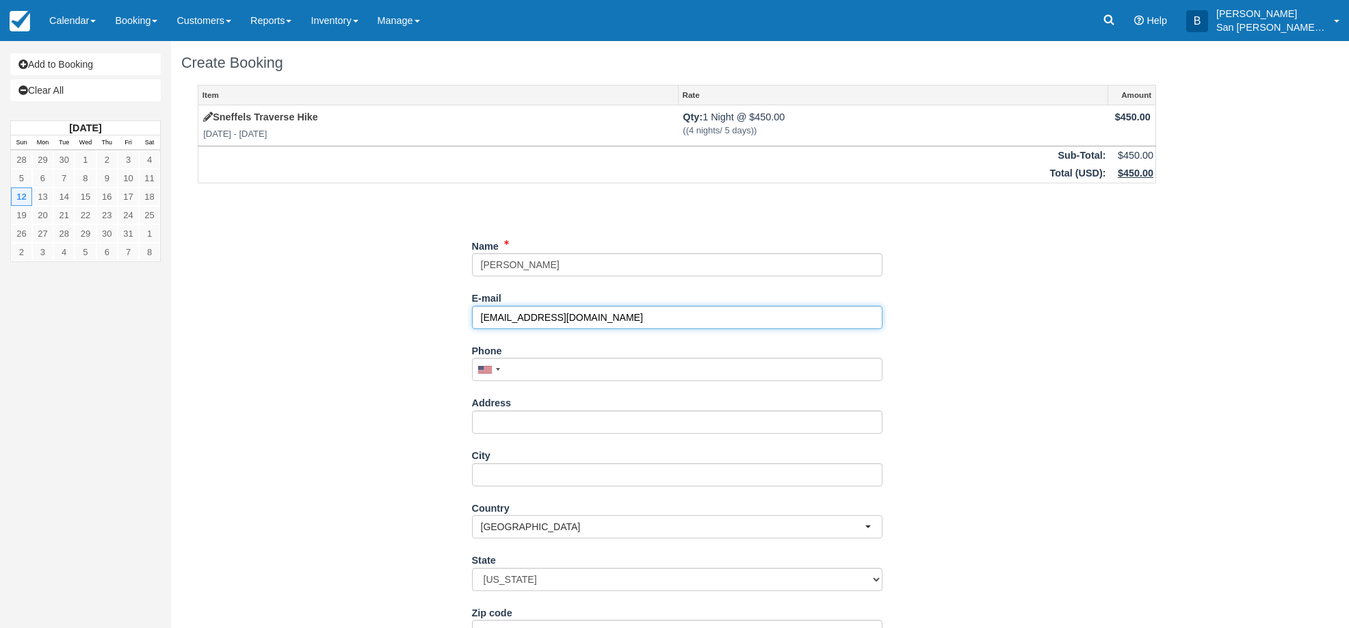
type input "[EMAIL_ADDRESS][DOMAIN_NAME]"
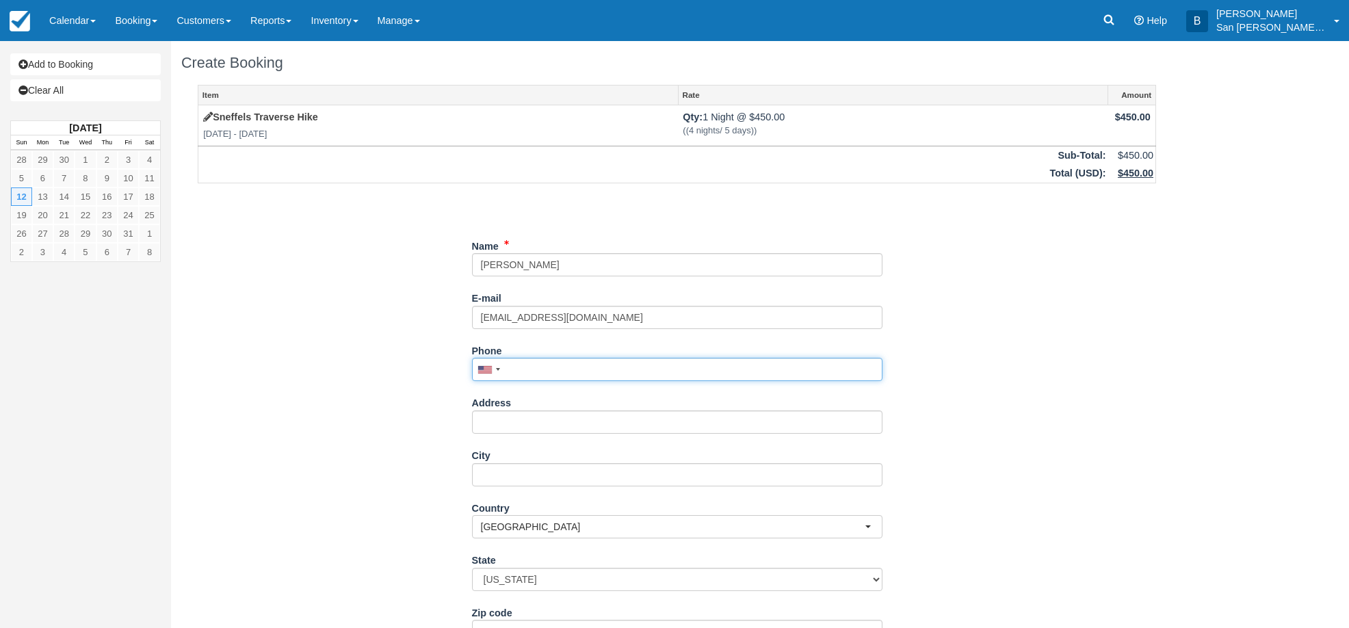
drag, startPoint x: 537, startPoint y: 363, endPoint x: 822, endPoint y: 397, distance: 287.4
click at [537, 363] on input "Phone" at bounding box center [677, 369] width 411 height 23
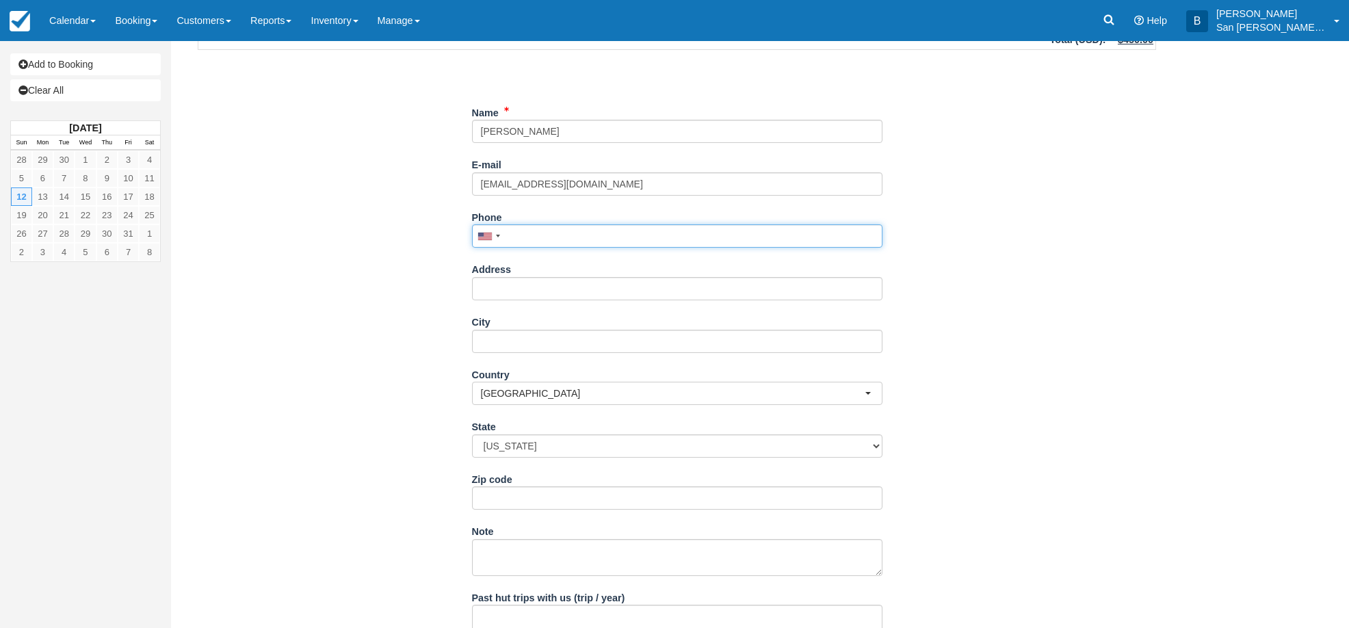
scroll to position [137, 0]
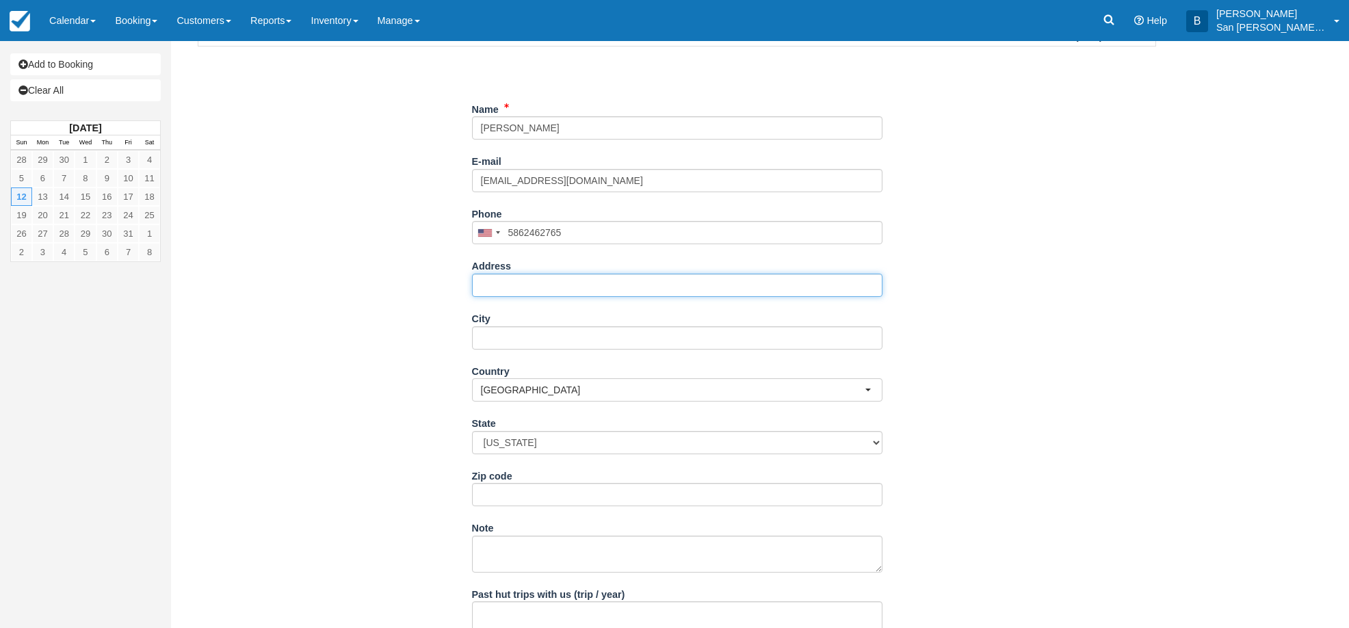
type input "(586) 246-2765"
drag, startPoint x: 510, startPoint y: 288, endPoint x: 727, endPoint y: 310, distance: 217.3
click at [510, 288] on input "Address" at bounding box center [677, 285] width 411 height 23
type input "[STREET_ADDRESS]"
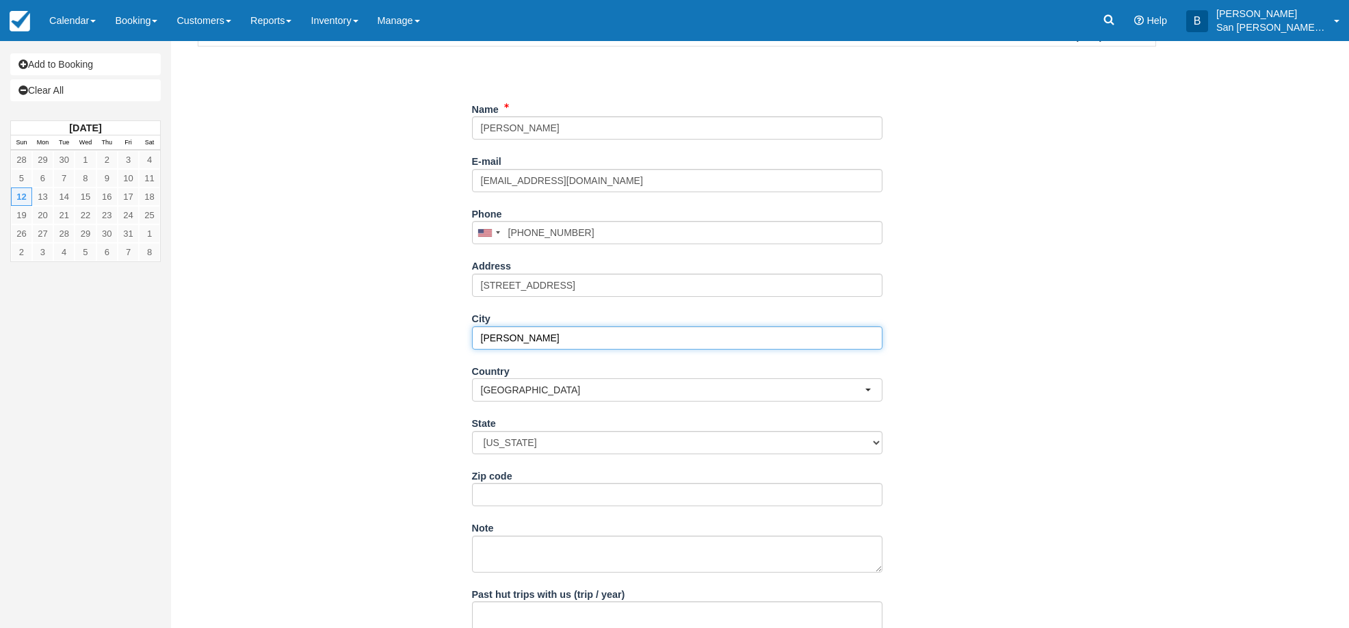
type input "[PERSON_NAME]"
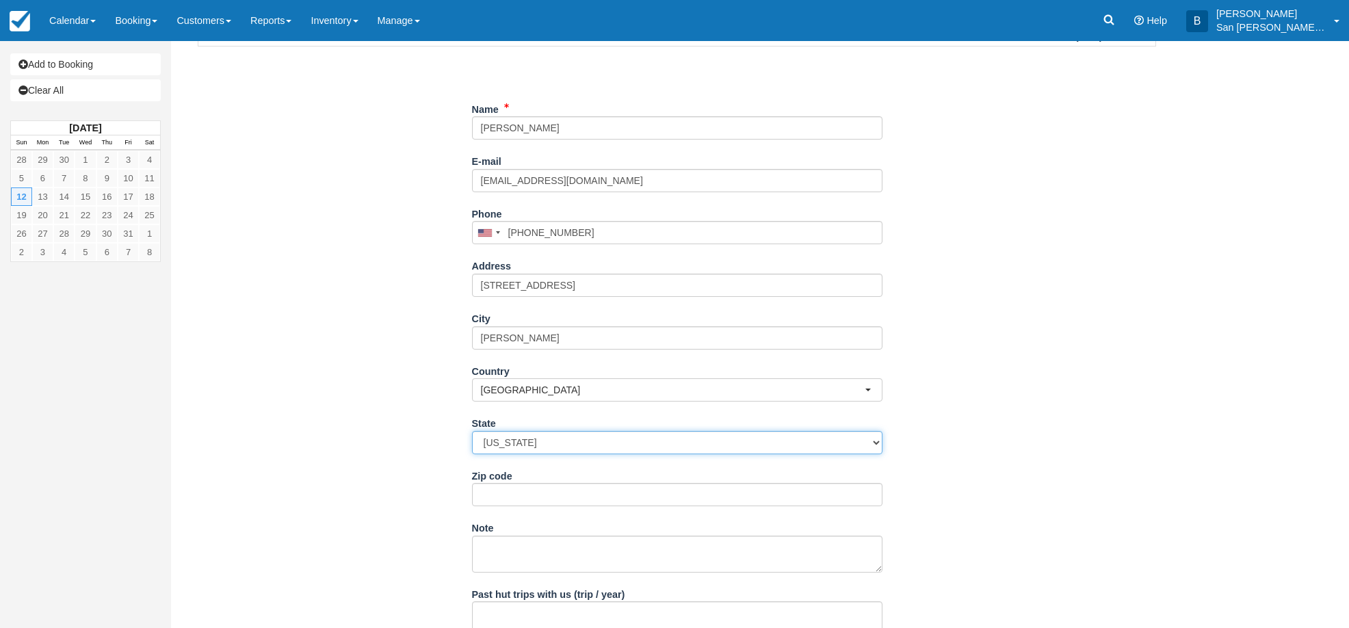
click at [541, 435] on select "Alabama Alaska Arizona Arkansas California Colorado Connecticut Delaware Florid…" at bounding box center [677, 442] width 411 height 23
select select "MI"
click at [472, 431] on select "Alabama Alaska Arizona Arkansas California Colorado Connecticut Delaware Florid…" at bounding box center [677, 442] width 411 height 23
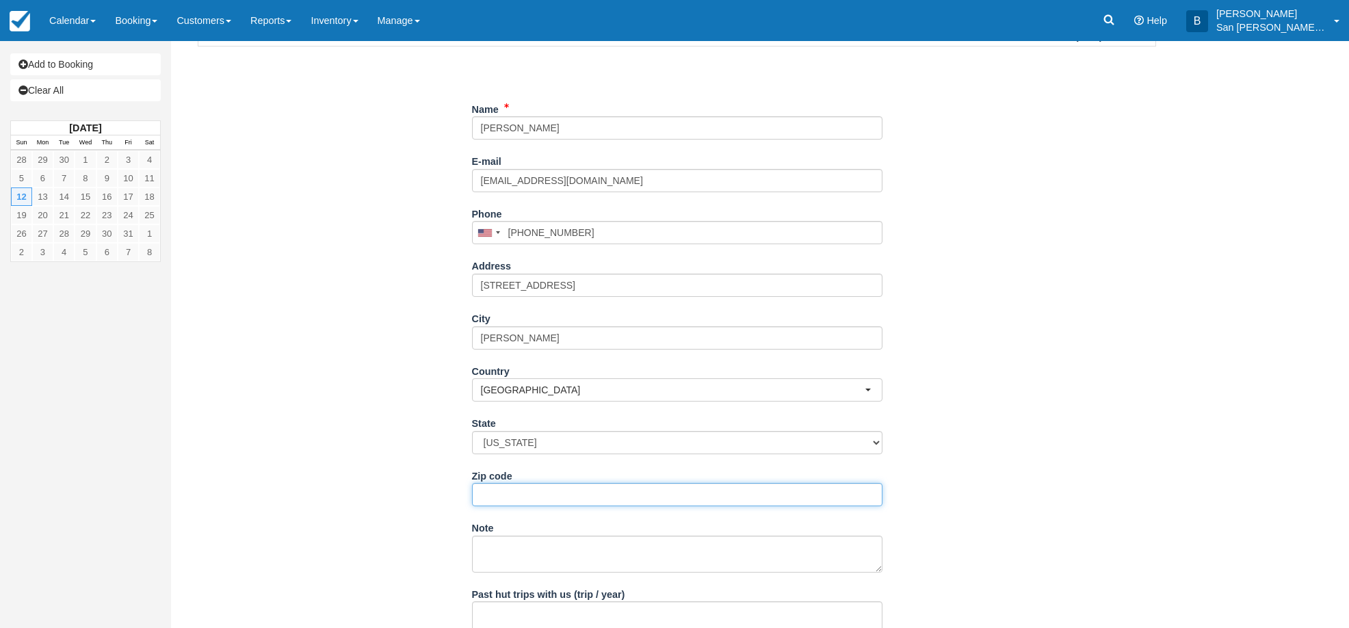
click at [505, 495] on input "Zip code" at bounding box center [677, 494] width 411 height 23
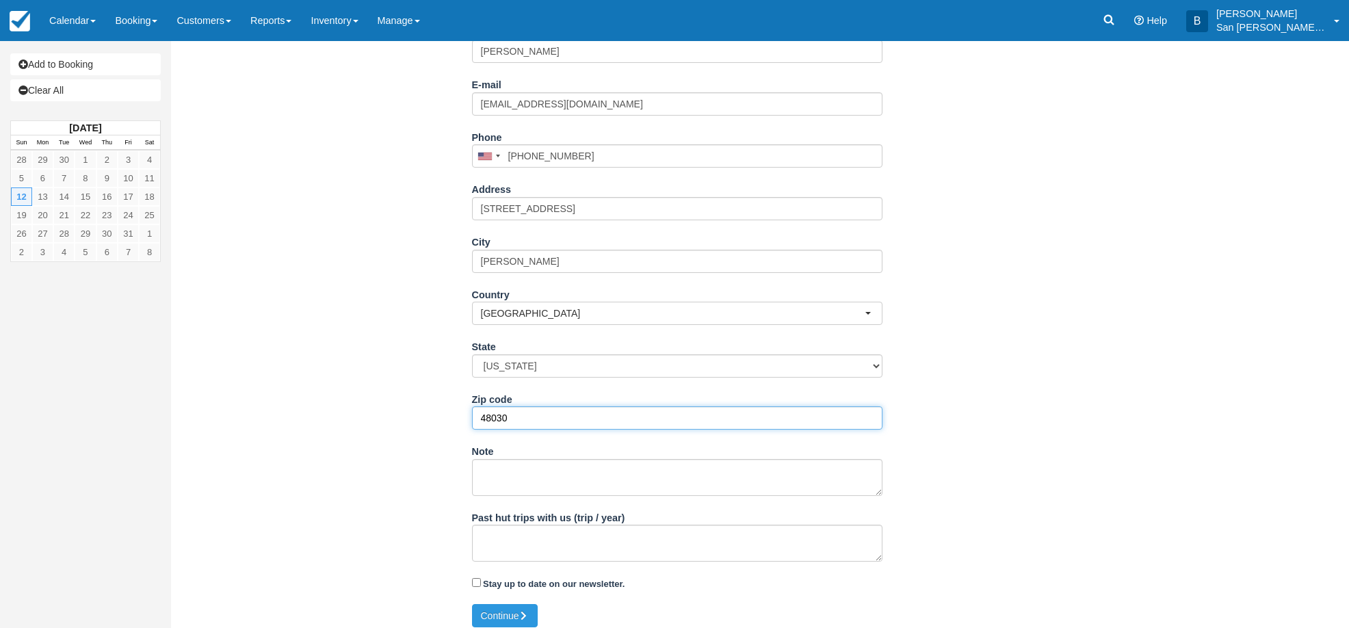
scroll to position [223, 0]
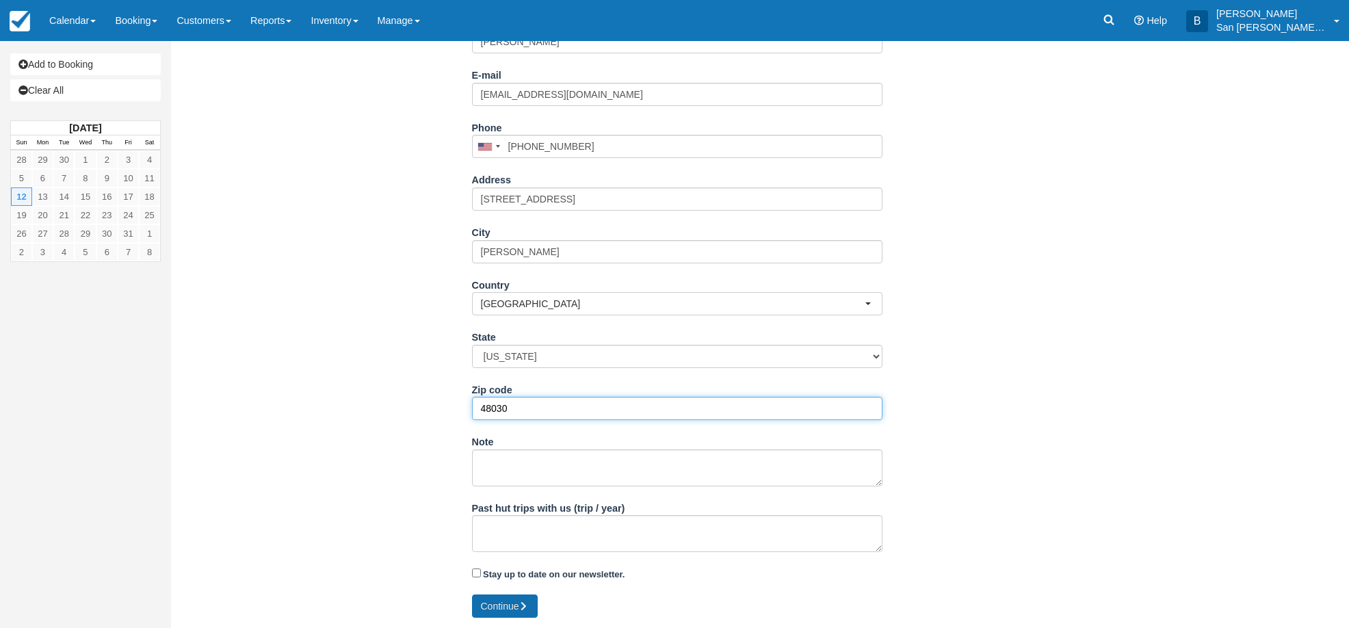
type input "48030"
click at [517, 604] on button "Continue" at bounding box center [505, 606] width 66 height 23
type input "[PHONE_NUMBER]"
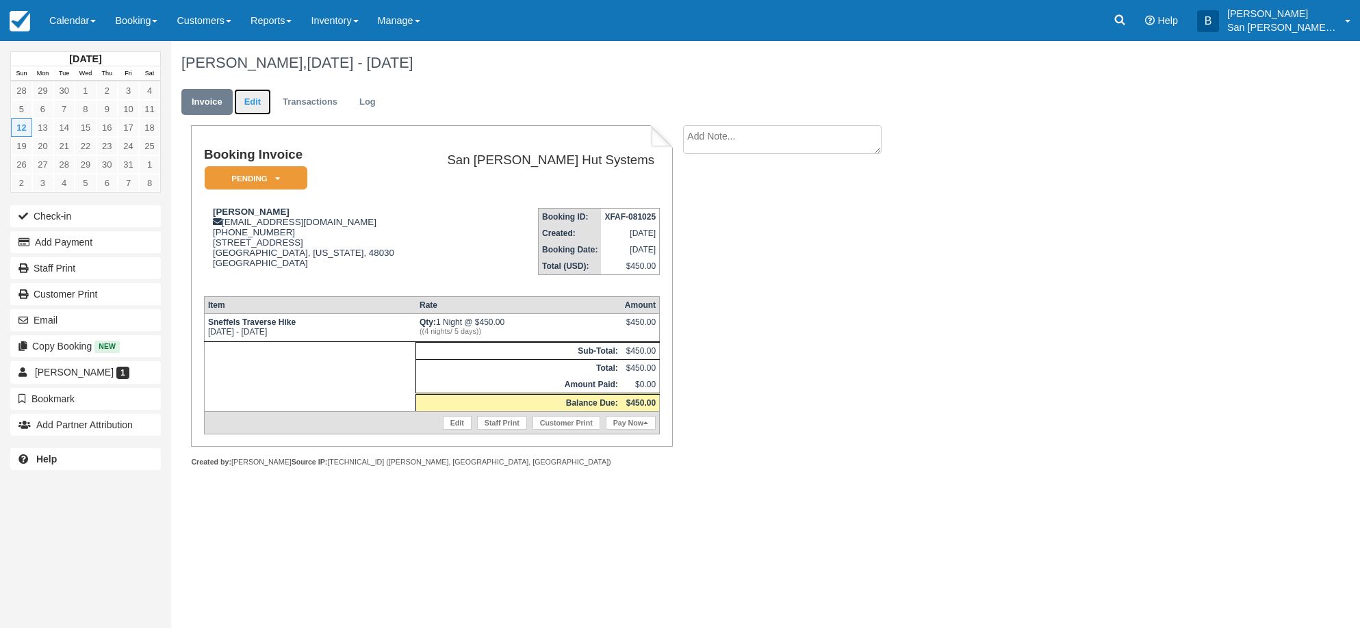
click at [249, 106] on link "Edit" at bounding box center [252, 102] width 37 height 27
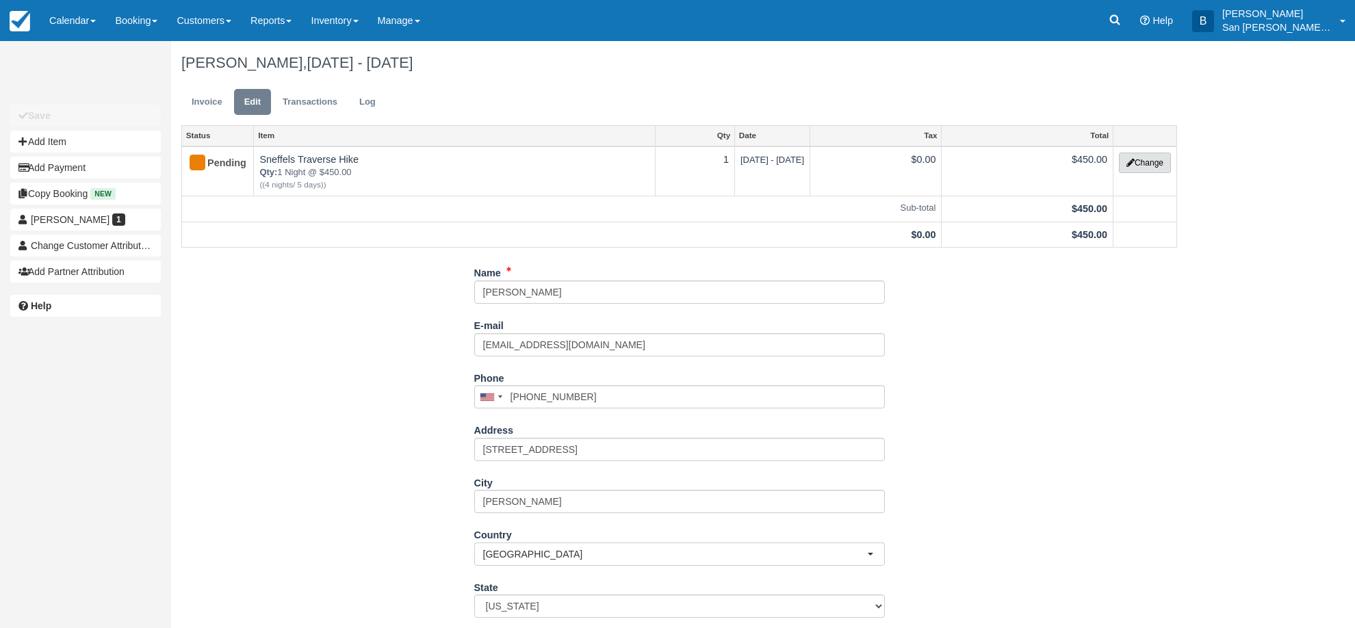
click at [1152, 170] on button "Change" at bounding box center [1145, 163] width 52 height 21
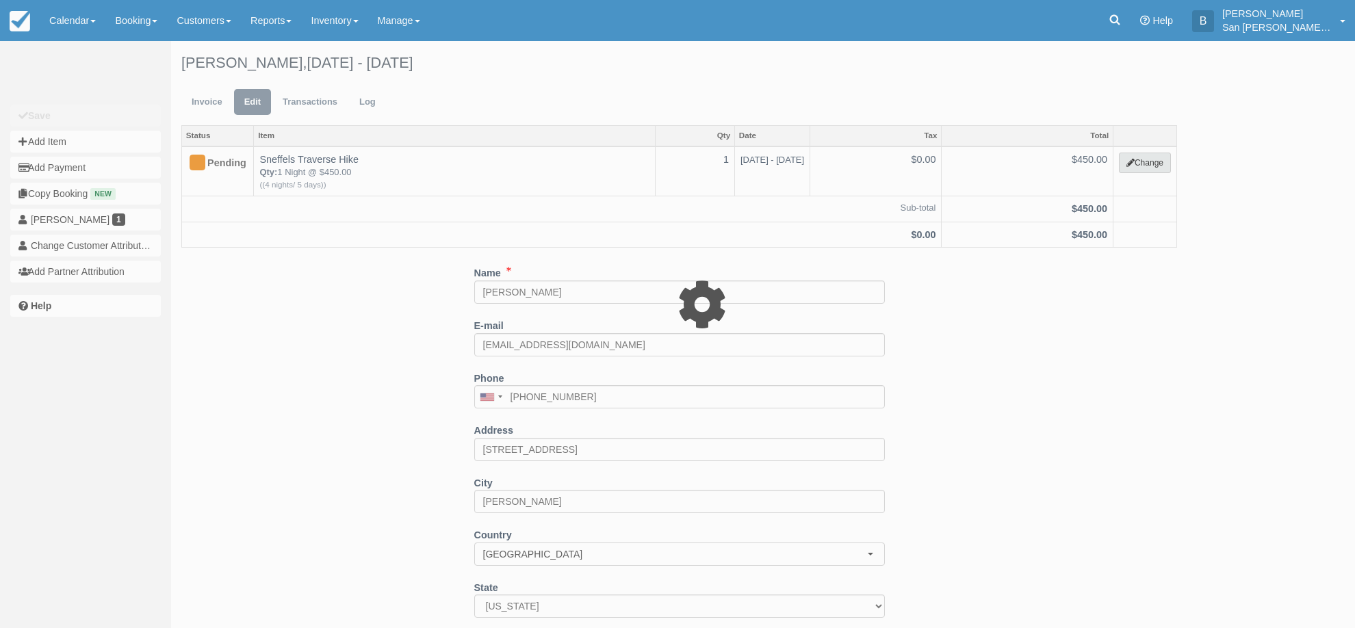
select select "12"
type input "450.00"
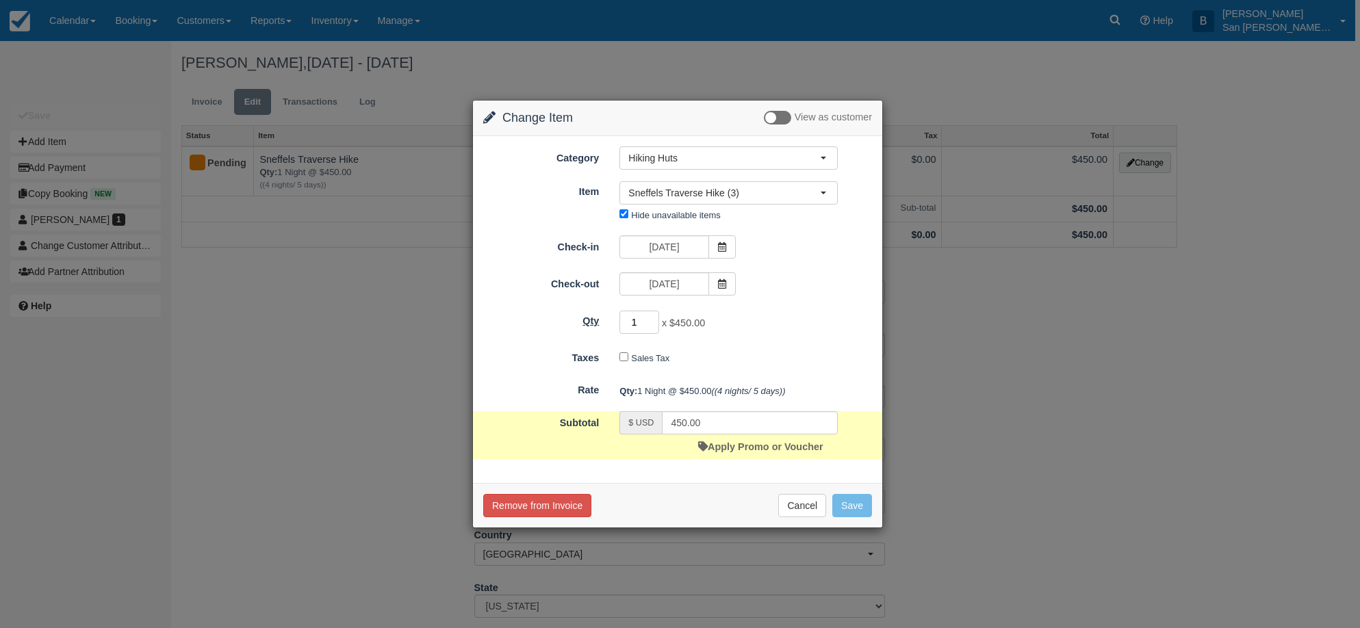
drag, startPoint x: 642, startPoint y: 328, endPoint x: 603, endPoint y: 318, distance: 40.2
click at [603, 318] on div "Qty 1 x $450.00 Required." at bounding box center [677, 322] width 409 height 27
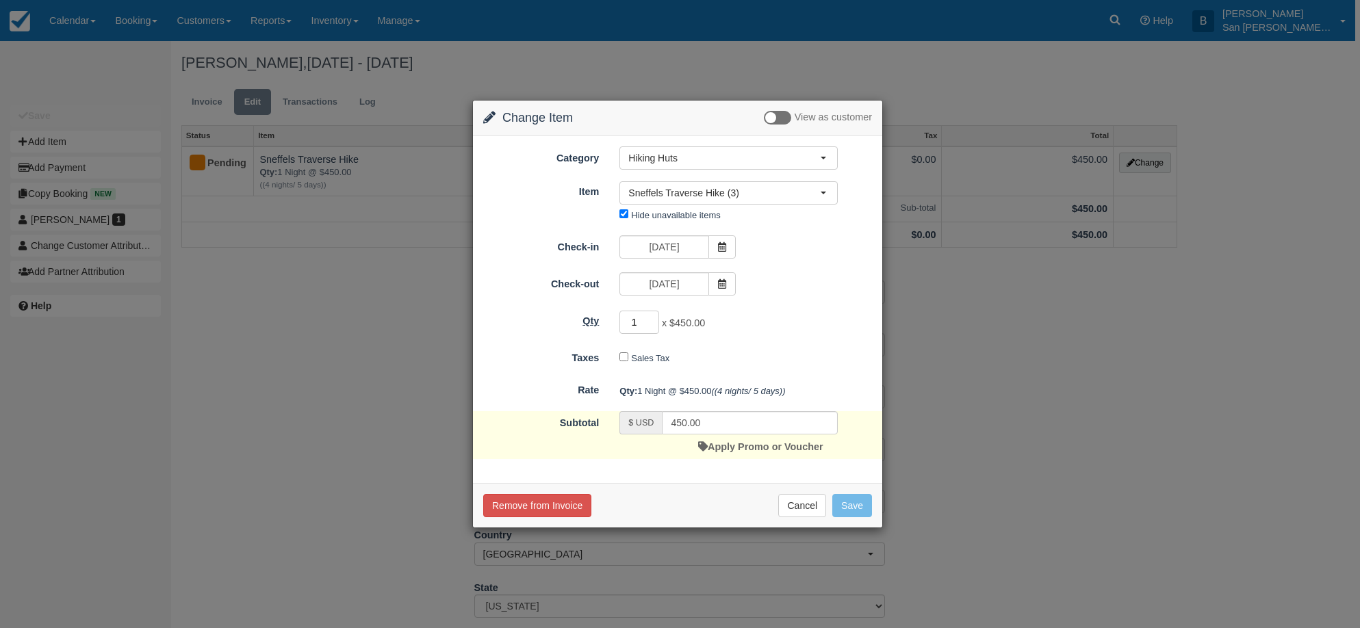
type input "2"
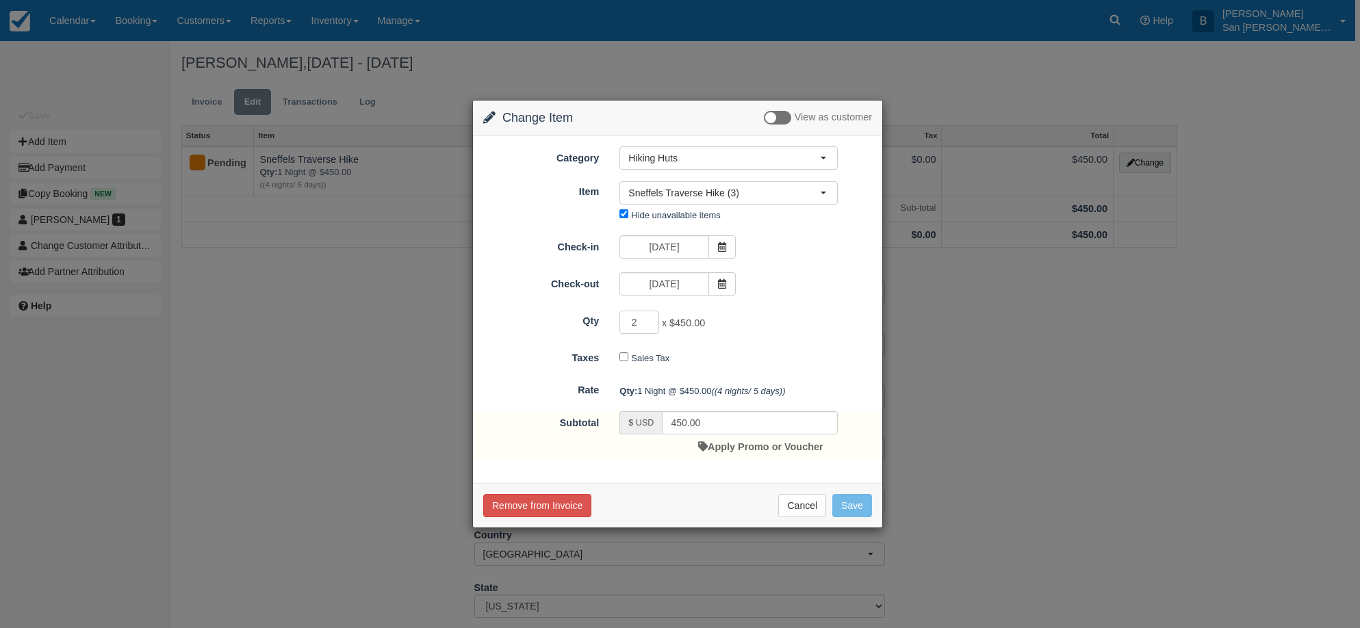
type input "900.00"
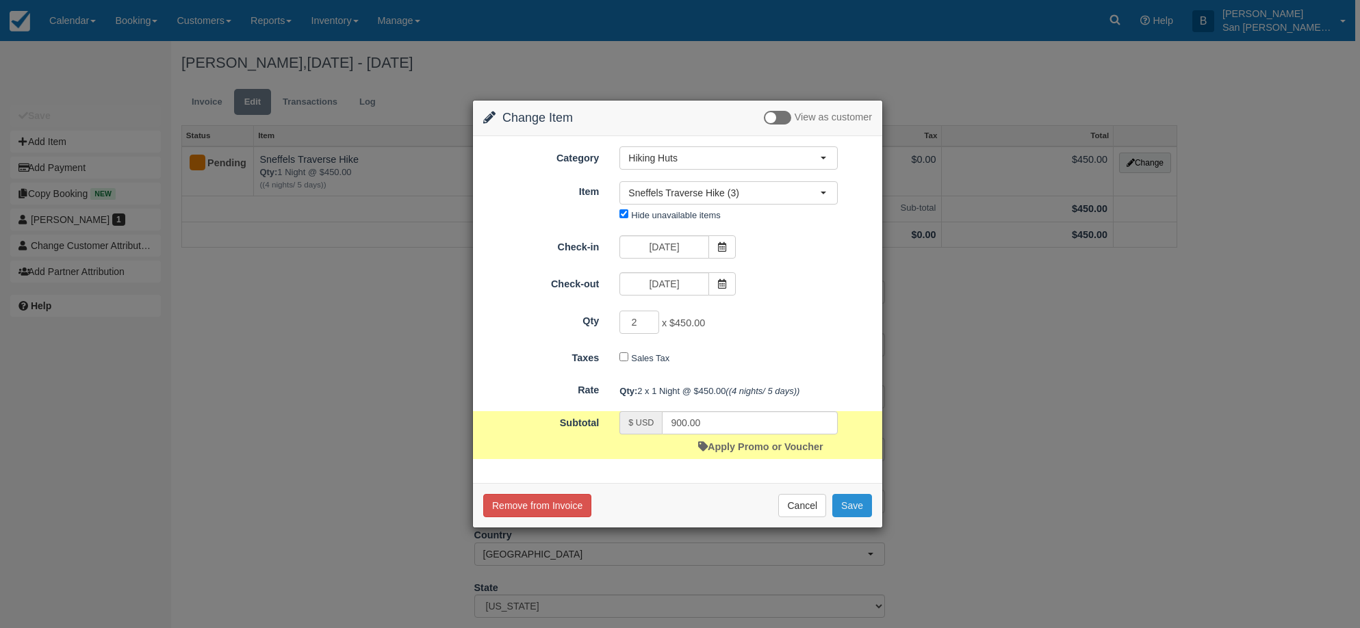
click at [851, 502] on button "Save" at bounding box center [852, 505] width 40 height 23
checkbox input "false"
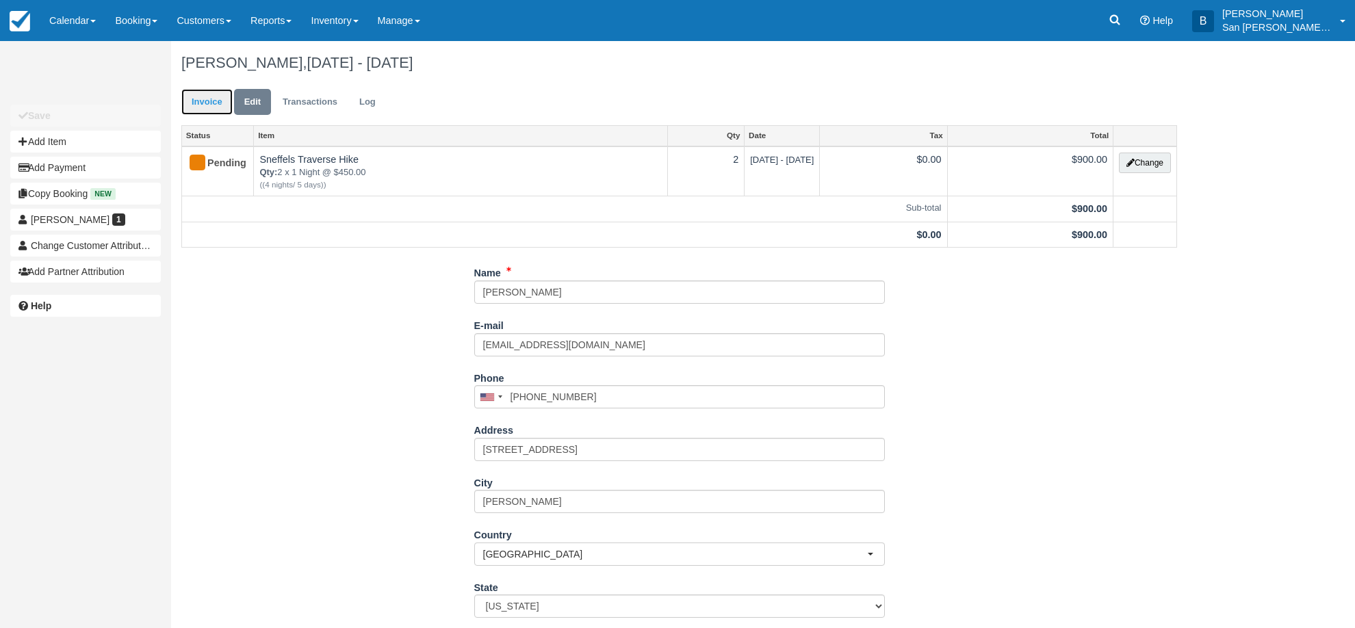
click at [189, 91] on link "Invoice" at bounding box center [206, 102] width 51 height 27
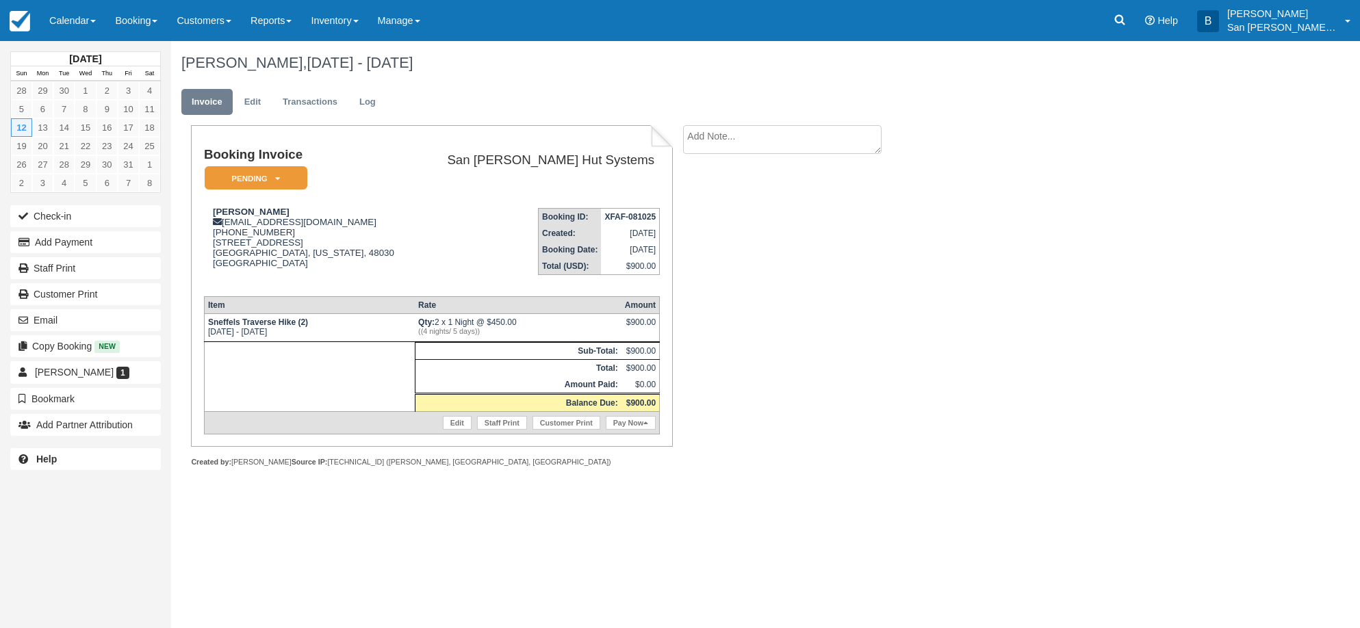
click at [738, 131] on textarea at bounding box center [782, 139] width 198 height 29
type textarea "Joining [PERSON_NAME] Group"
click at [758, 212] on input "Show on invoice" at bounding box center [758, 215] width 9 height 9
checkbox input "true"
click at [716, 218] on button "Create" at bounding box center [714, 217] width 62 height 23
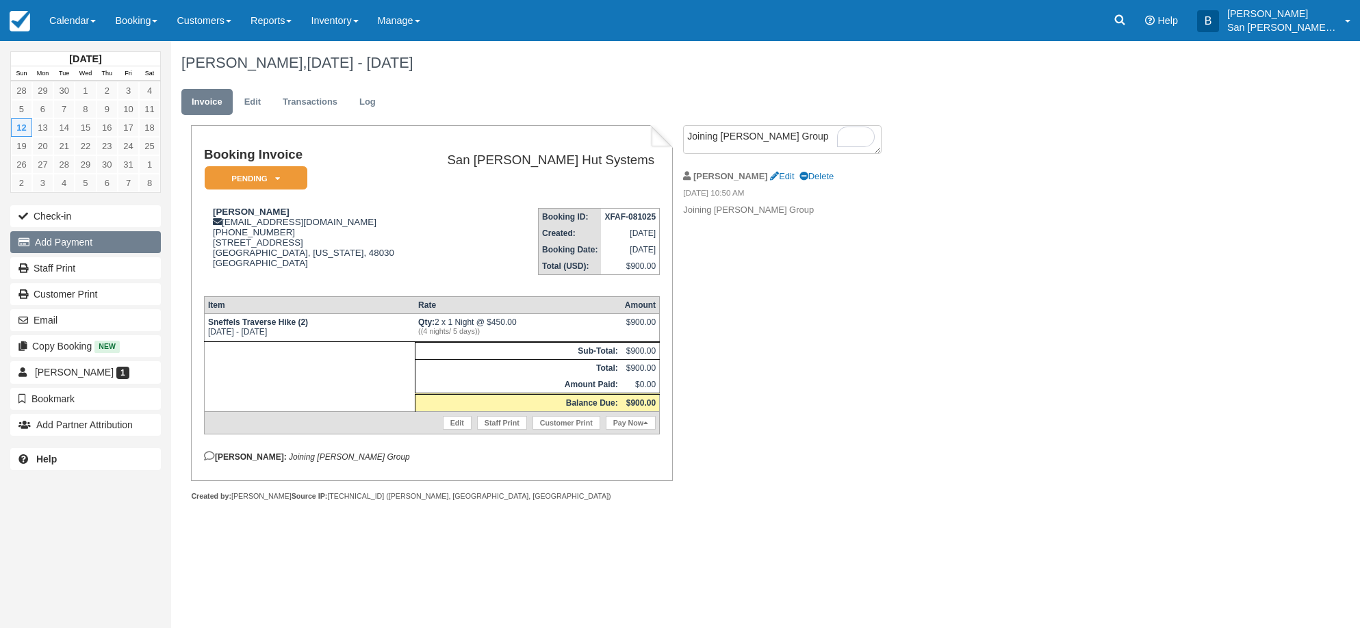
click at [55, 235] on button "Add Payment" at bounding box center [85, 242] width 151 height 22
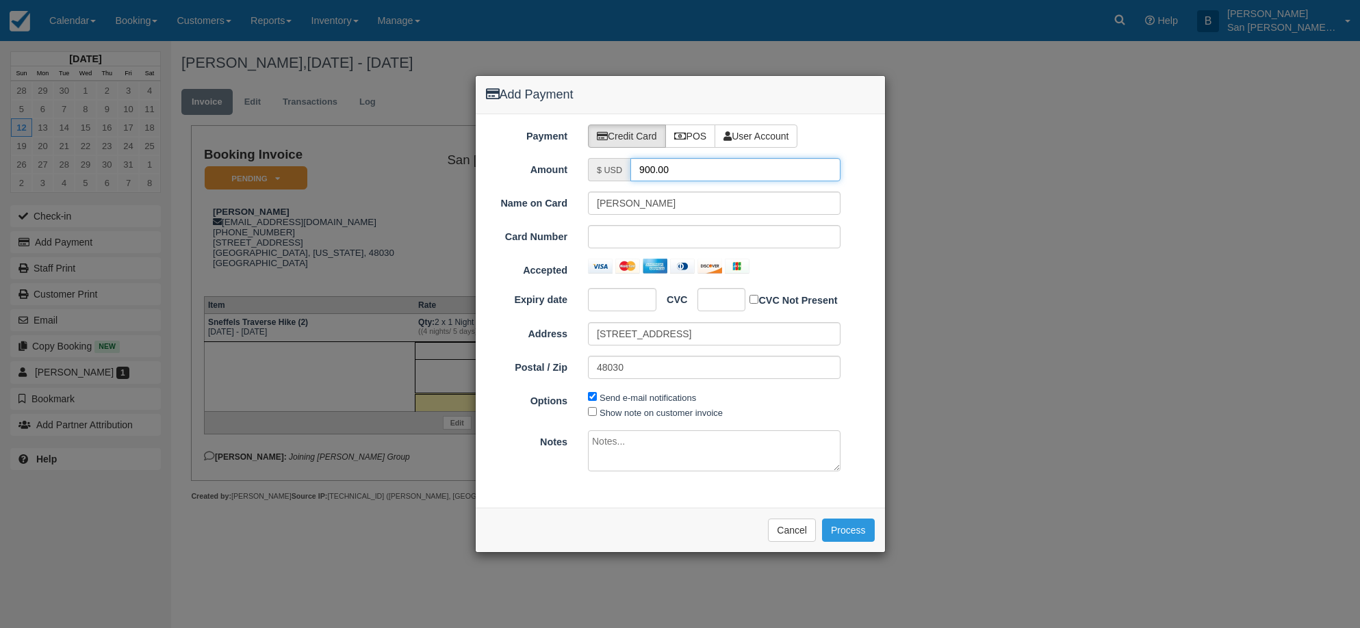
drag, startPoint x: 684, startPoint y: 173, endPoint x: 589, endPoint y: 155, distance: 96.1
click at [589, 155] on div "Payment Credit Card POS User Account Amount $ USD 900.00 Name on Card [PERSON_N…" at bounding box center [680, 310] width 409 height 393
type input "450.00"
click at [702, 296] on div at bounding box center [721, 299] width 48 height 23
drag, startPoint x: 629, startPoint y: 203, endPoint x: 725, endPoint y: 204, distance: 96.5
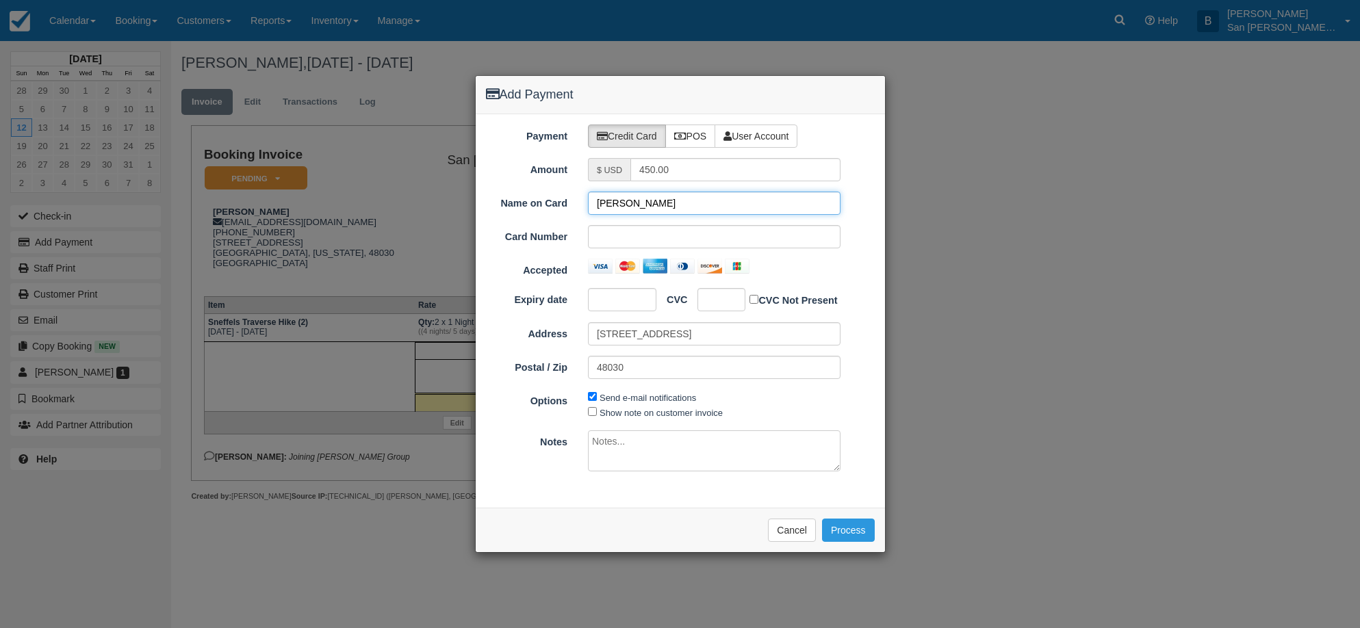
click at [725, 203] on input "[PERSON_NAME]" at bounding box center [714, 203] width 253 height 23
type input "[PERSON_NAME]"
click at [857, 531] on button "Process" at bounding box center [848, 530] width 53 height 23
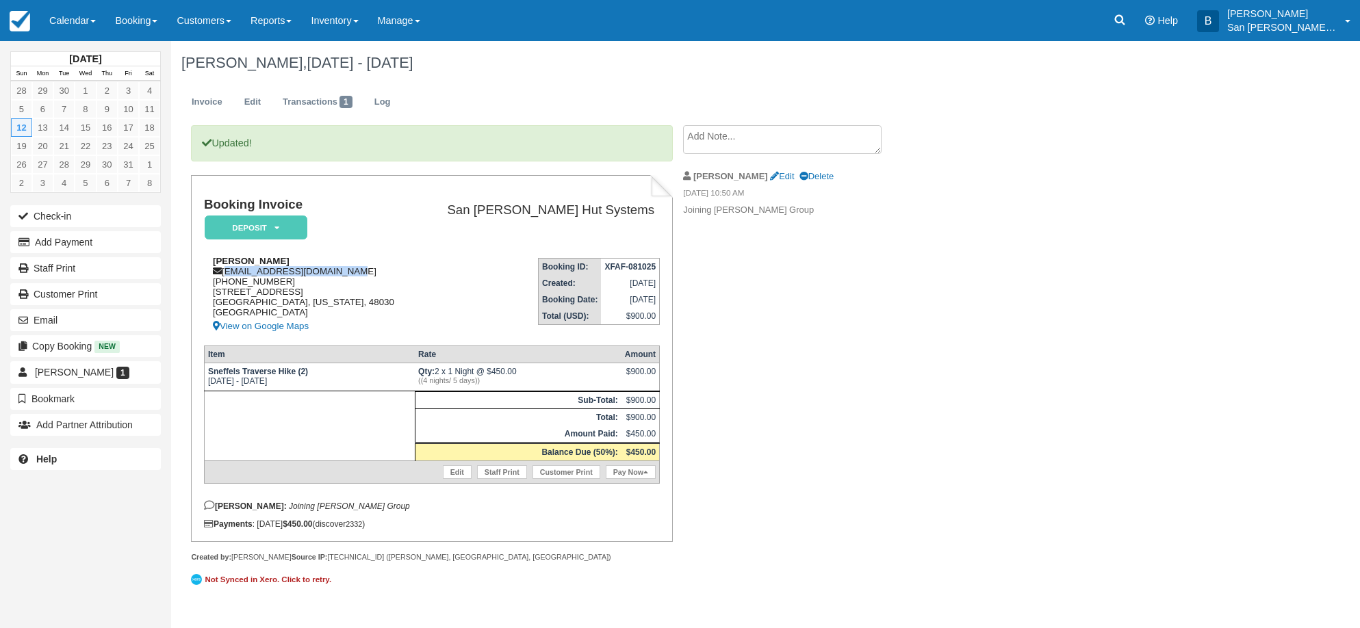
drag, startPoint x: 225, startPoint y: 272, endPoint x: 385, endPoint y: 269, distance: 159.5
click at [385, 269] on div "Alyssa Hart alyssa.mulford1@gmail.com 1 (586) 246-2765 135 W Madze Ave Hazel, M…" at bounding box center [310, 295] width 212 height 79
copy div "[EMAIL_ADDRESS][DOMAIN_NAME]"
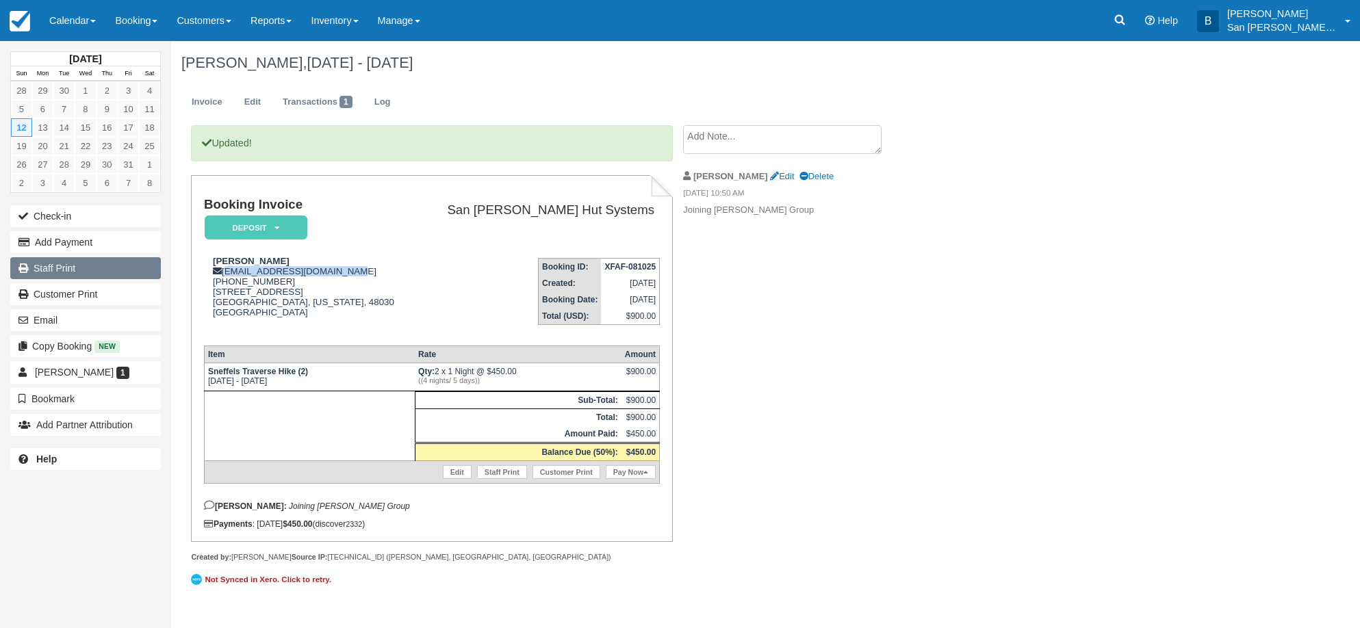
click at [70, 273] on link "Staff Print" at bounding box center [85, 268] width 151 height 22
